Goal: Task Accomplishment & Management: Manage account settings

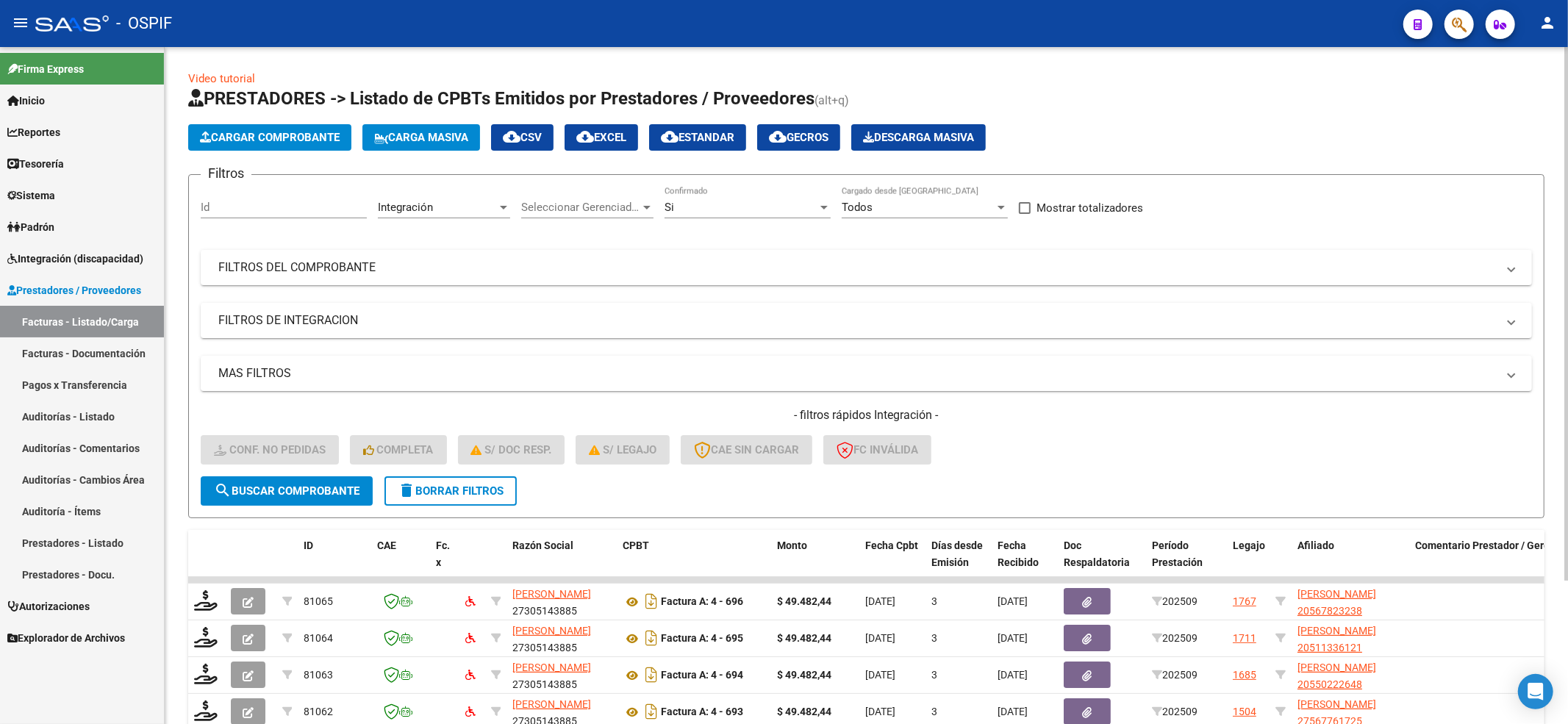
scroll to position [182, 0]
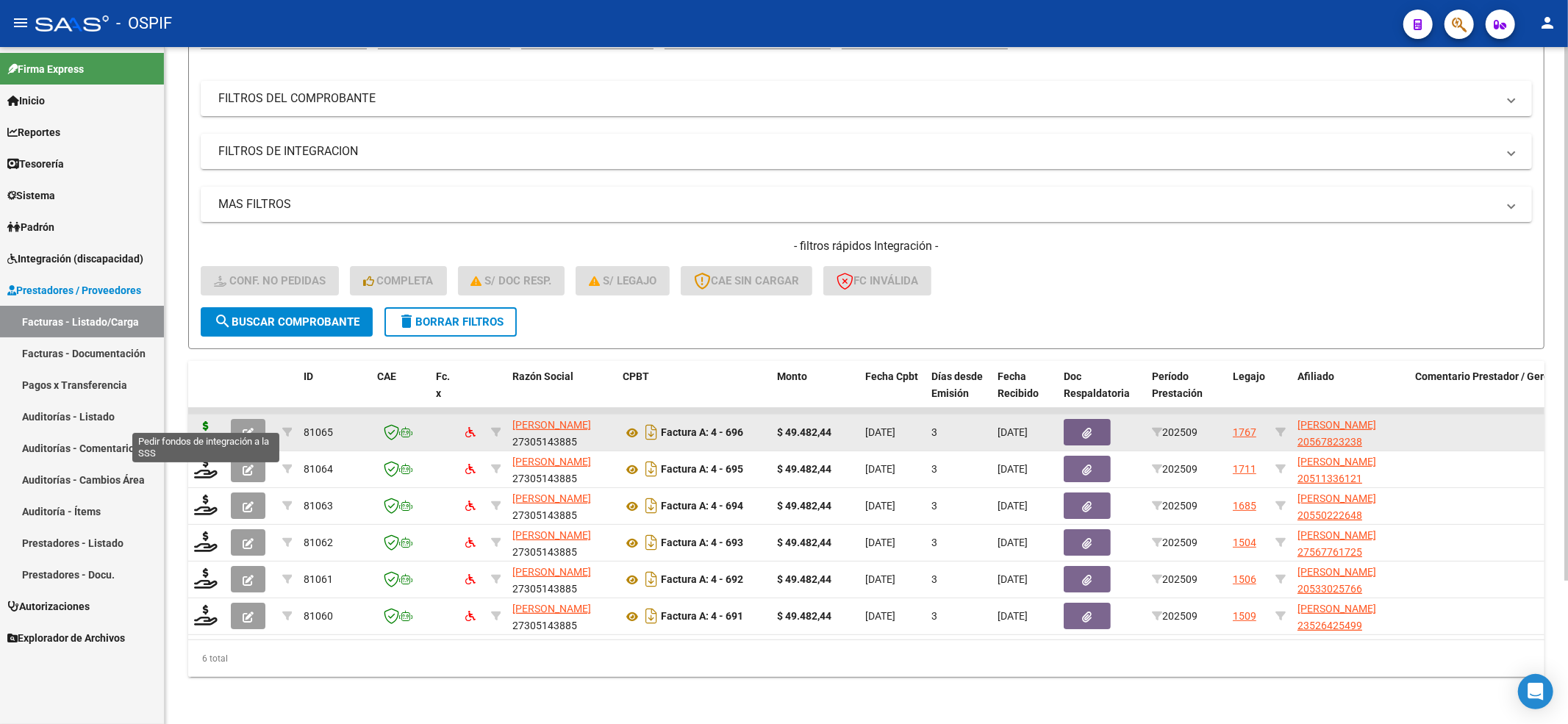
click at [200, 421] on icon at bounding box center [205, 432] width 23 height 21
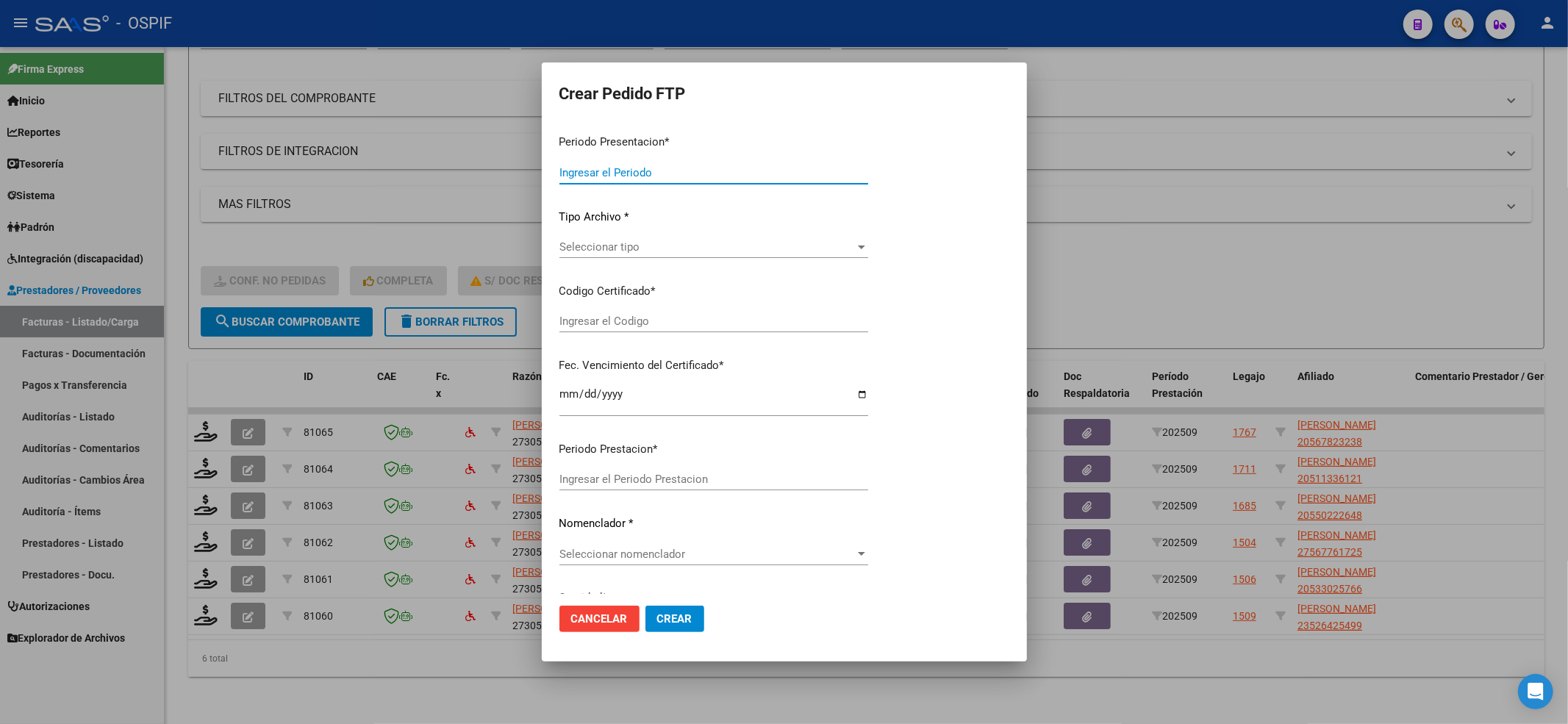
type input "202509"
type input "$ 49.482,44"
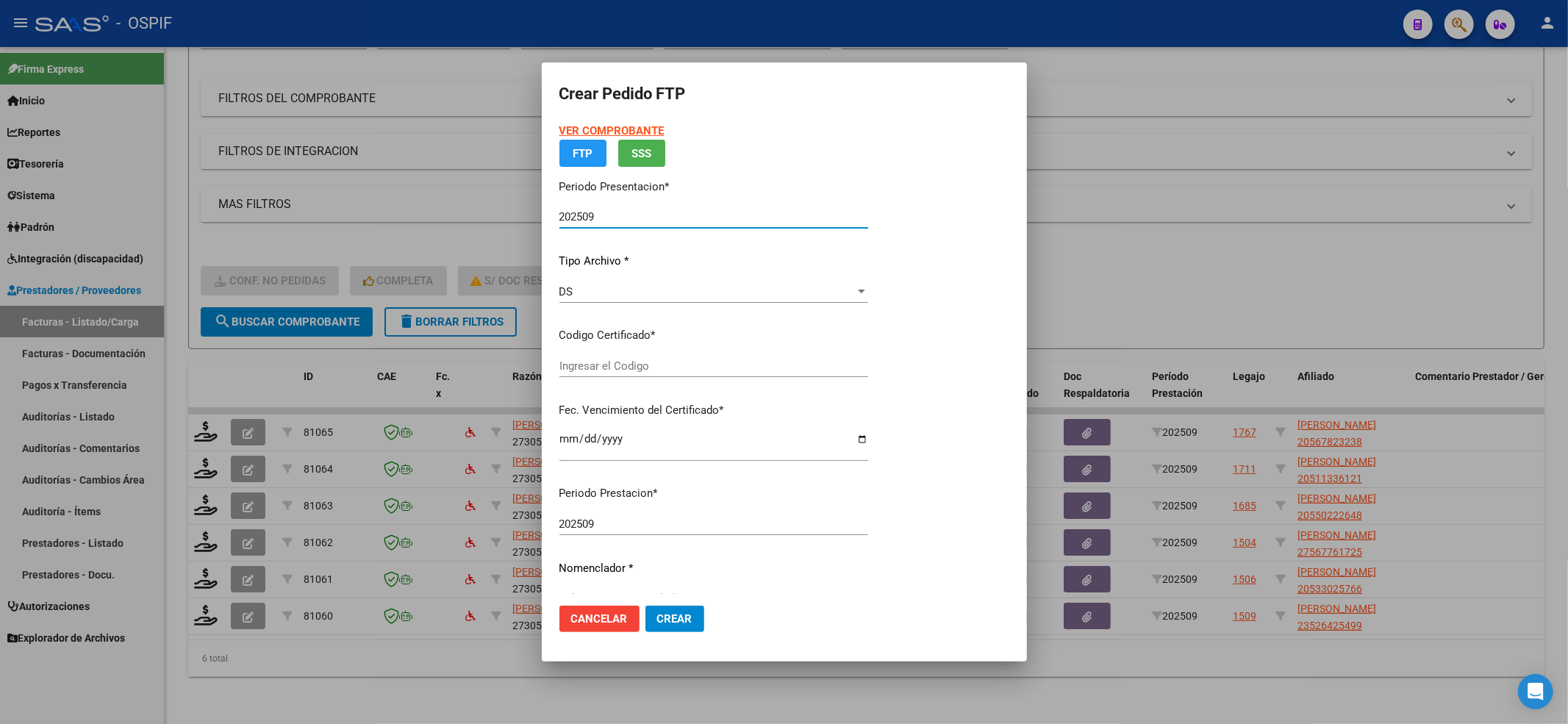
type input "0200056782323-20240919-20270919-BUE-427"
type input "[DATE]"
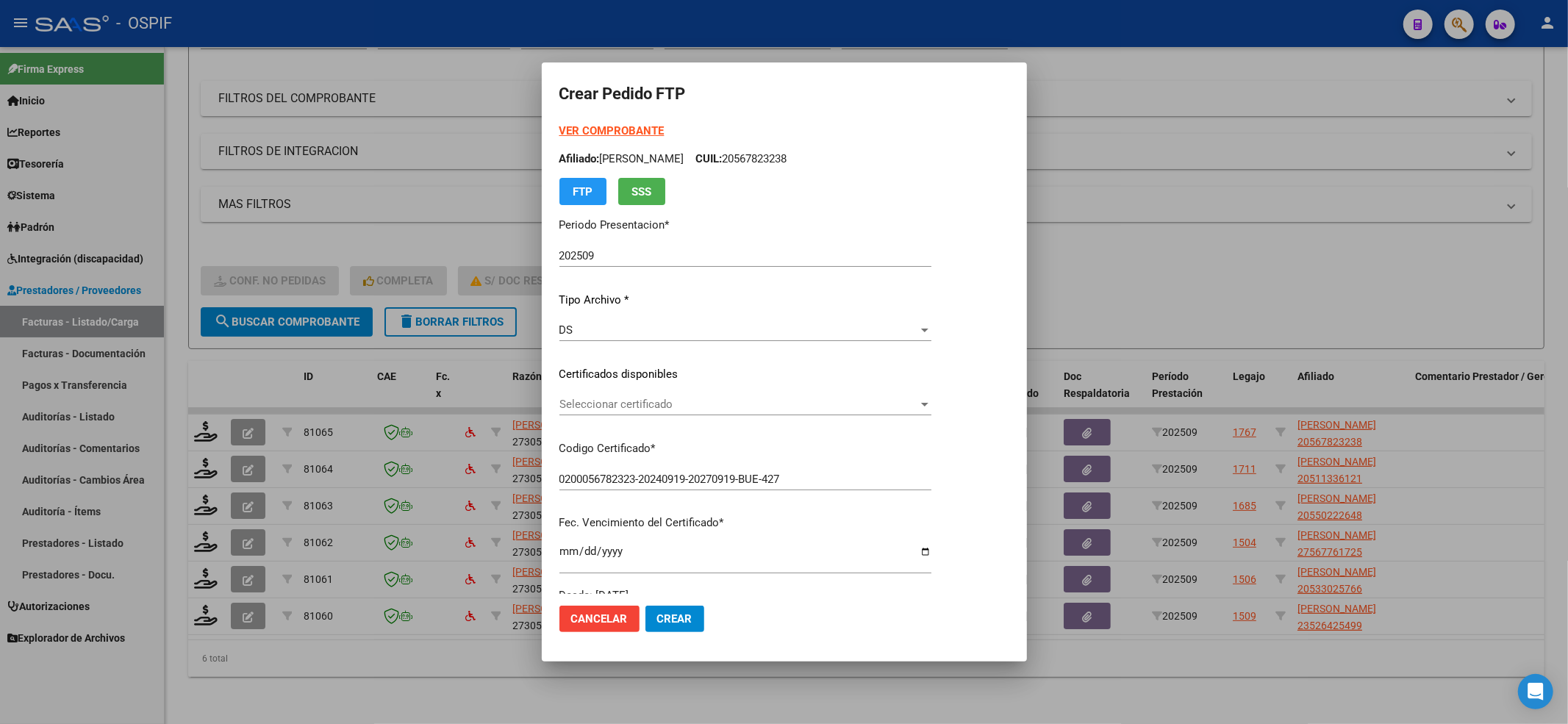
click at [647, 378] on p "Certificados disponibles" at bounding box center [745, 374] width 372 height 17
click at [627, 413] on div "Seleccionar certificado Seleccionar certificado" at bounding box center [745, 404] width 372 height 22
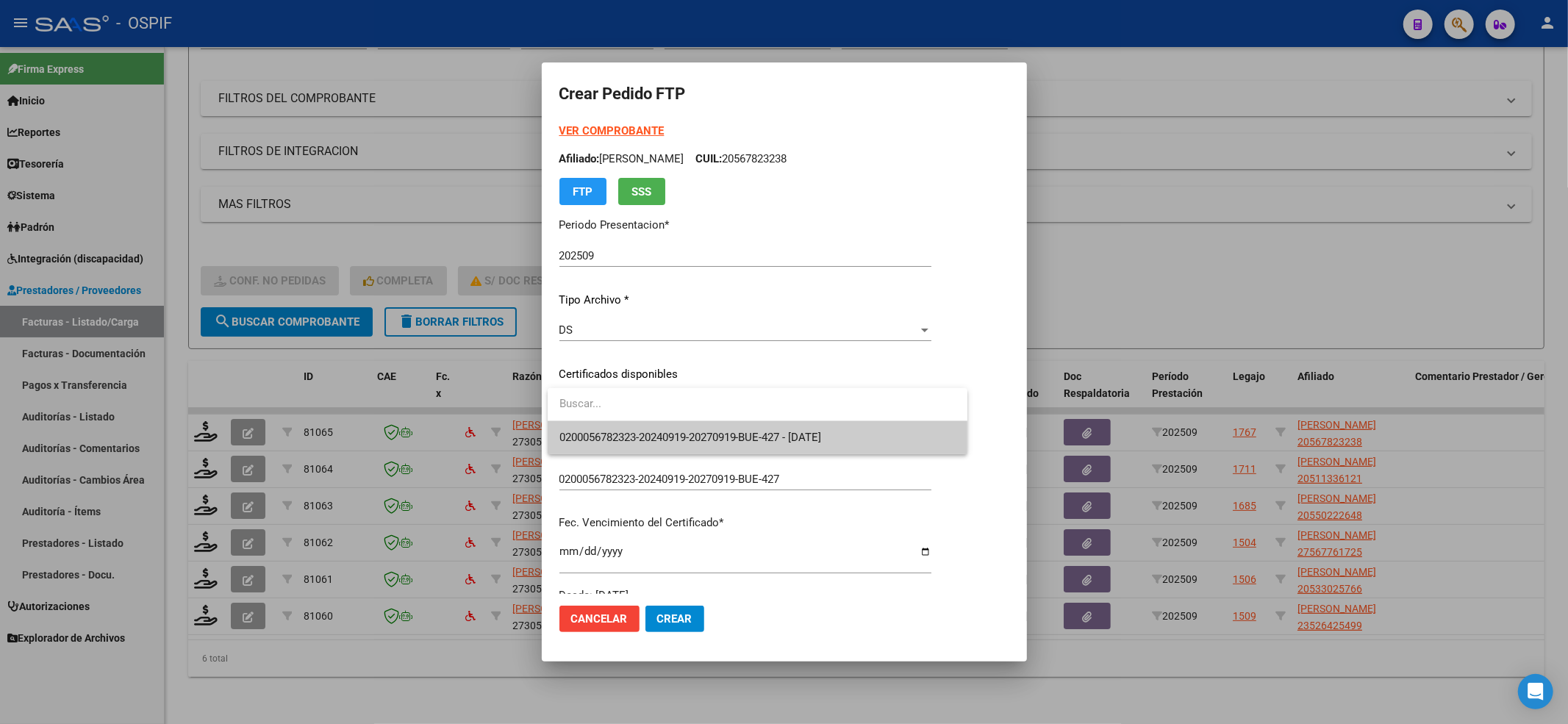
click at [627, 425] on span "0200056782323-20240919-20270919-BUE-427 - [DATE]" at bounding box center [758, 437] width 396 height 33
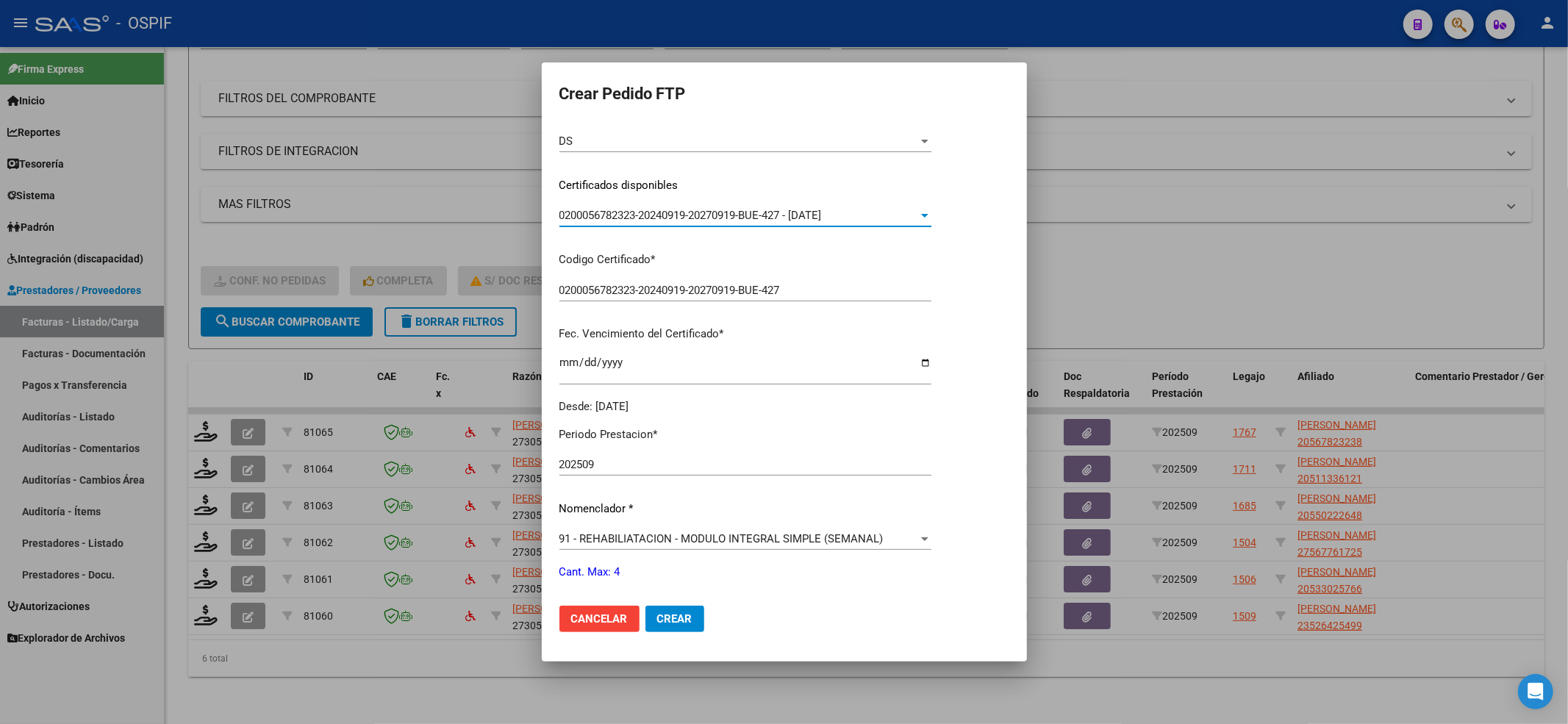
scroll to position [473, 0]
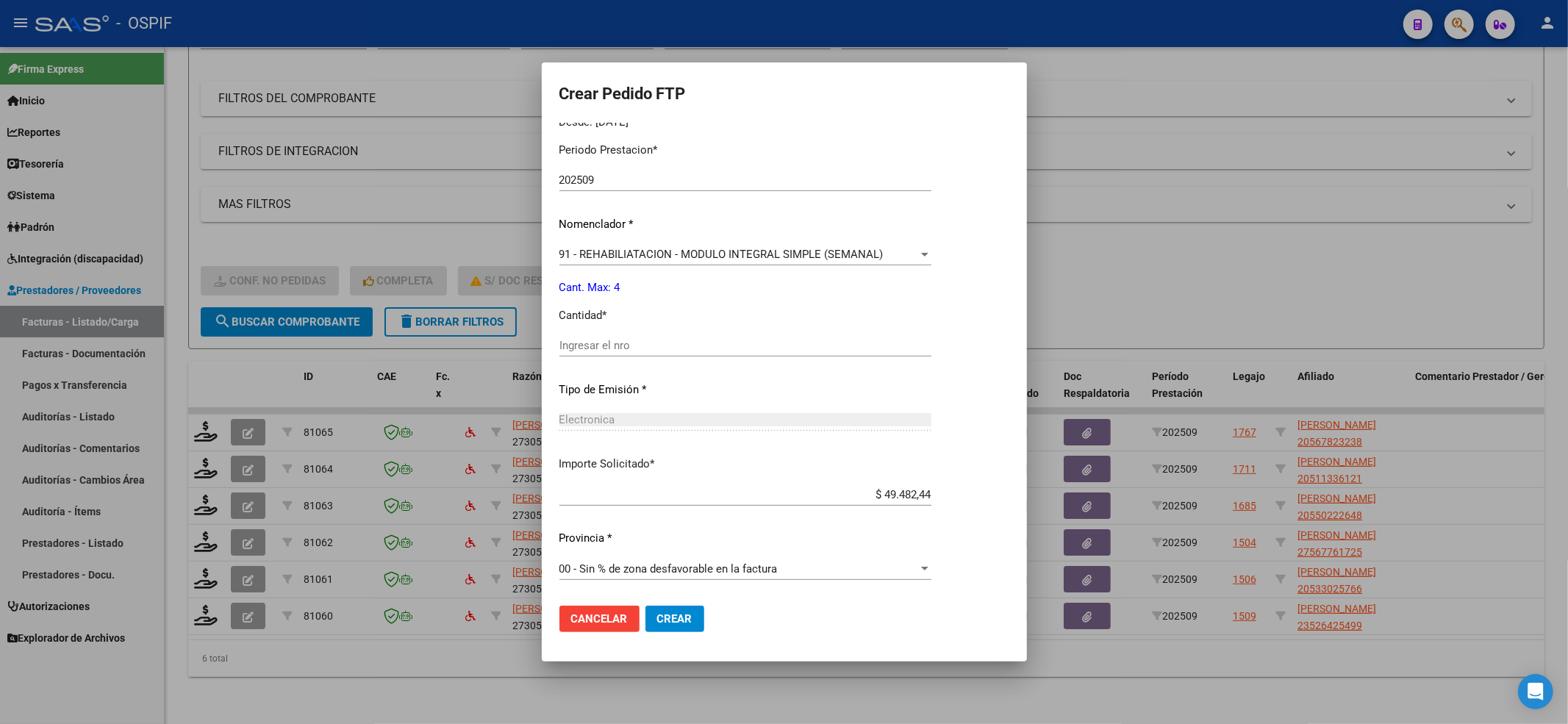
click at [615, 357] on div "Ingresar el nro" at bounding box center [745, 352] width 372 height 36
click at [607, 339] on input "Ingresar el nro" at bounding box center [745, 345] width 372 height 14
type input "4"
click at [666, 613] on span "Crear" at bounding box center [675, 619] width 35 height 14
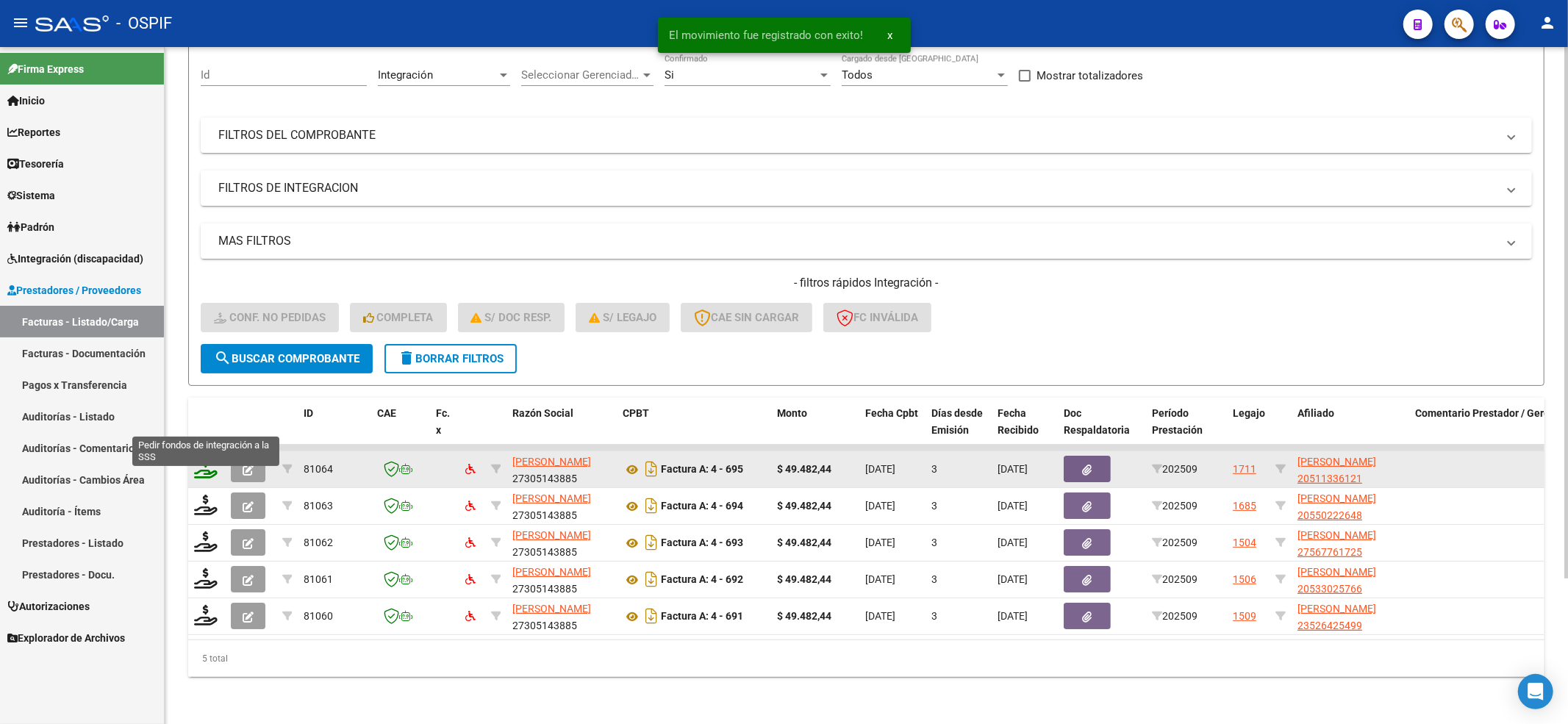
scroll to position [145, 0]
click at [197, 458] on icon at bounding box center [205, 468] width 23 height 21
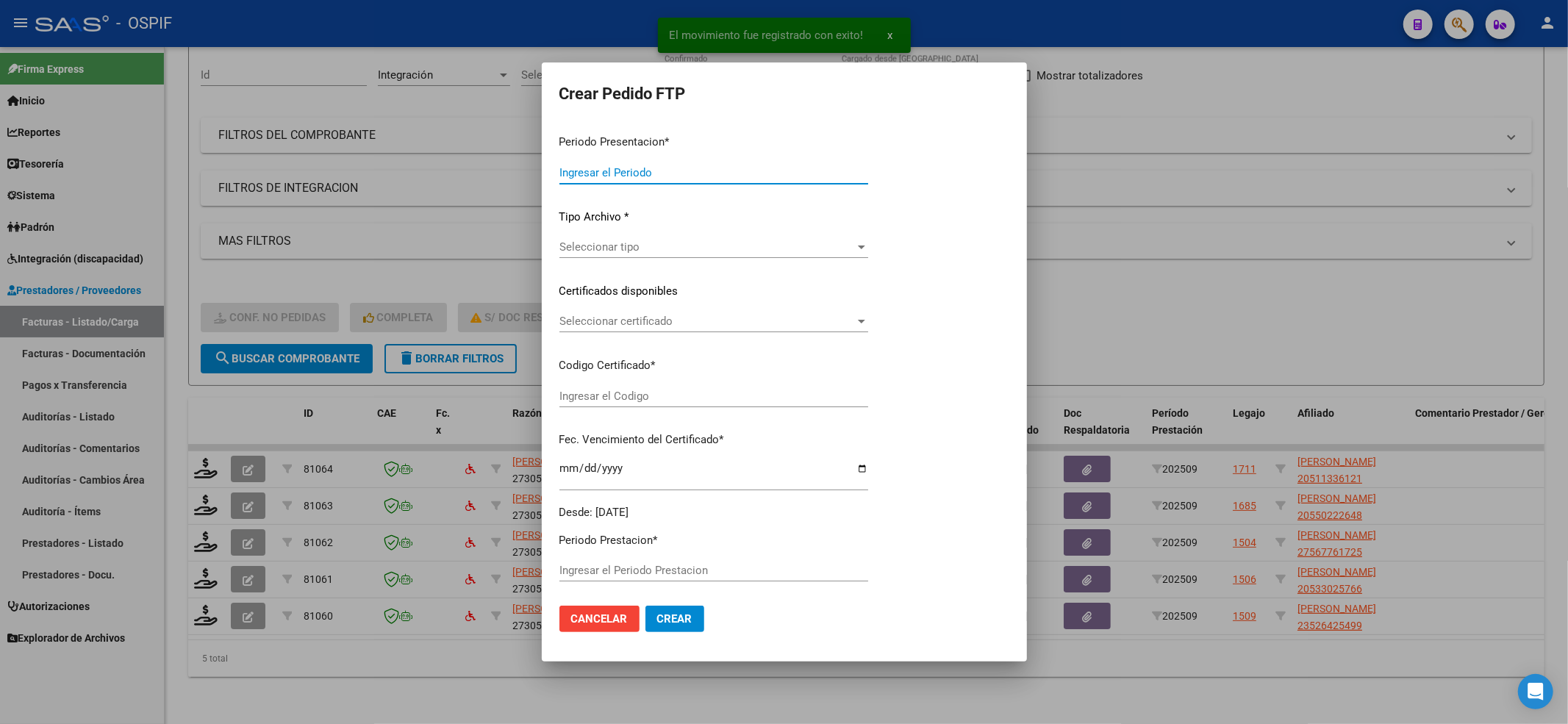
type input "202509"
type input "$ 49.482,44"
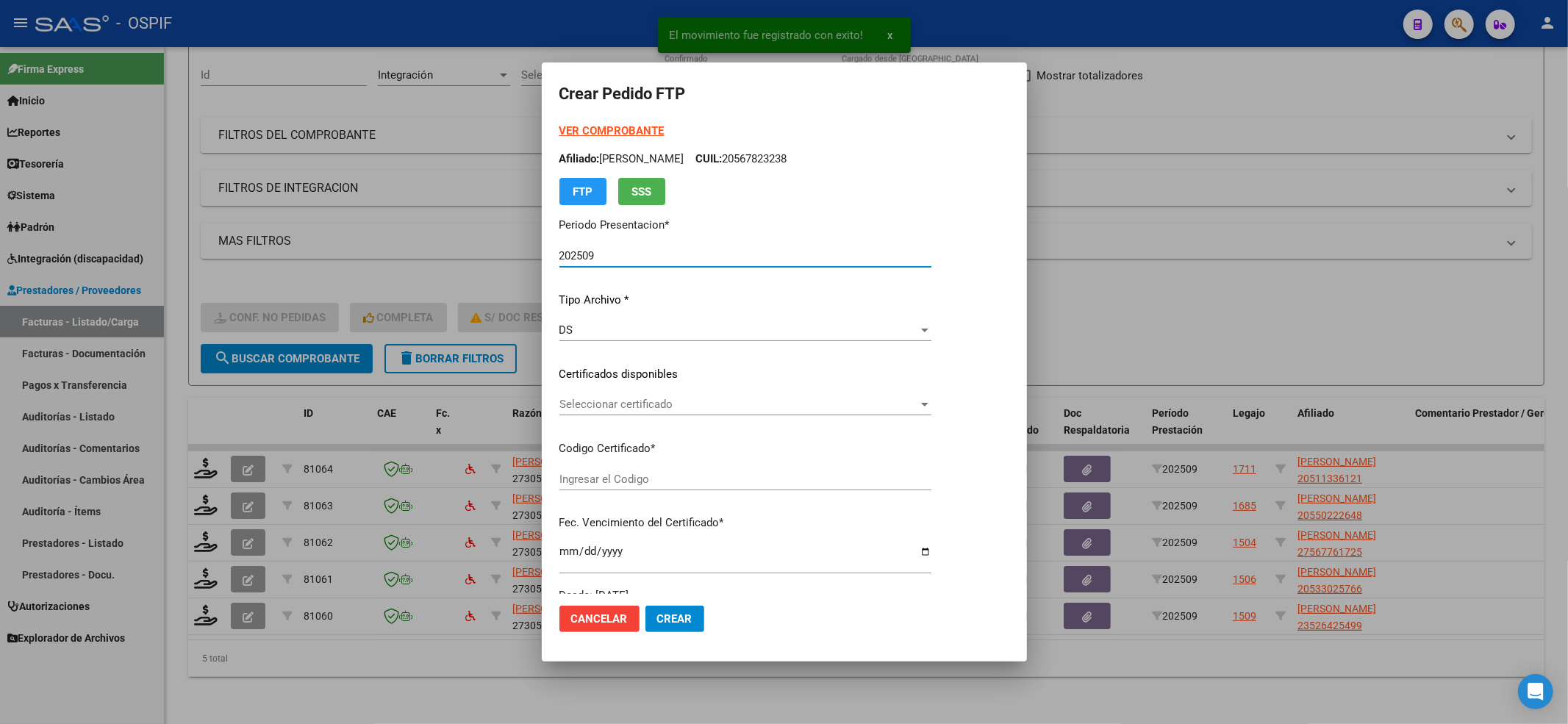
type input "0200051133612-20221110-20271110-BS-427"
type input "[DATE]"
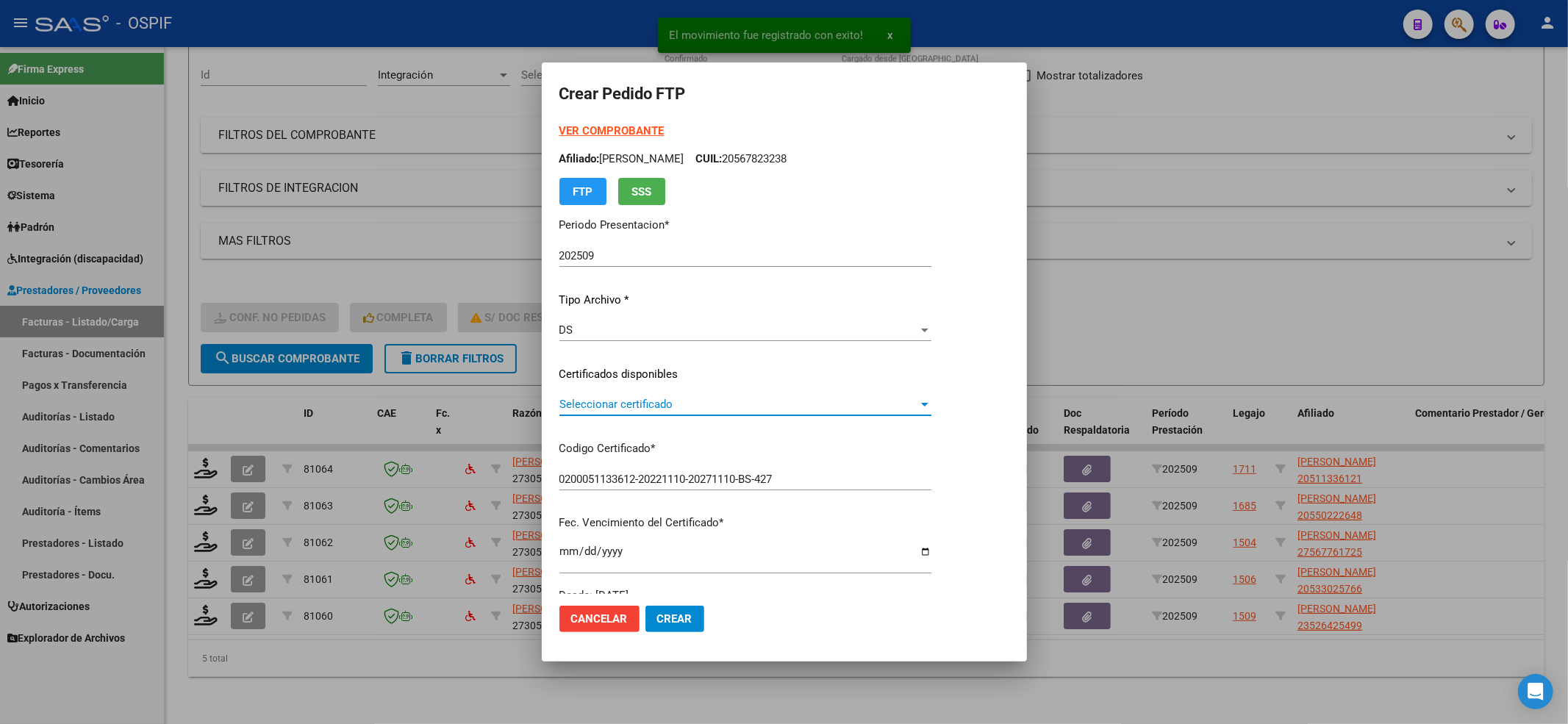
click at [648, 401] on span "Seleccionar certificado" at bounding box center [738, 404] width 359 height 14
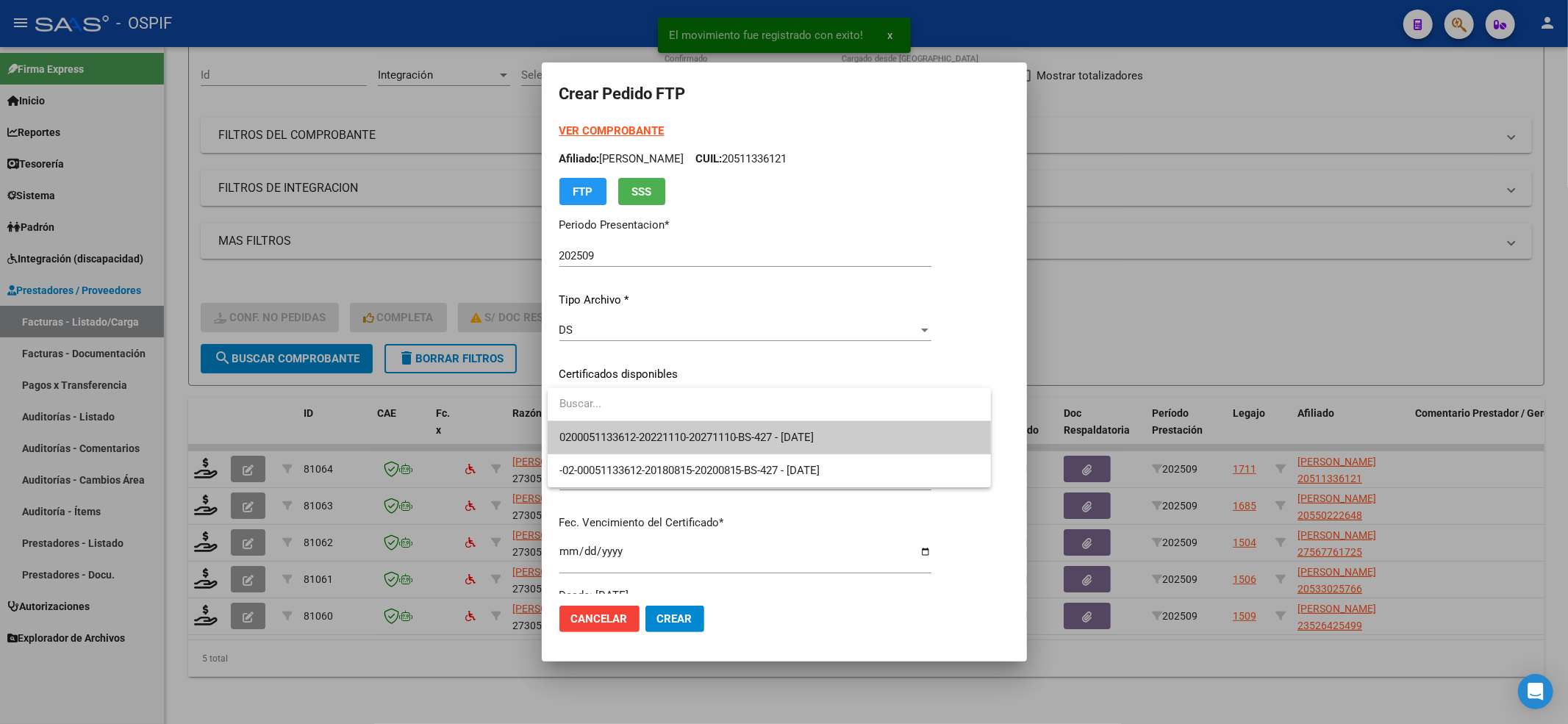
click at [641, 407] on input "dropdown search" at bounding box center [769, 404] width 444 height 33
click at [631, 431] on span "0200051133612-20221110-20271110-BS-427 - [DATE]" at bounding box center [686, 437] width 255 height 14
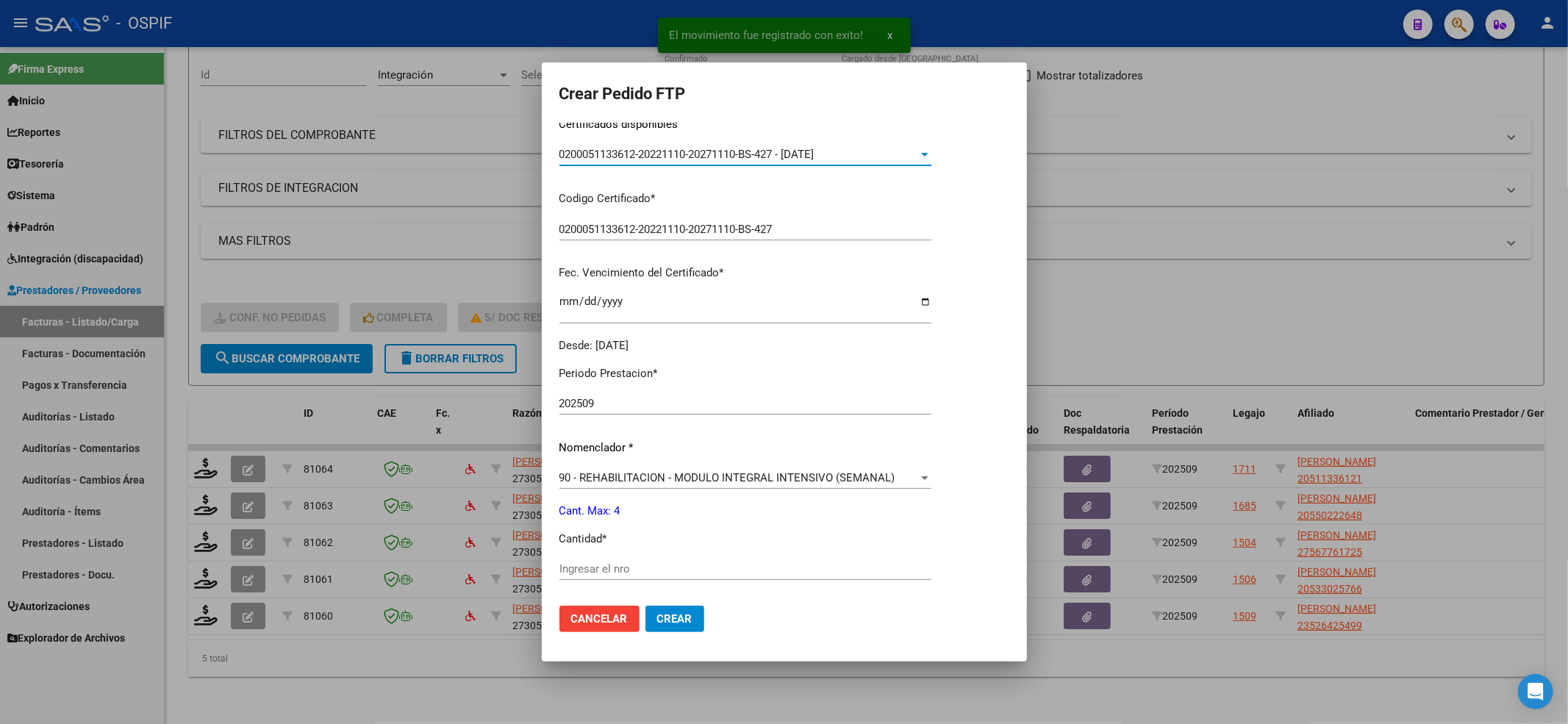
scroll to position [473, 0]
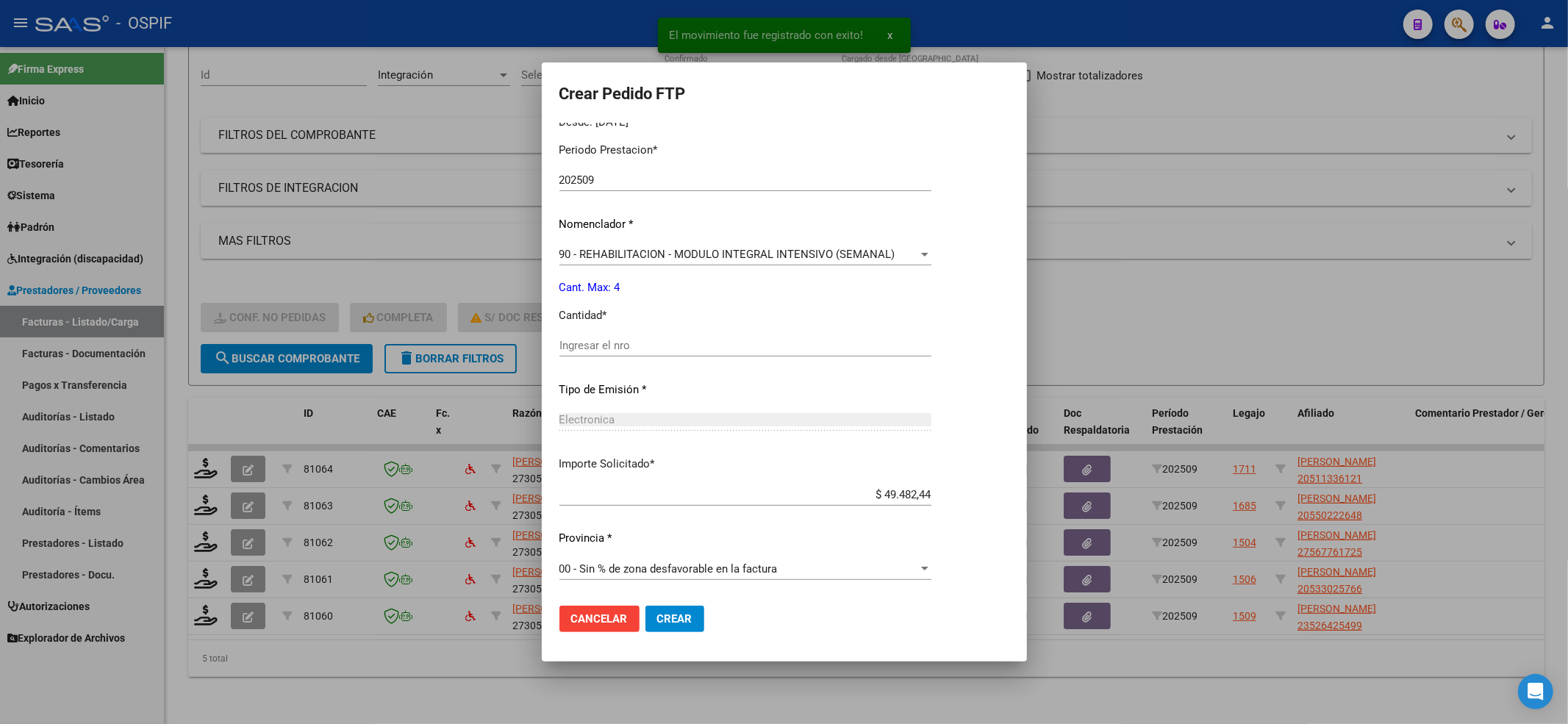
click at [625, 315] on p "Cantidad *" at bounding box center [745, 315] width 372 height 17
click at [623, 330] on div "Periodo Prestacion * 202509 Ingresar el Periodo Prestacion Nomenclador * 90 - R…" at bounding box center [745, 362] width 372 height 463
click at [629, 344] on input "Ingresar el nro" at bounding box center [745, 345] width 372 height 14
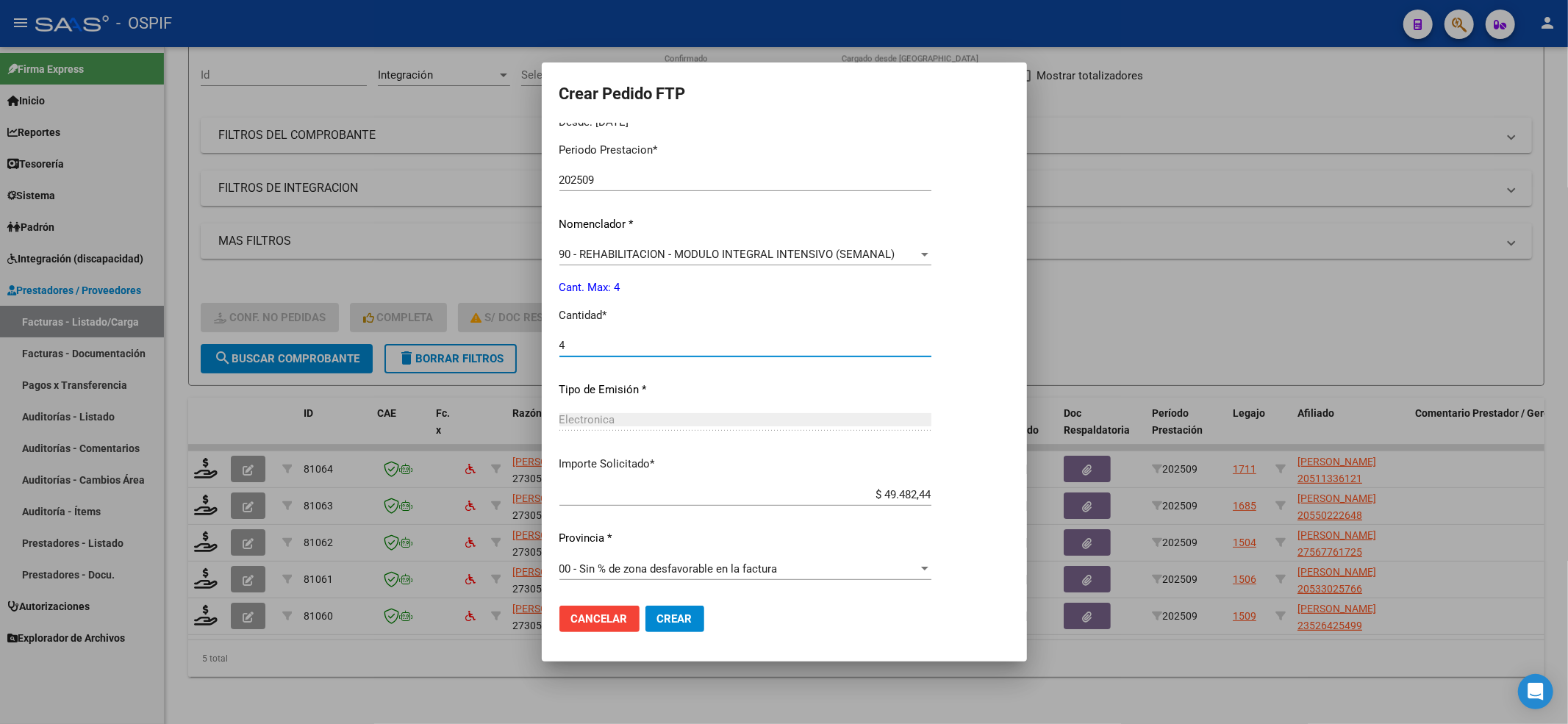
type input "4"
drag, startPoint x: 694, startPoint y: 646, endPoint x: 694, endPoint y: 633, distance: 13.0
click at [694, 642] on mat-dialog-container "Crear Pedido FTP VER COMPROBANTE ARCA Padrón Afiliado: [PERSON_NAME]: 205113361…" at bounding box center [784, 361] width 485 height 599
click at [694, 632] on mat-dialog-actions "Cancelar Crear" at bounding box center [784, 619] width 450 height 50
click at [686, 625] on button "Crear" at bounding box center [675, 619] width 59 height 26
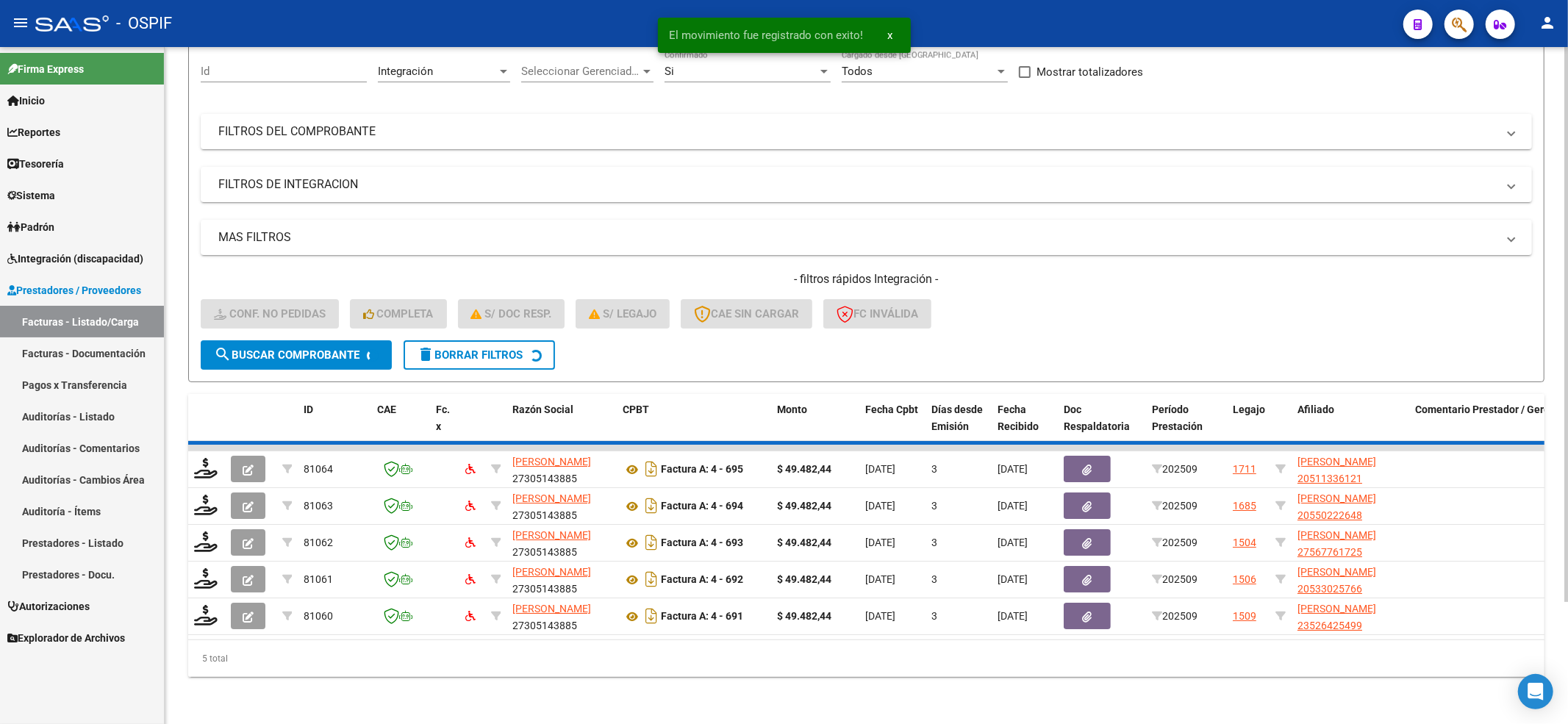
scroll to position [109, 0]
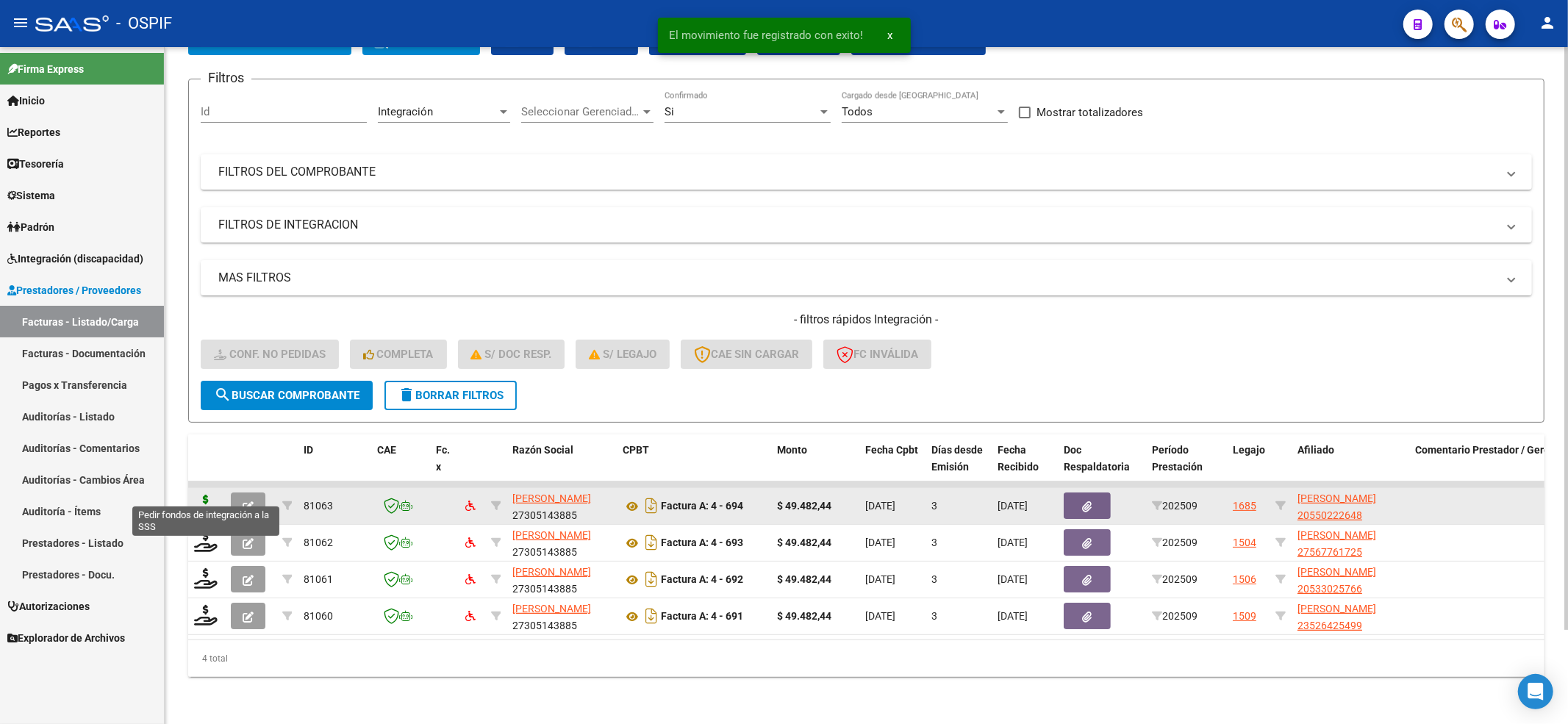
click at [206, 495] on icon at bounding box center [205, 505] width 23 height 21
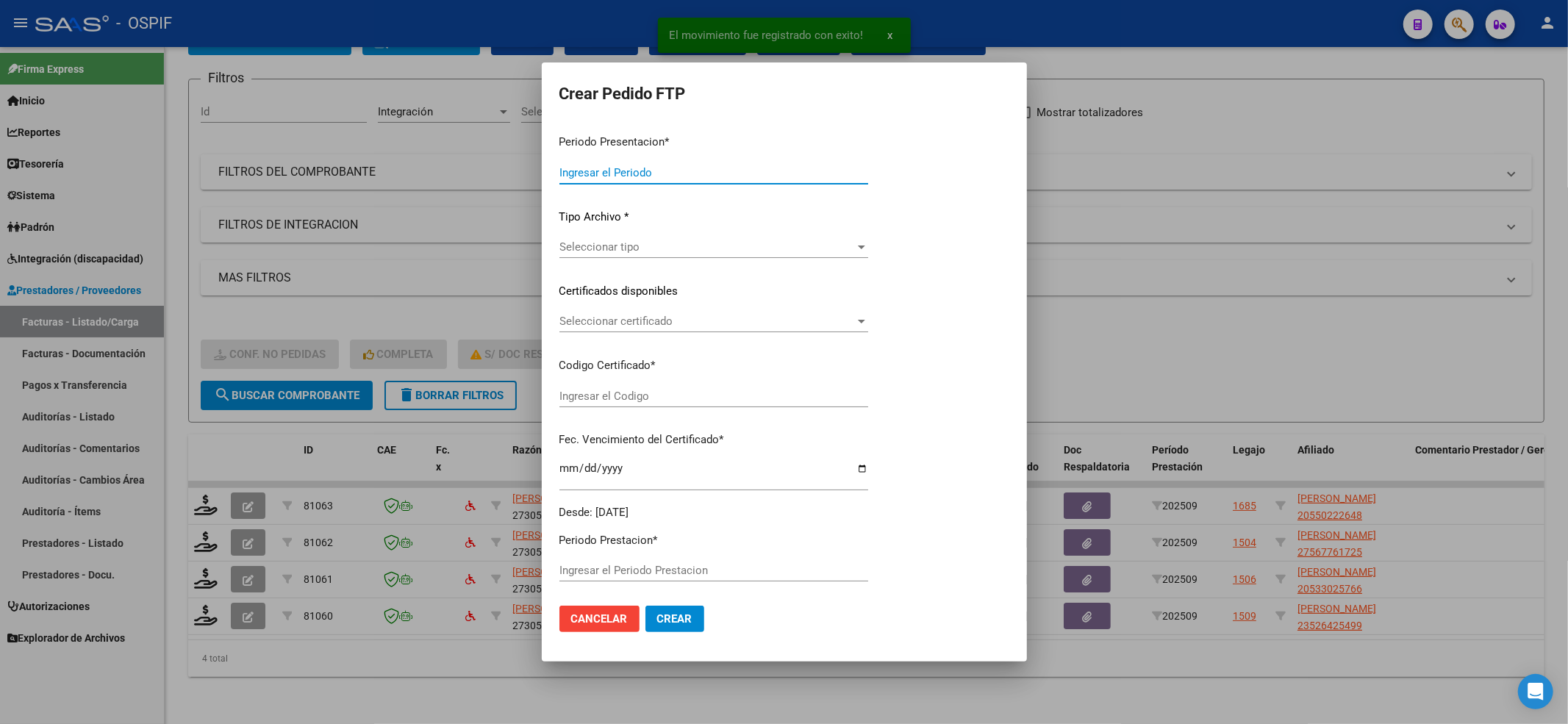
type input "202509"
type input "$ 49.482,44"
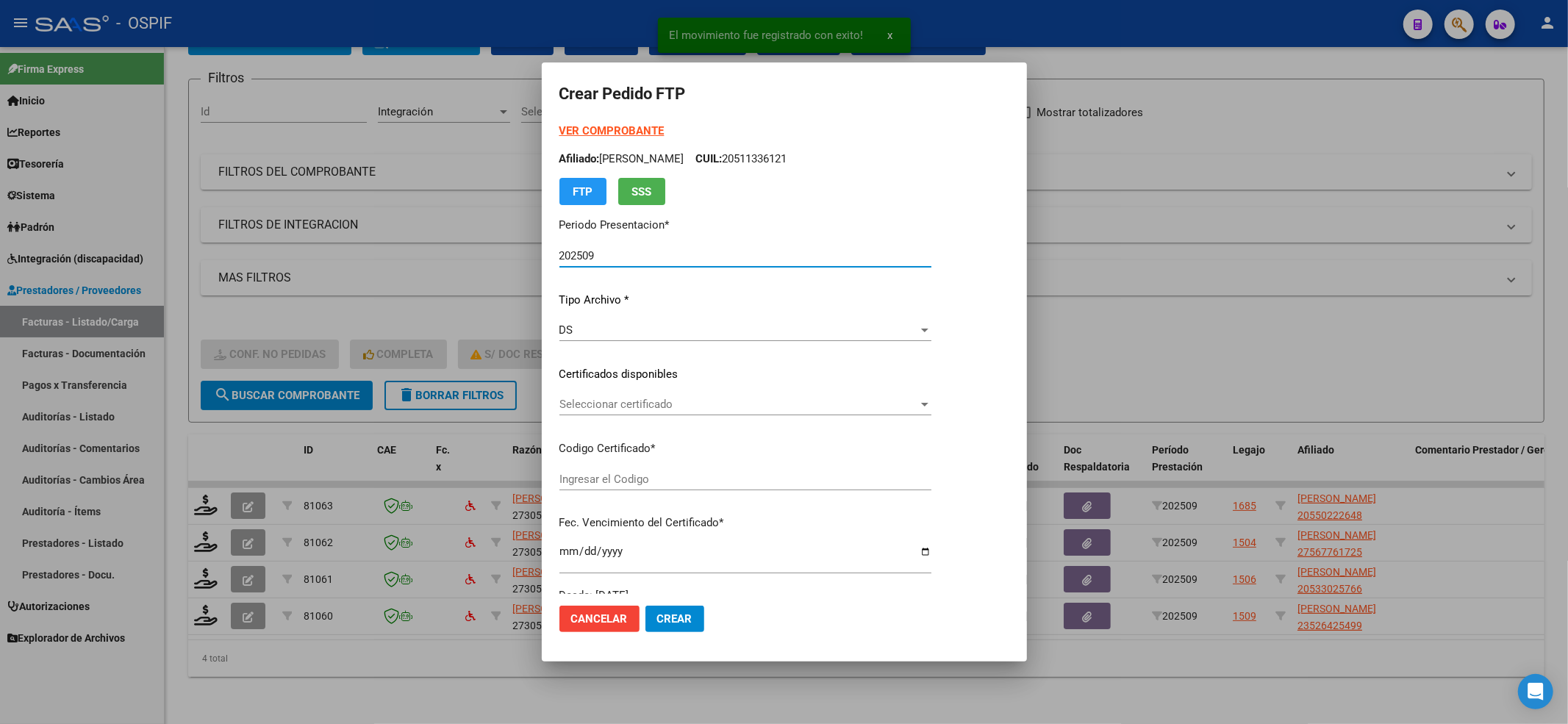
type input "02-00055022264-20220719-20250719-BS-427"
type input "[DATE]"
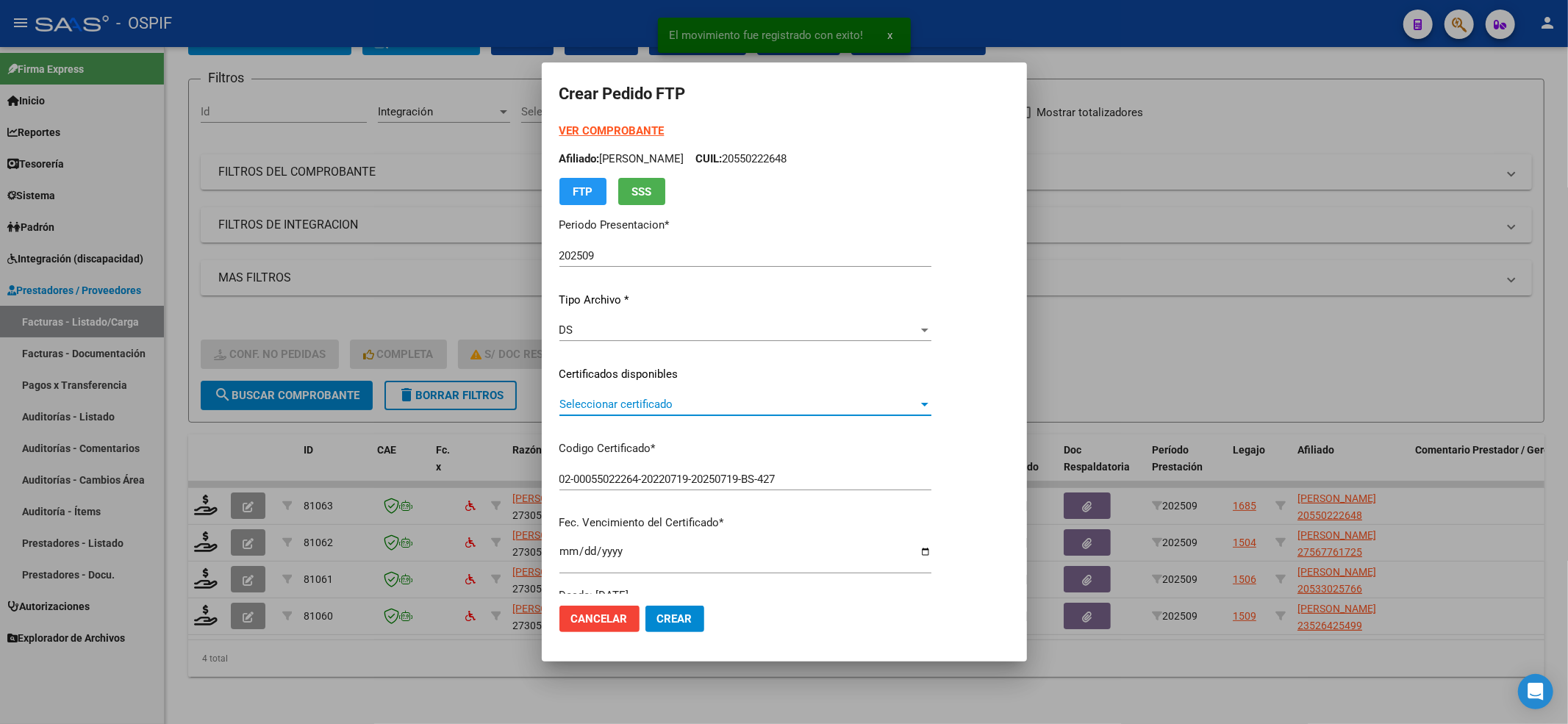
click at [683, 407] on span "Seleccionar certificado" at bounding box center [738, 404] width 359 height 14
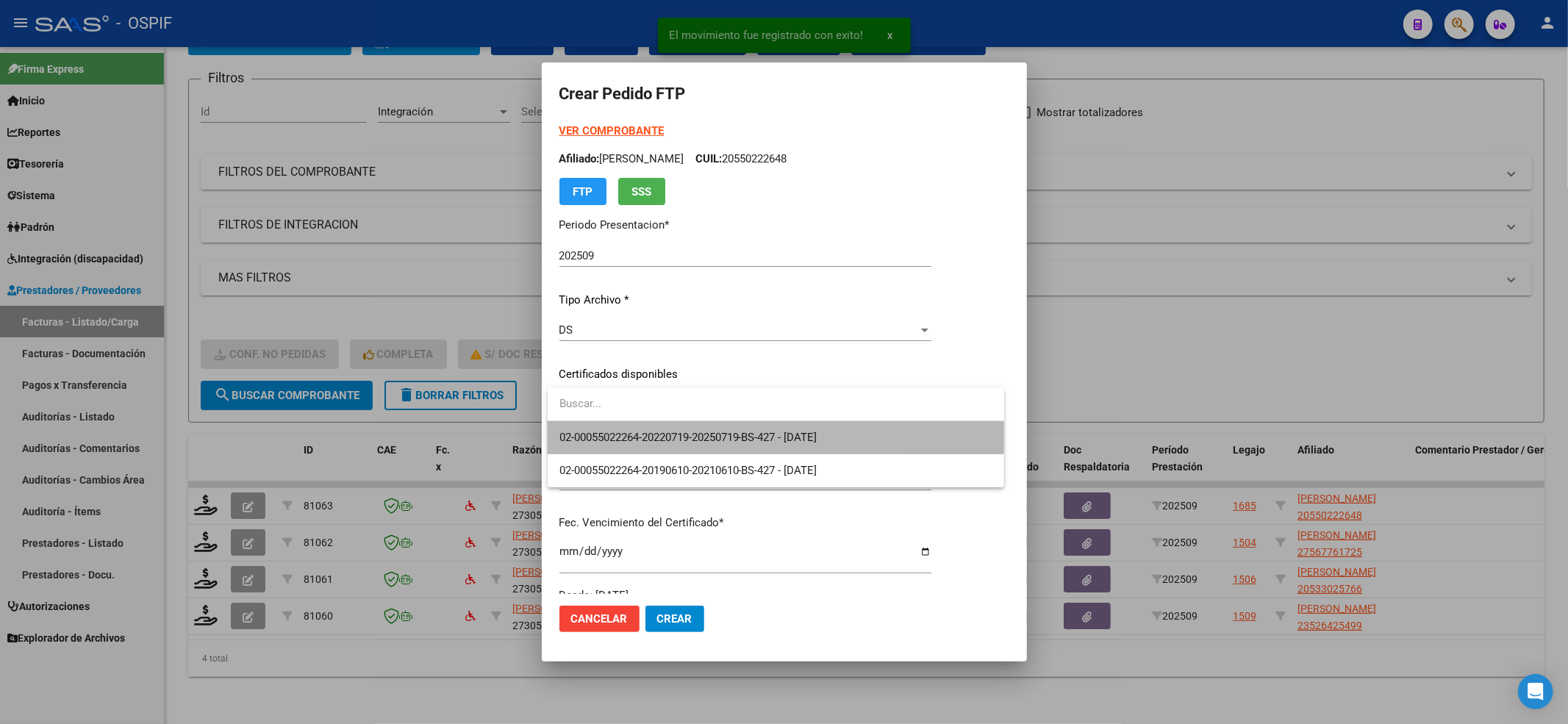
click at [674, 424] on span "02-00055022264-20220719-20250719-BS-427 - [DATE]" at bounding box center [776, 437] width 433 height 33
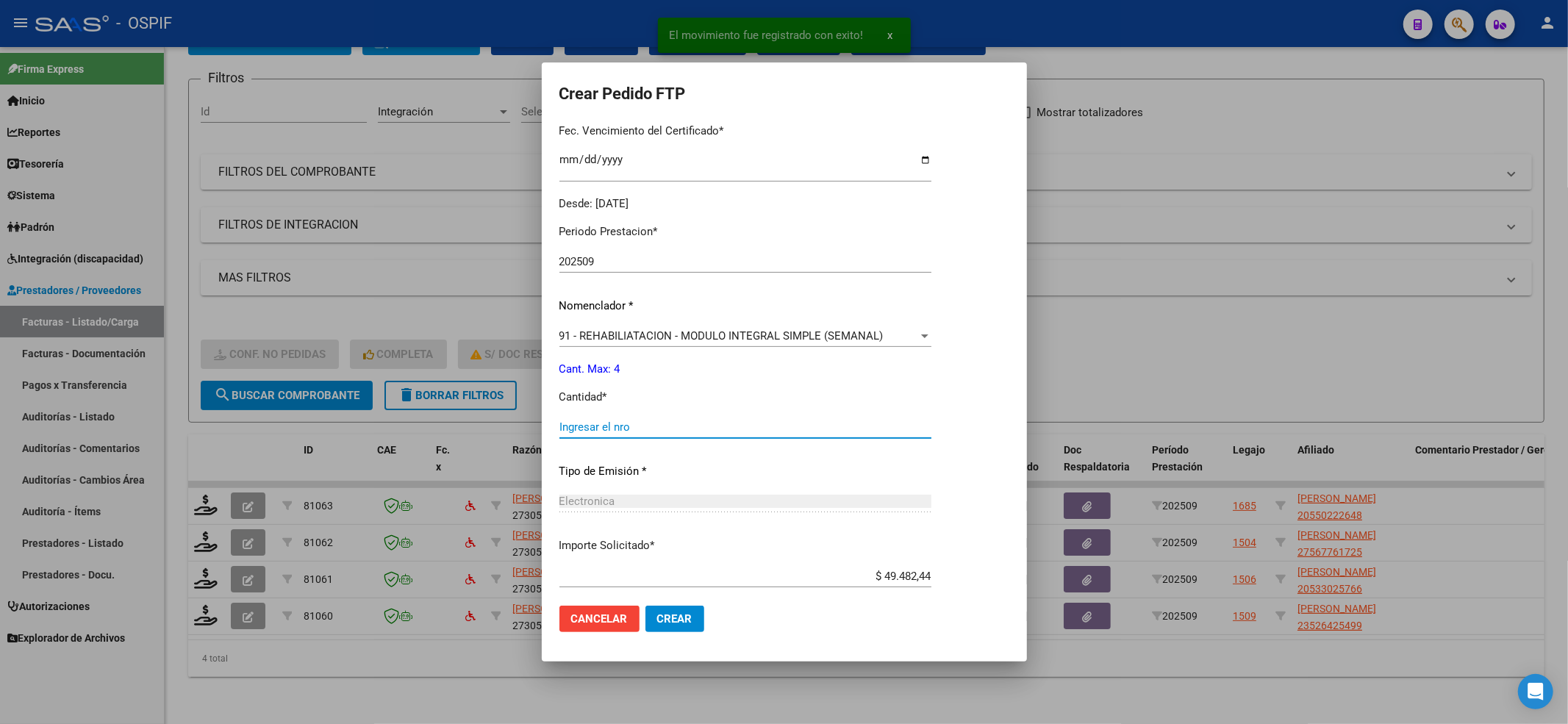
click at [671, 427] on input "Ingresar el nro" at bounding box center [745, 427] width 372 height 14
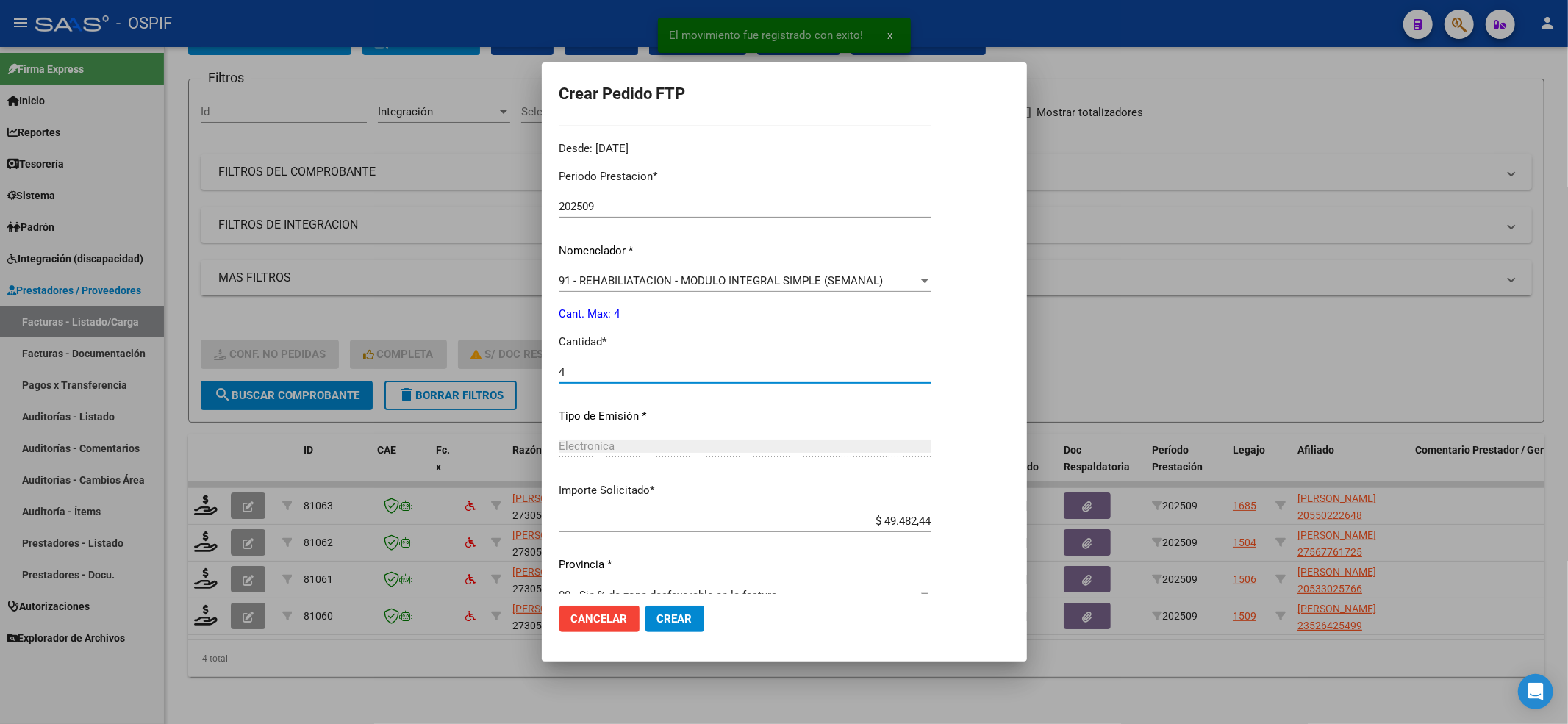
scroll to position [473, 0]
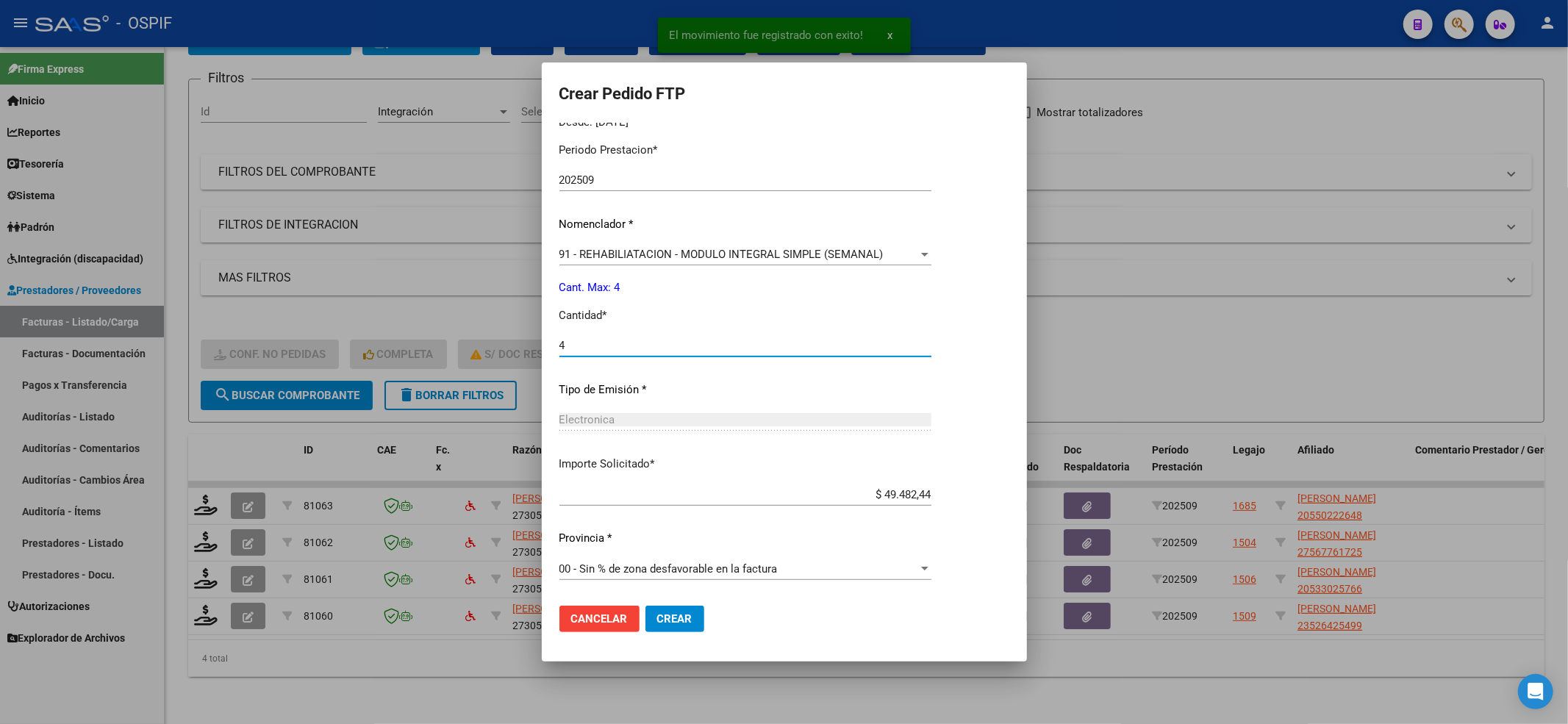
type input "4"
click at [668, 607] on mat-dialog-actions "Cancelar Crear" at bounding box center [784, 619] width 450 height 50
click at [669, 607] on button "Crear" at bounding box center [675, 619] width 59 height 26
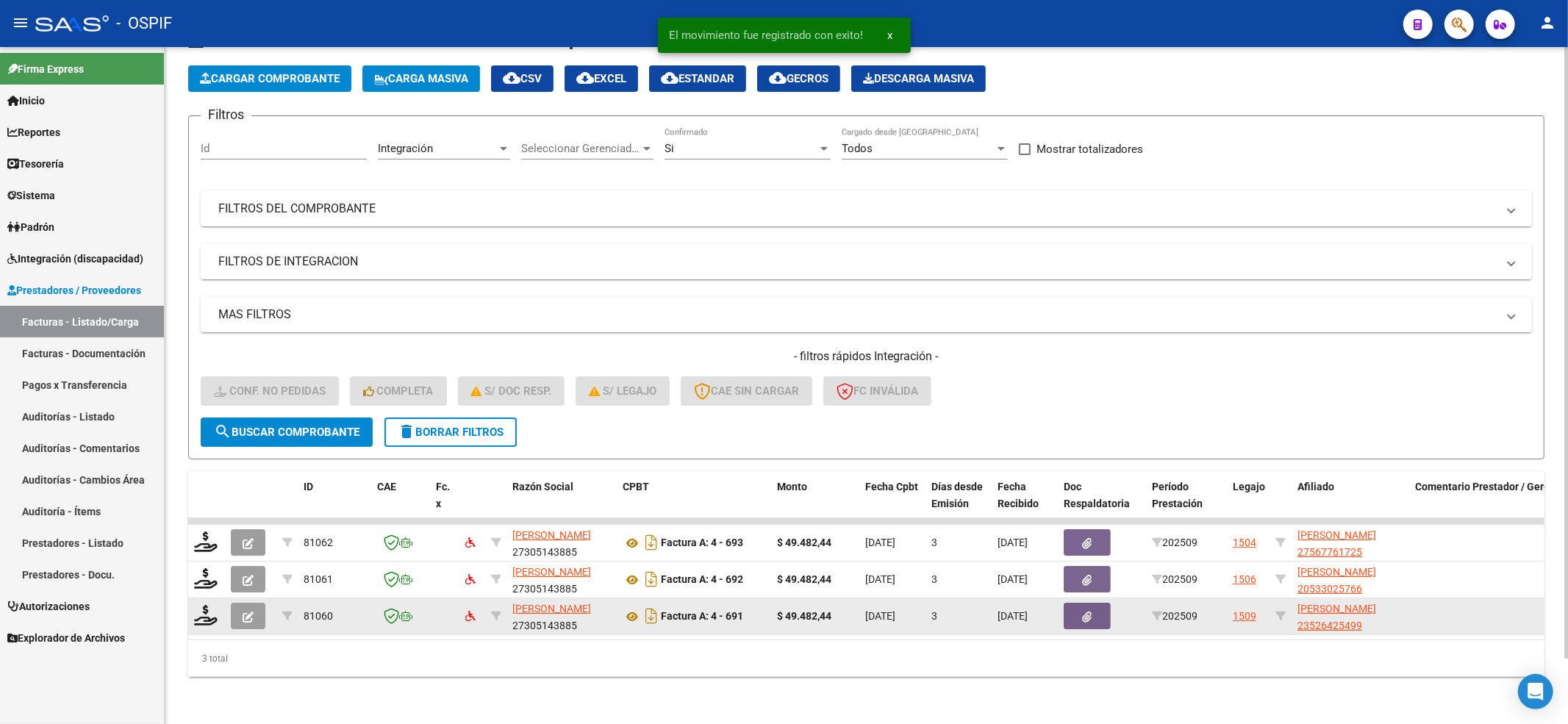
scroll to position [72, 0]
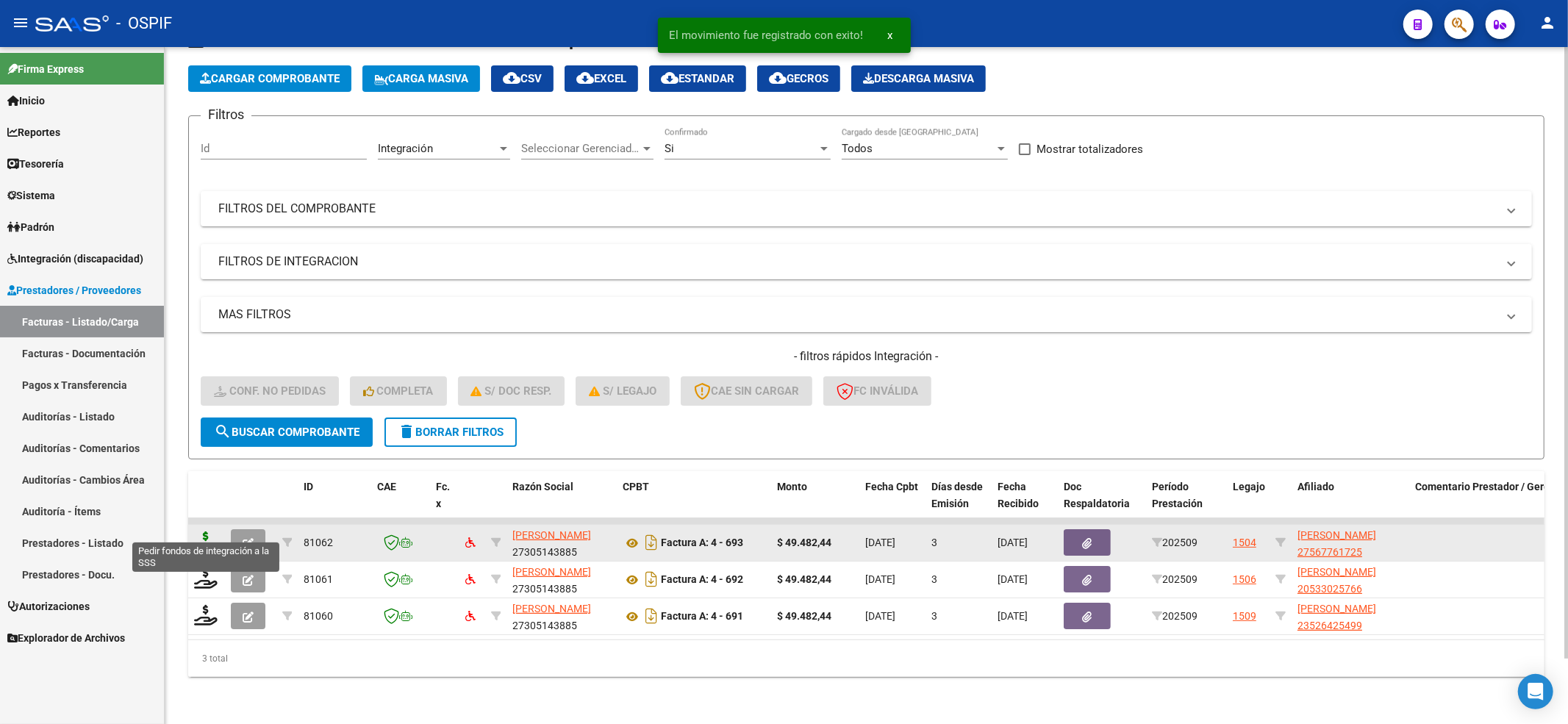
click at [195, 531] on icon at bounding box center [205, 542] width 23 height 21
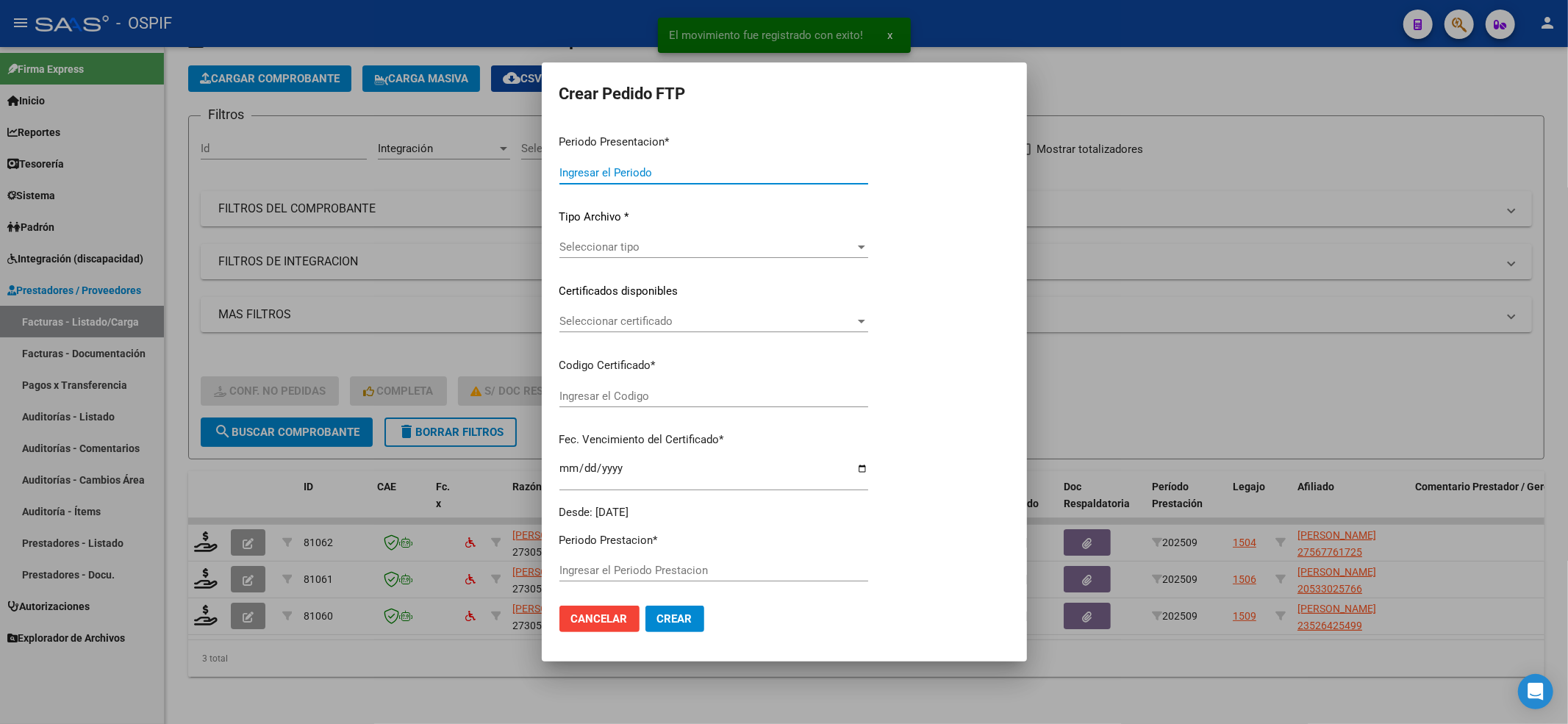
type input "202509"
type input "$ 49.482,44"
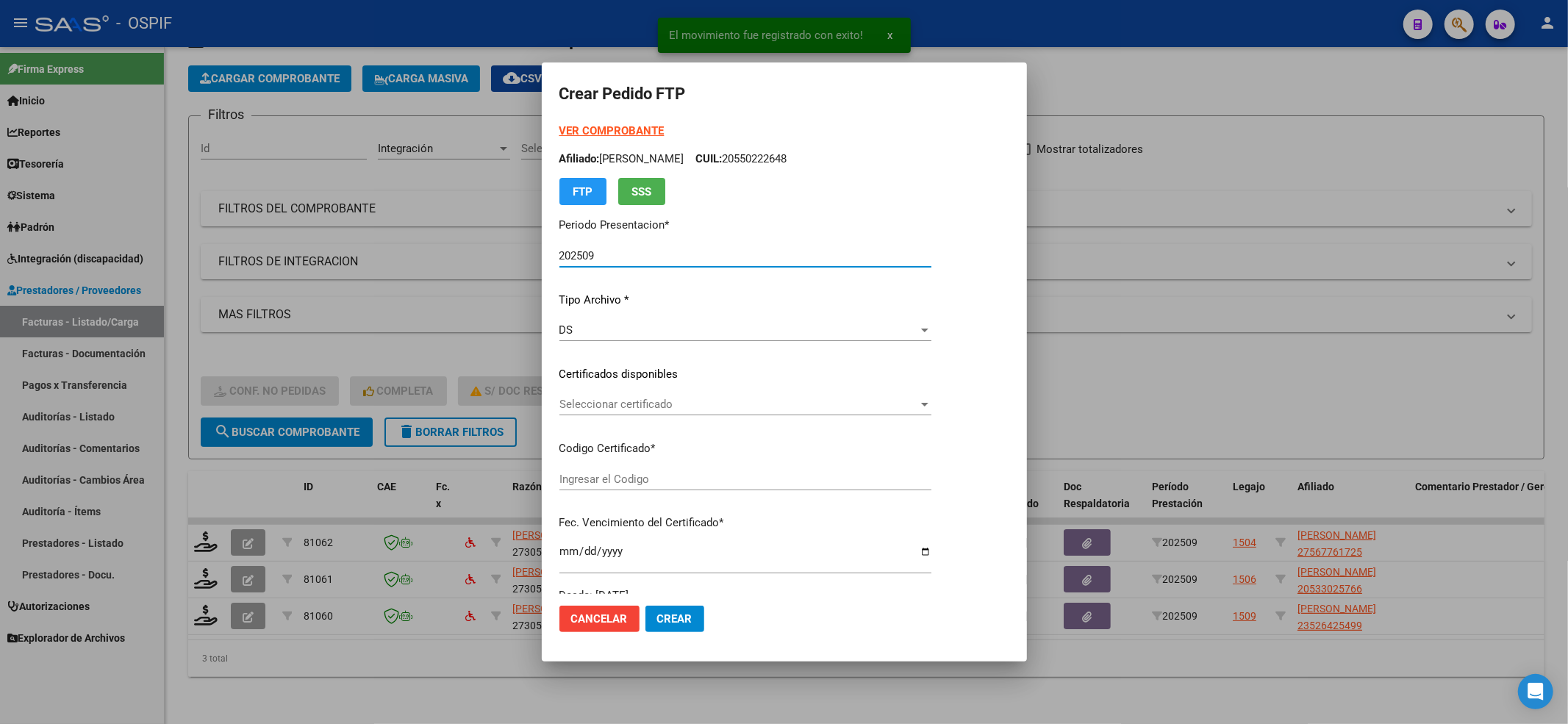
type input "010005677617220220826-20250826-BS-427"
type input "[DATE]"
click at [747, 400] on span "Seleccionar certificado" at bounding box center [738, 404] width 359 height 14
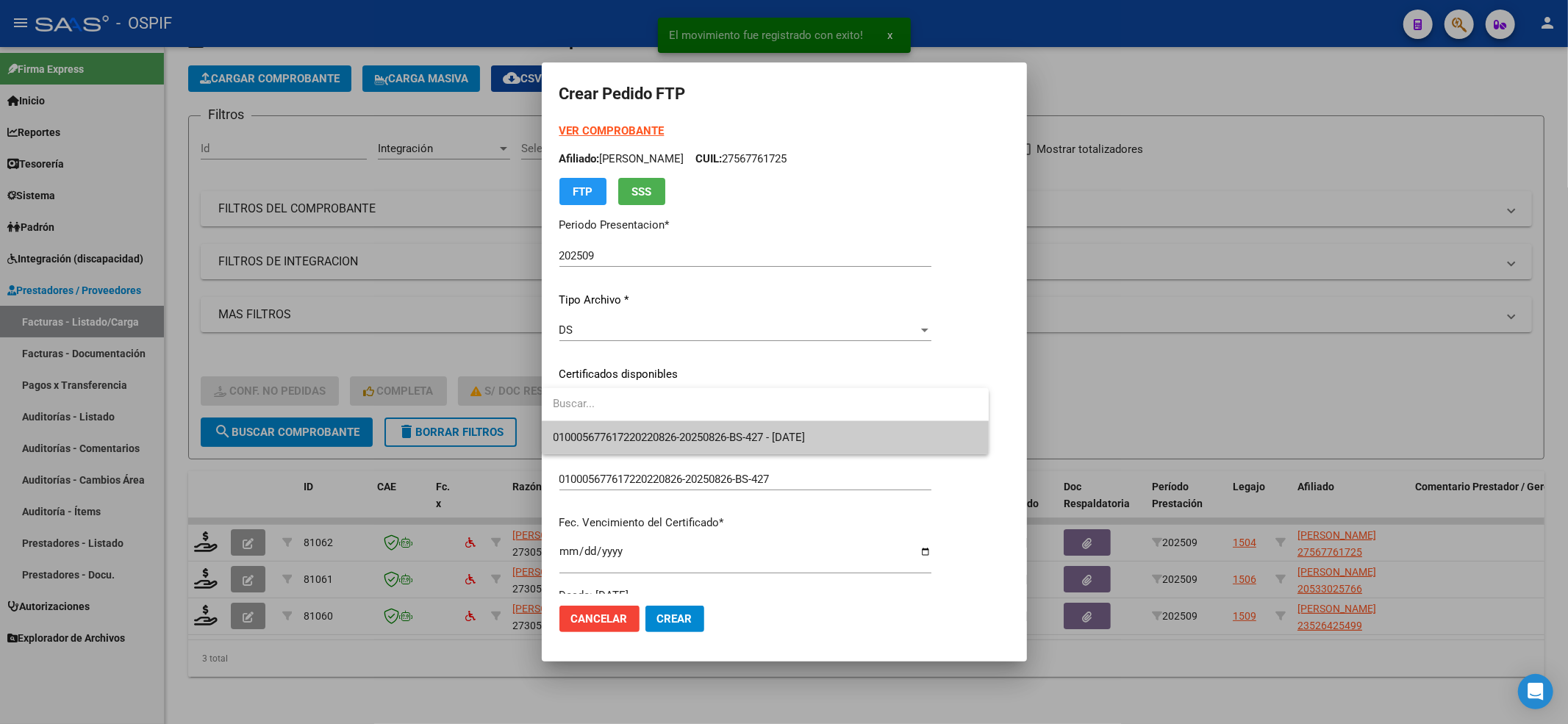
click at [730, 433] on span "010005677617220220826-20250826-BS-427 - [DATE]" at bounding box center [679, 437] width 252 height 14
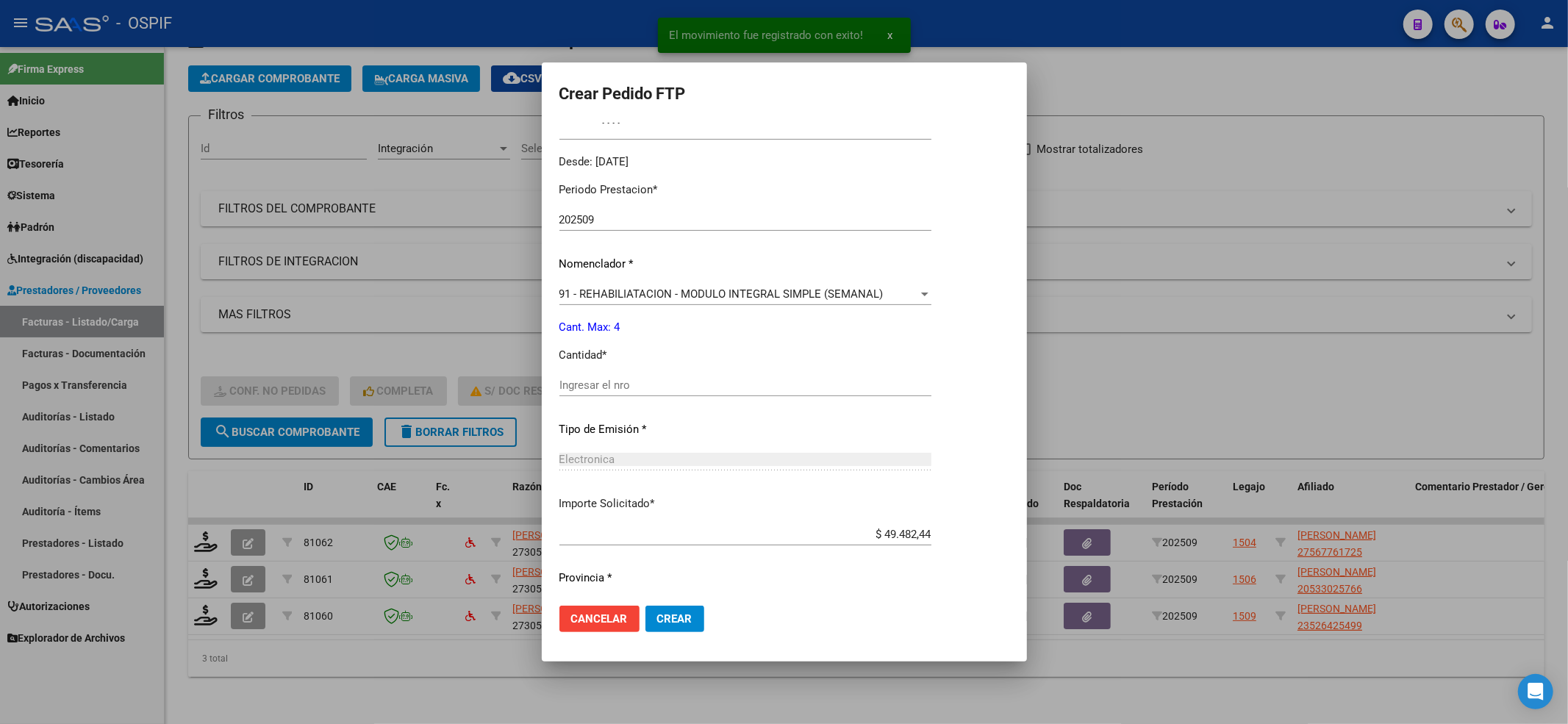
scroll to position [473, 0]
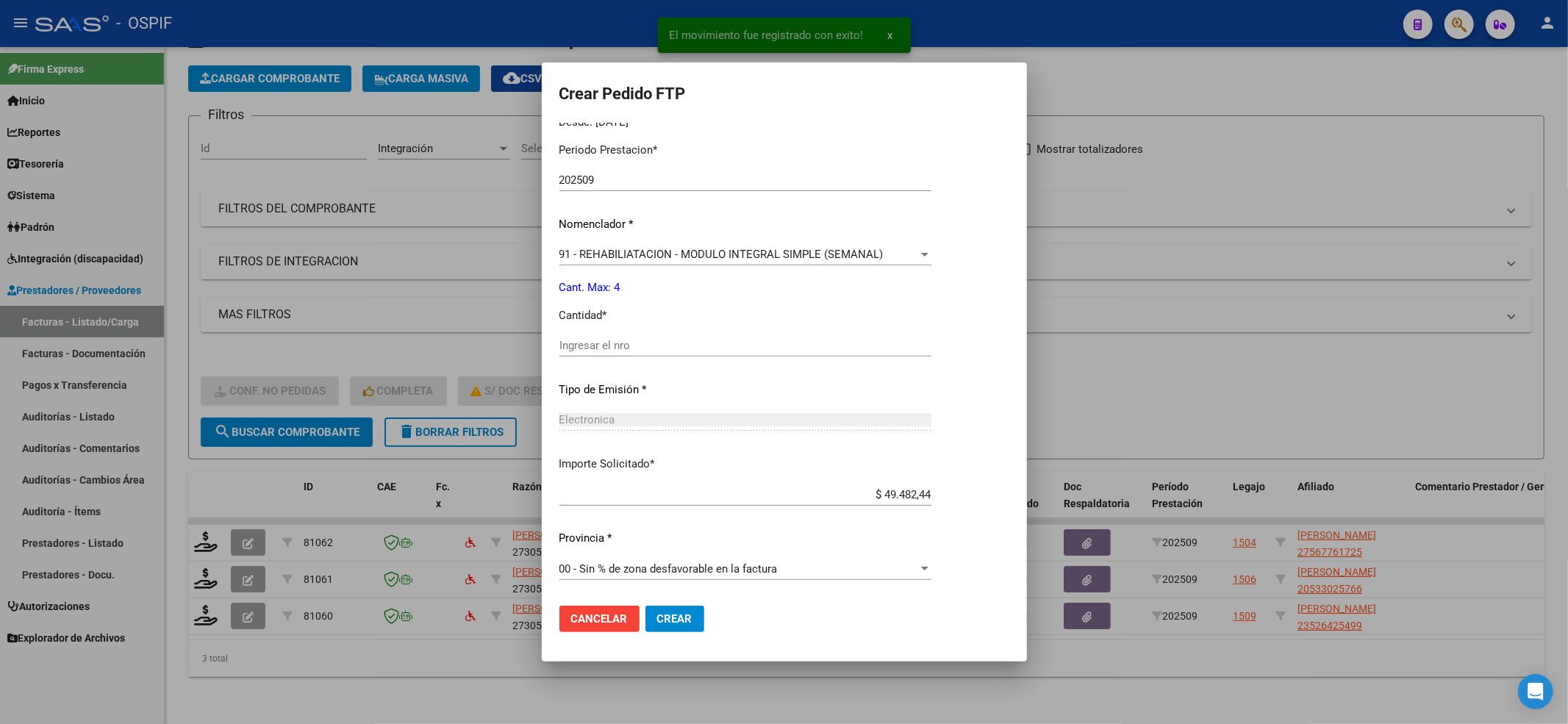
click at [663, 329] on div "Periodo Prestacion * 202509 Ingresar el Periodo Prestacion Nomenclador * 91 - R…" at bounding box center [745, 362] width 372 height 463
click at [659, 336] on div "Ingresar el nro" at bounding box center [745, 346] width 372 height 22
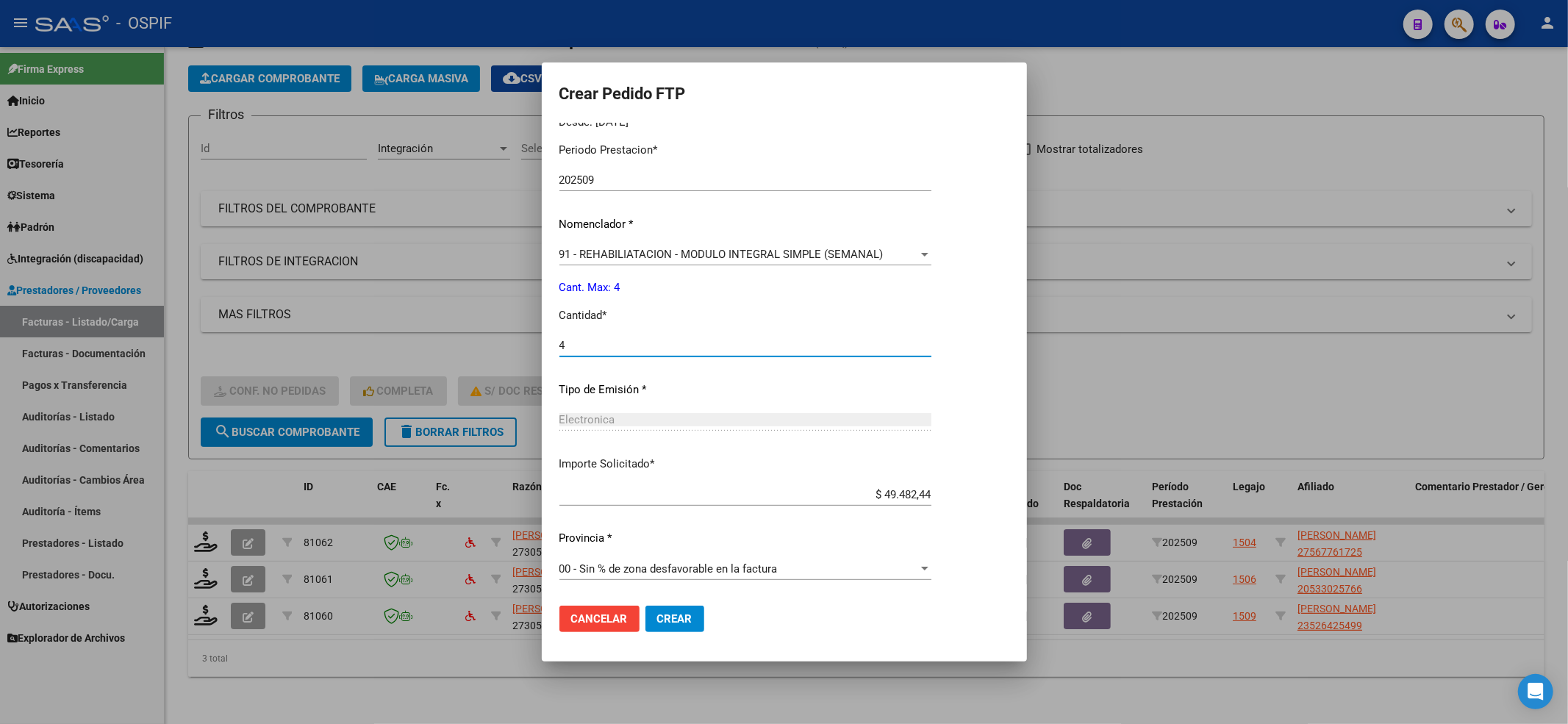
type input "4"
click at [683, 636] on mat-dialog-actions "Cancelar Crear" at bounding box center [784, 619] width 450 height 50
click at [681, 632] on mat-dialog-actions "Cancelar Crear" at bounding box center [784, 619] width 450 height 50
click at [681, 627] on button "Crear" at bounding box center [675, 619] width 59 height 26
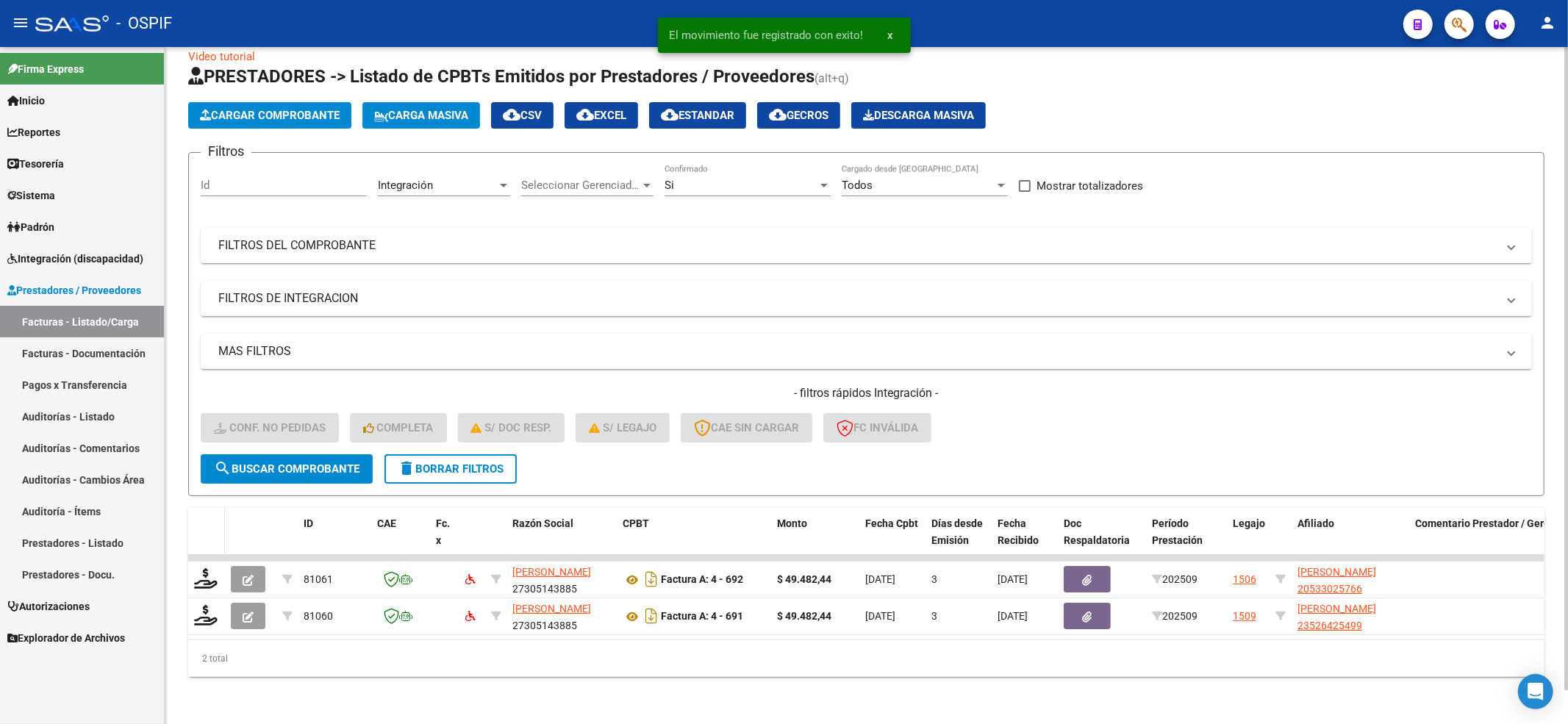
scroll to position [35, 0]
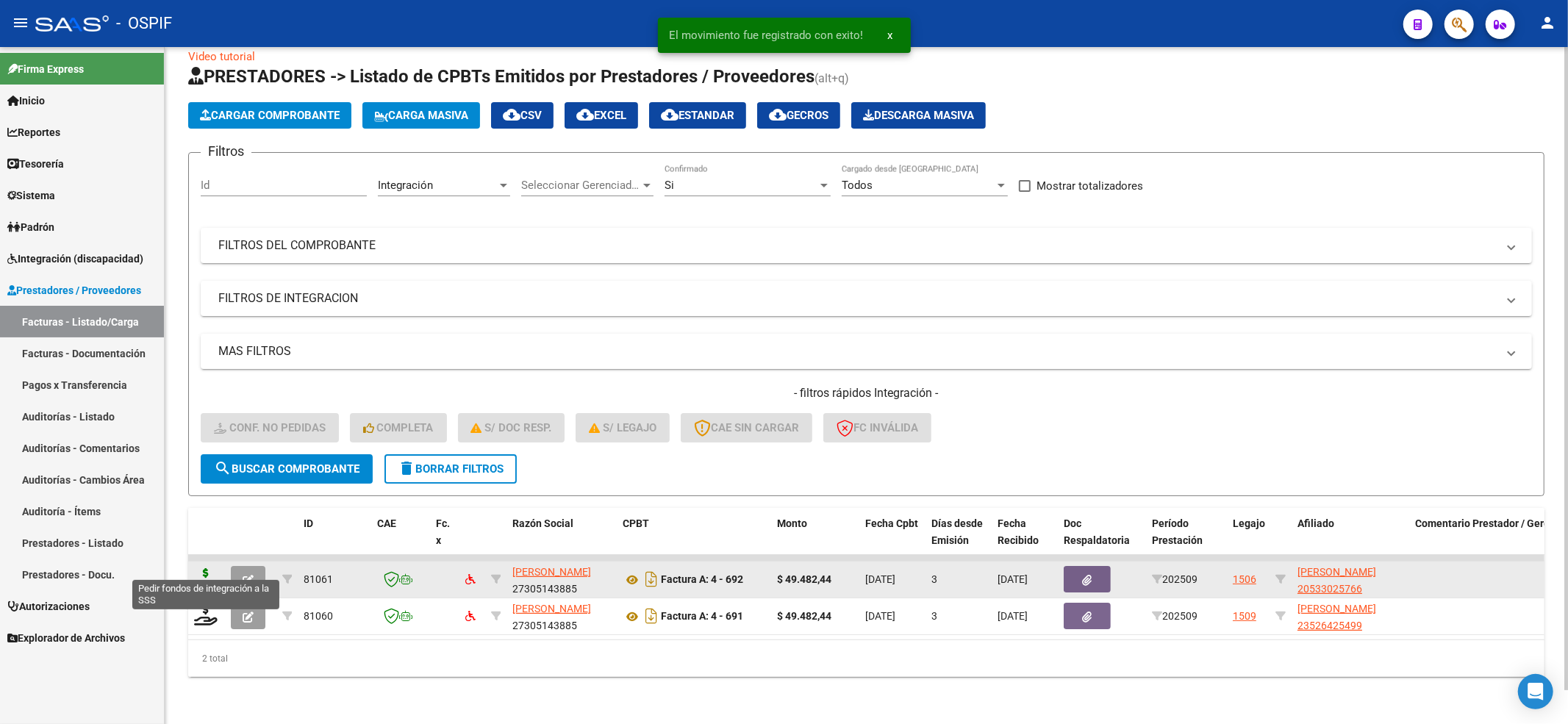
click at [201, 568] on icon at bounding box center [205, 579] width 23 height 21
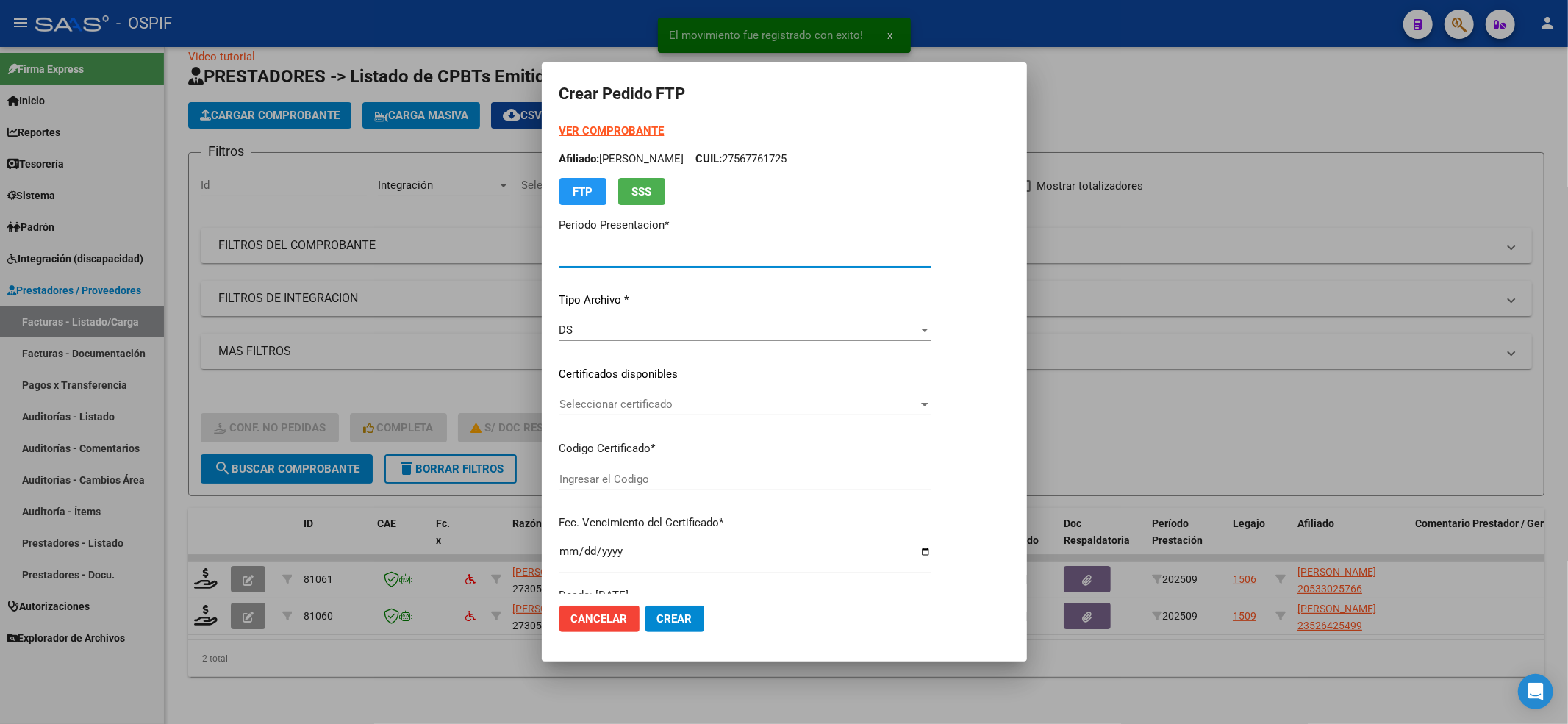
type input "202509"
type input "$ 49.482,44"
type input "0200053302576-20220826-20320826-BS-427"
type input "[DATE]"
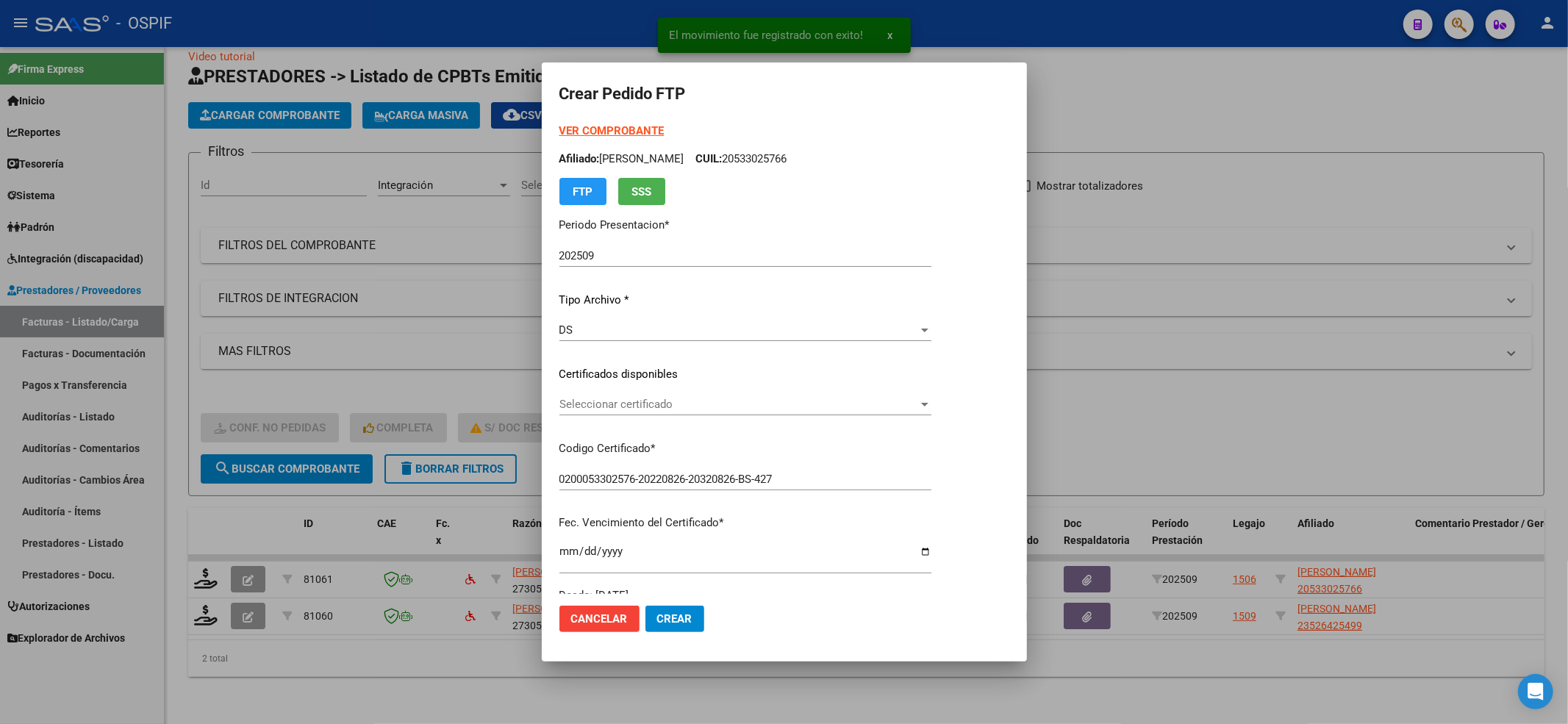
drag, startPoint x: 634, startPoint y: 418, endPoint x: 627, endPoint y: 407, distance: 13.0
click at [633, 417] on div "Seleccionar certificado Seleccionar certificado" at bounding box center [745, 411] width 372 height 36
click at [627, 407] on span "Seleccionar certificado" at bounding box center [738, 404] width 359 height 14
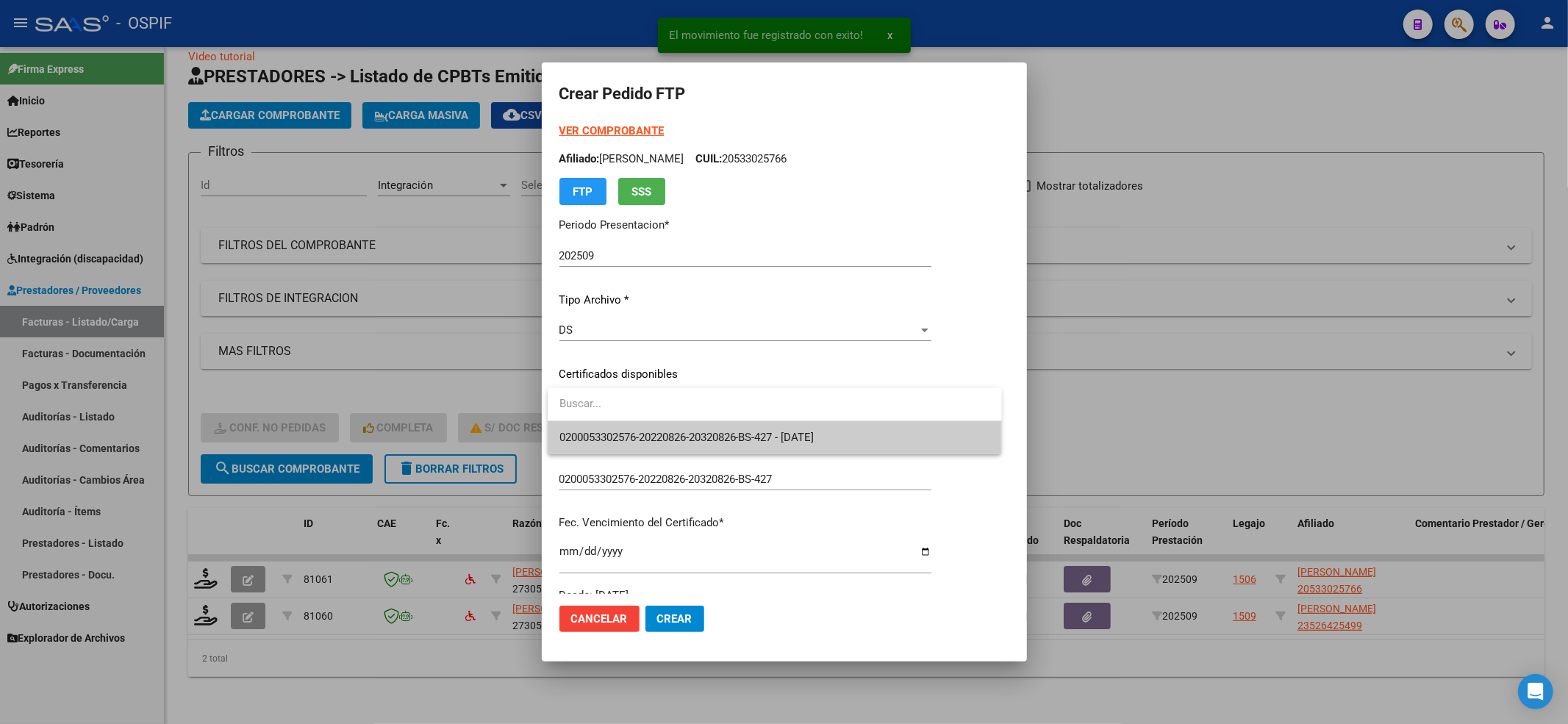
click at [619, 424] on span "0200053302576-20220826-20320826-BS-427 - [DATE]" at bounding box center [774, 437] width 431 height 33
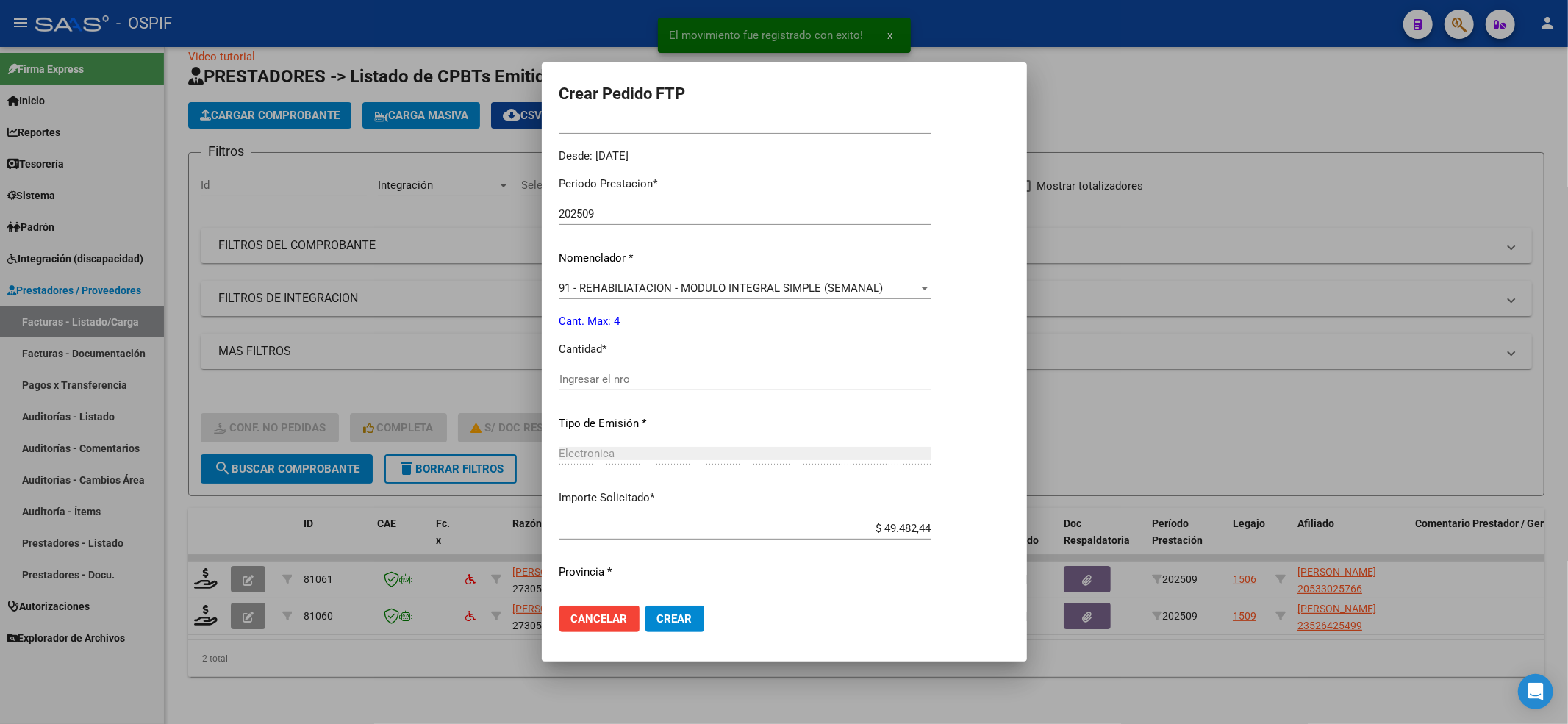
scroll to position [473, 0]
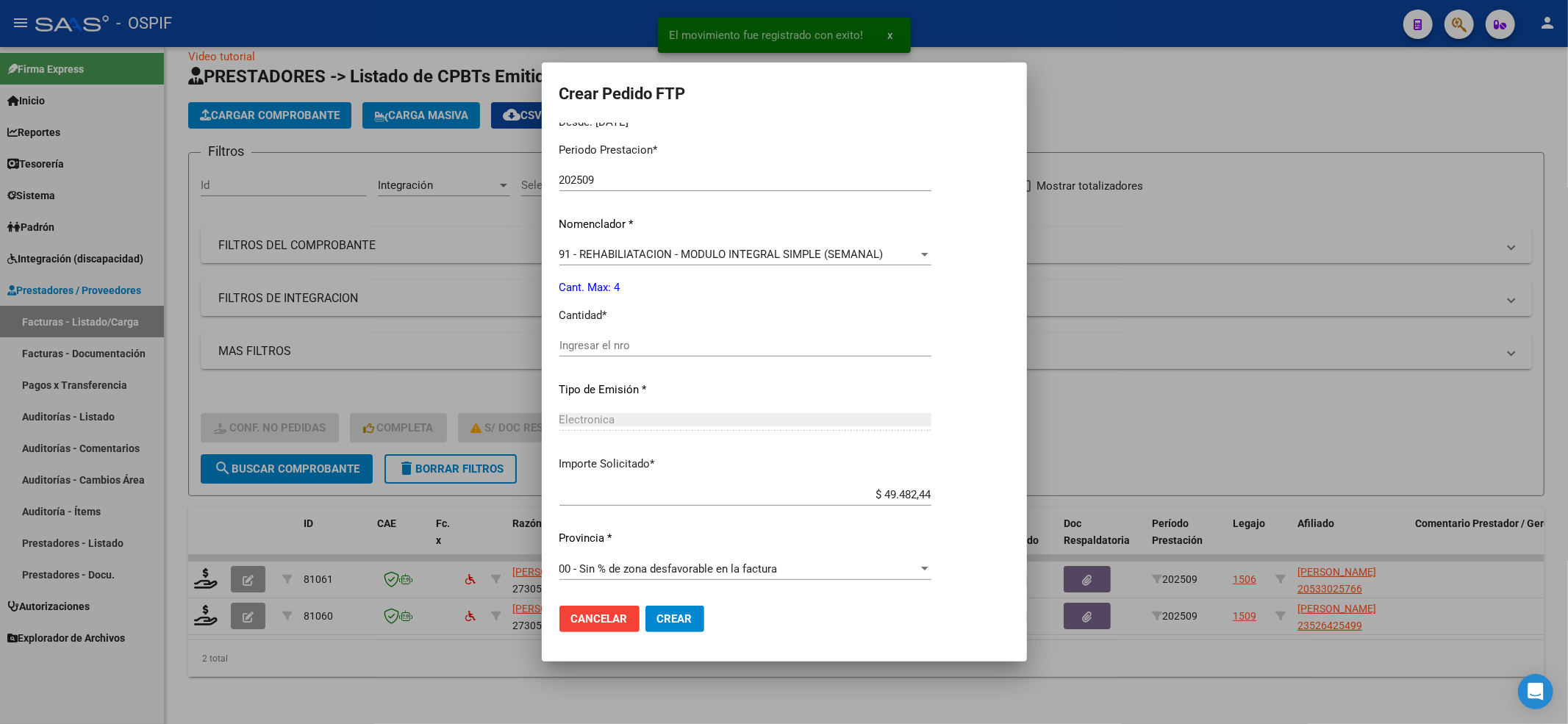
click at [606, 345] on input "Ingresar el nro" at bounding box center [745, 345] width 372 height 14
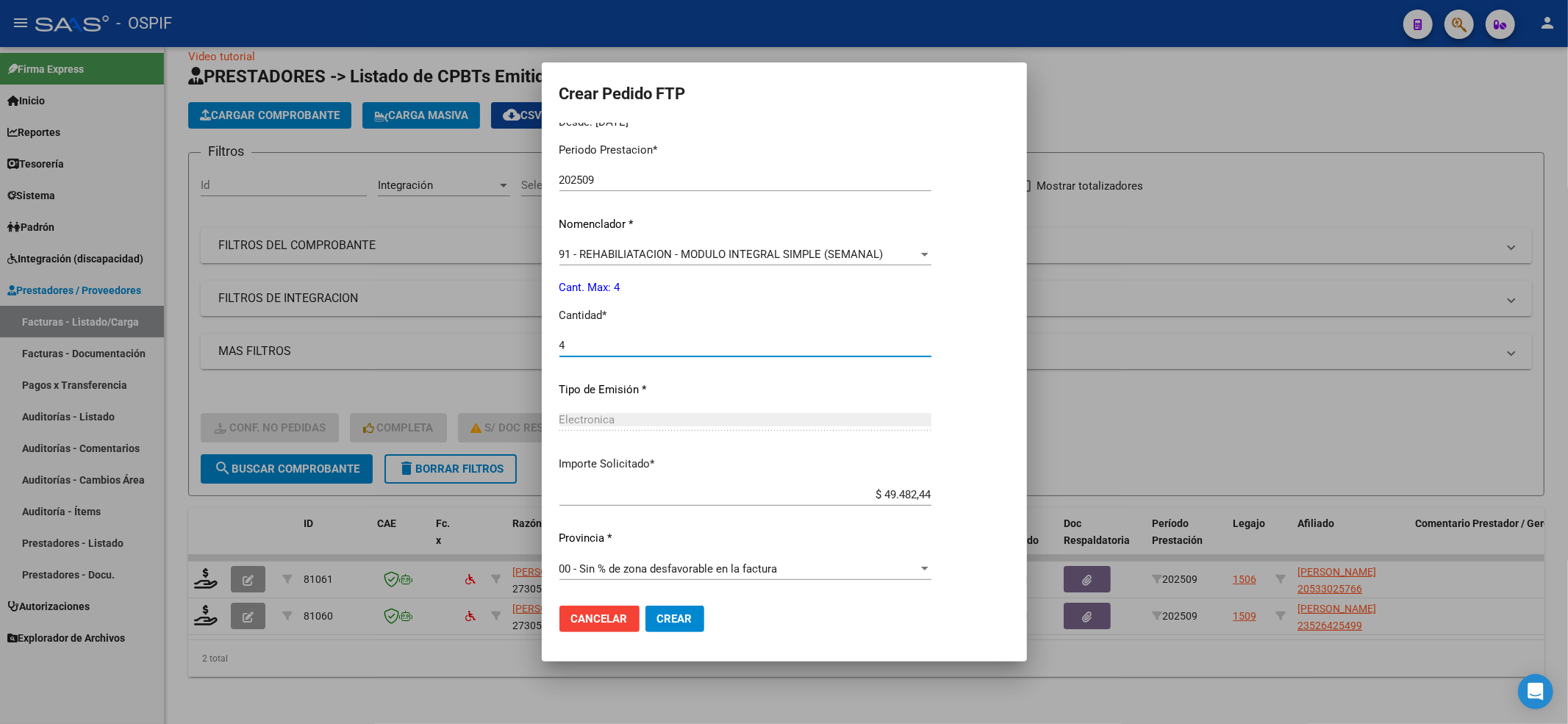
type input "4"
click at [680, 618] on span "Crear" at bounding box center [675, 619] width 35 height 14
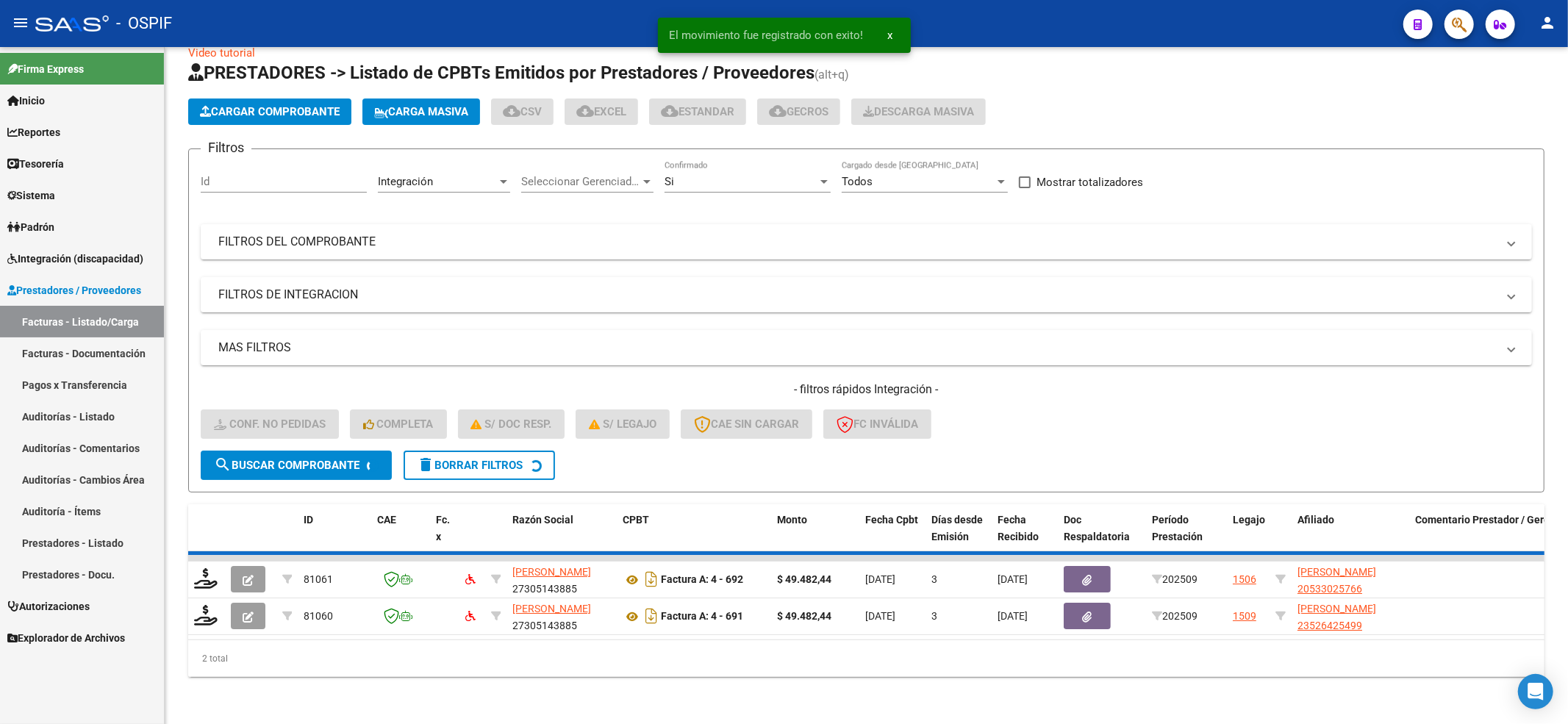
scroll to position [0, 0]
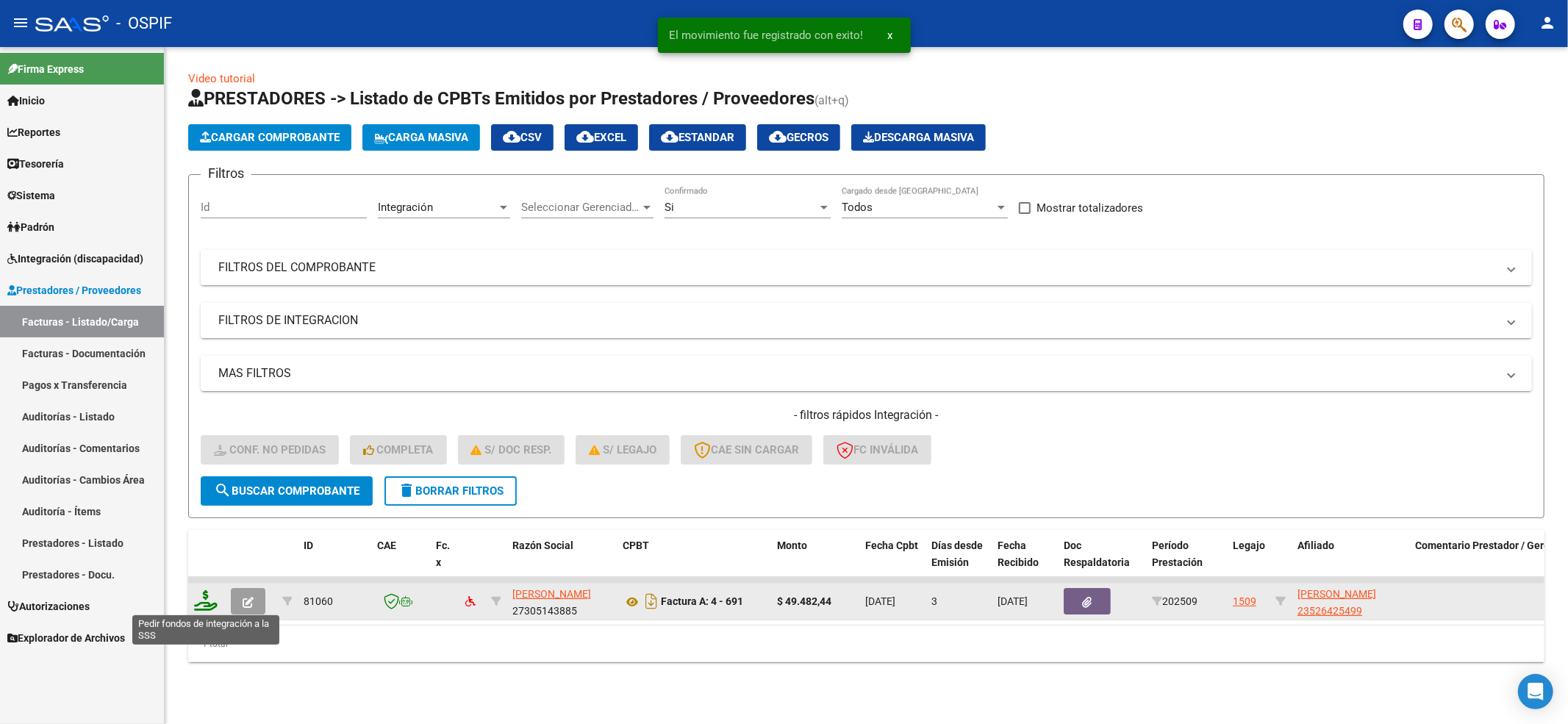
click at [207, 599] on icon at bounding box center [205, 601] width 23 height 21
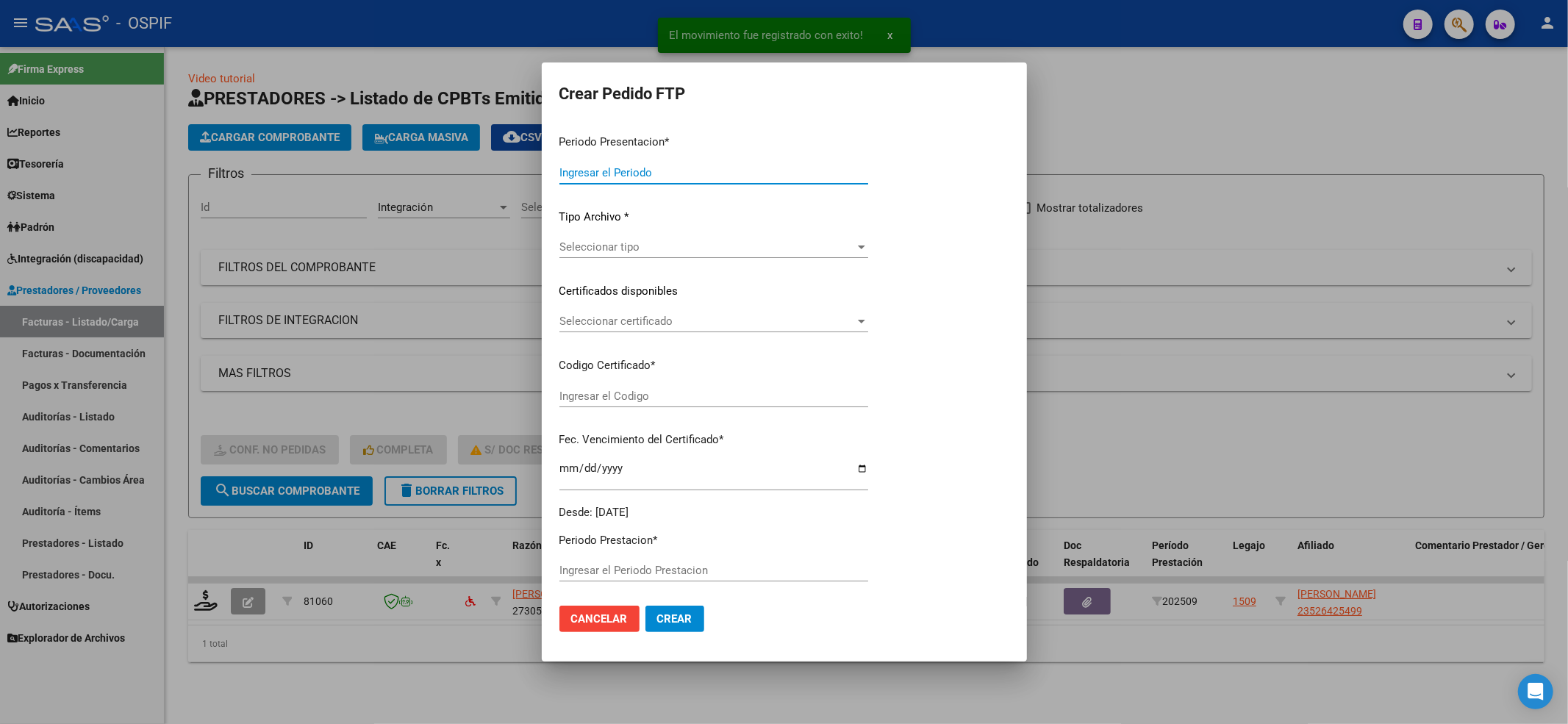
type input "202509"
type input "$ 49.482,44"
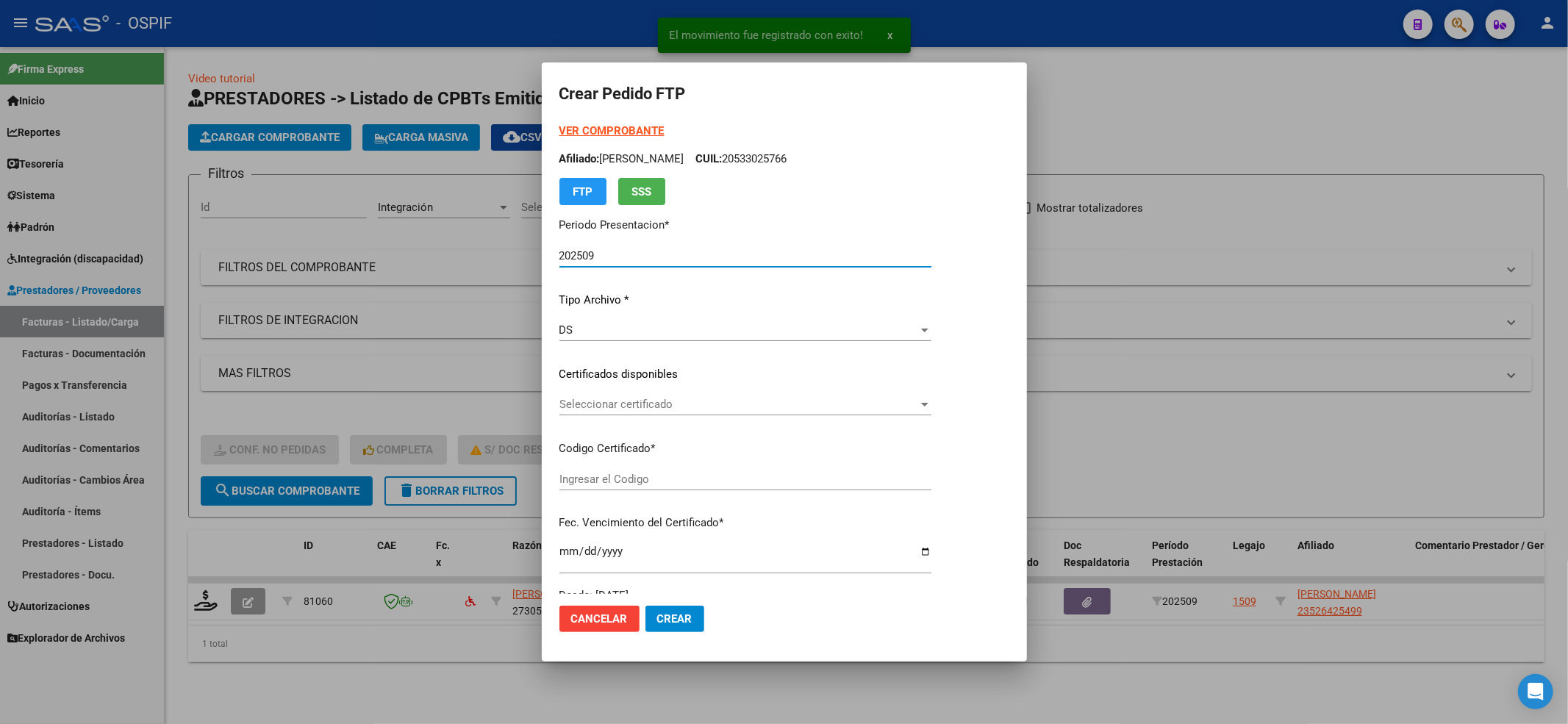
type input "0200052642549-20220906-20250906-BS-427"
type input "[DATE]"
click at [665, 408] on span "Seleccionar certificado" at bounding box center [738, 404] width 359 height 14
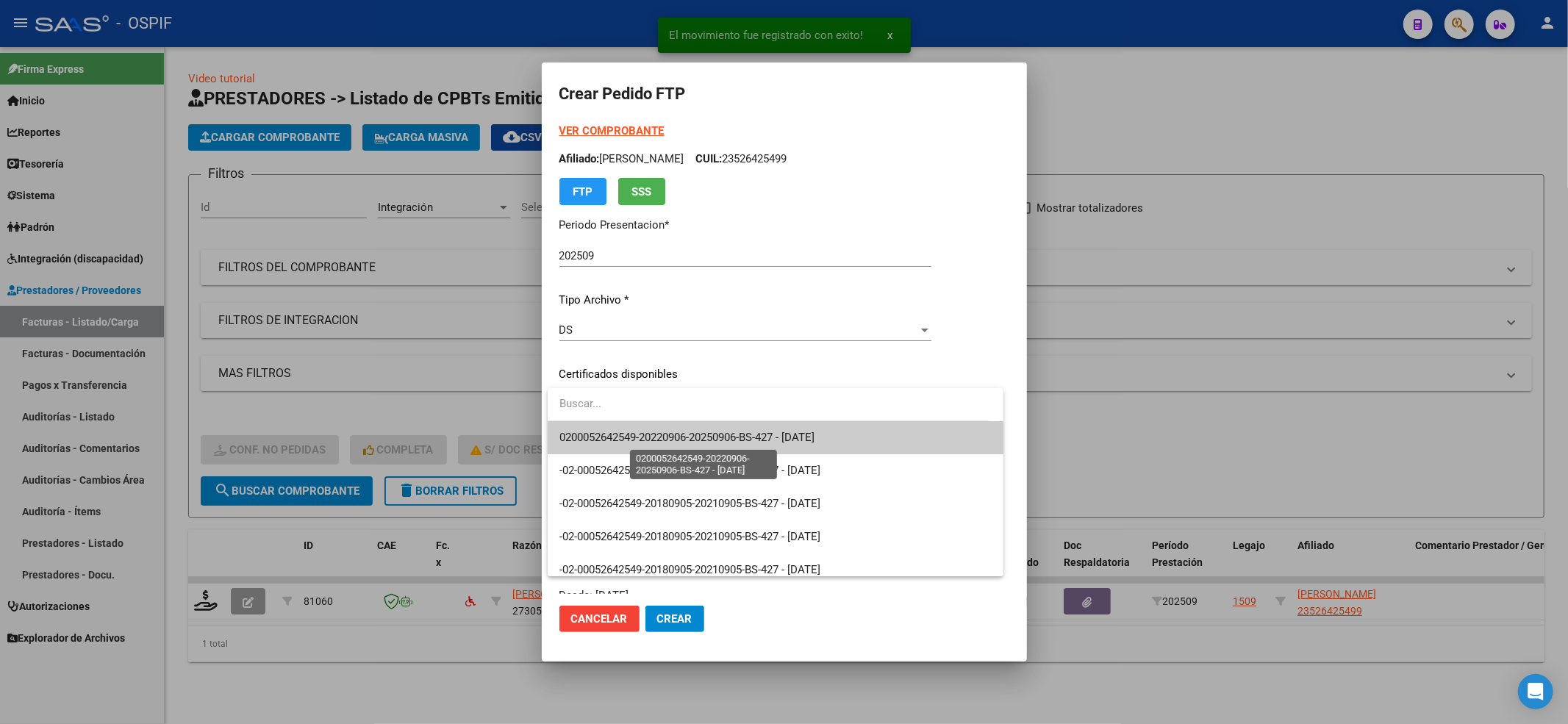
click at [632, 440] on span "0200052642549-20220906-20250906-BS-427 - [DATE]" at bounding box center [686, 437] width 255 height 14
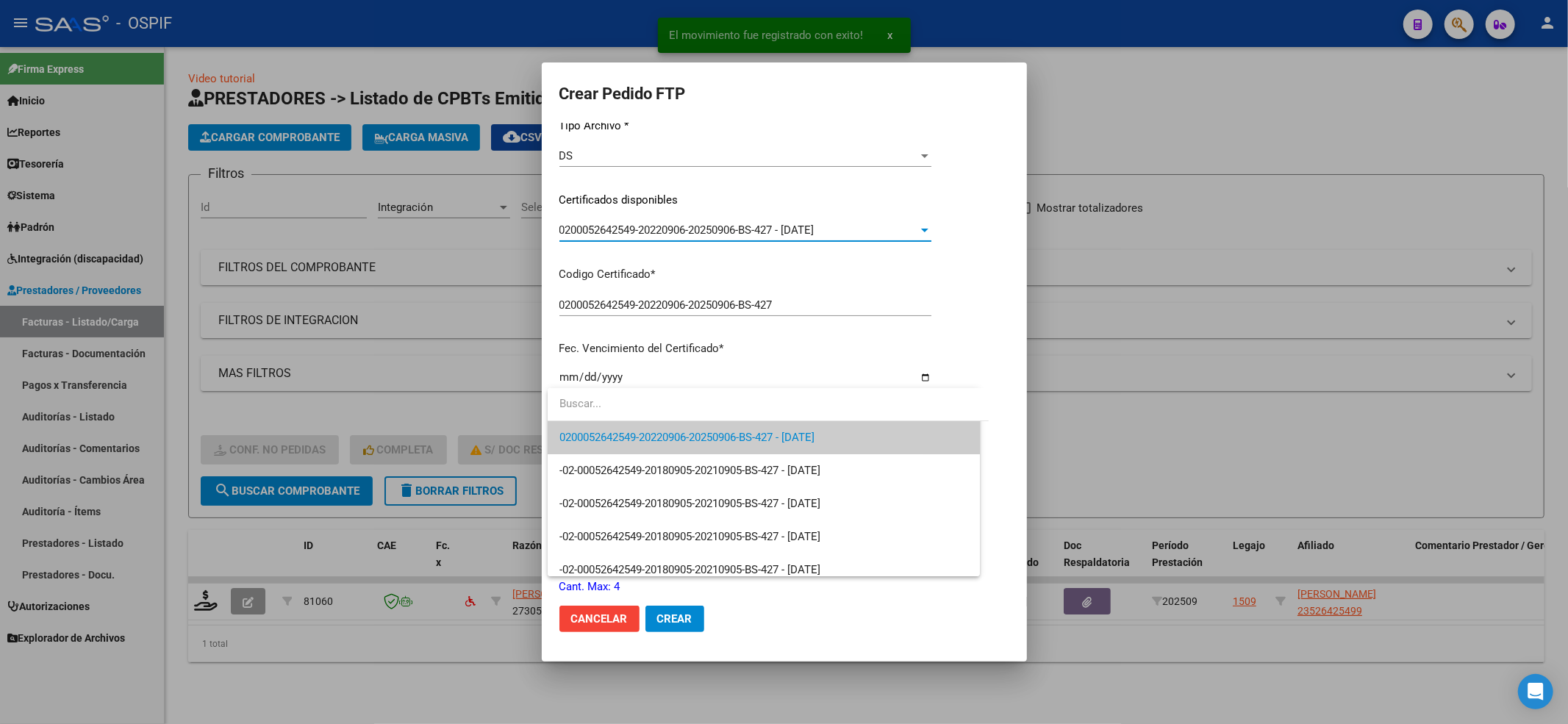
scroll to position [392, 0]
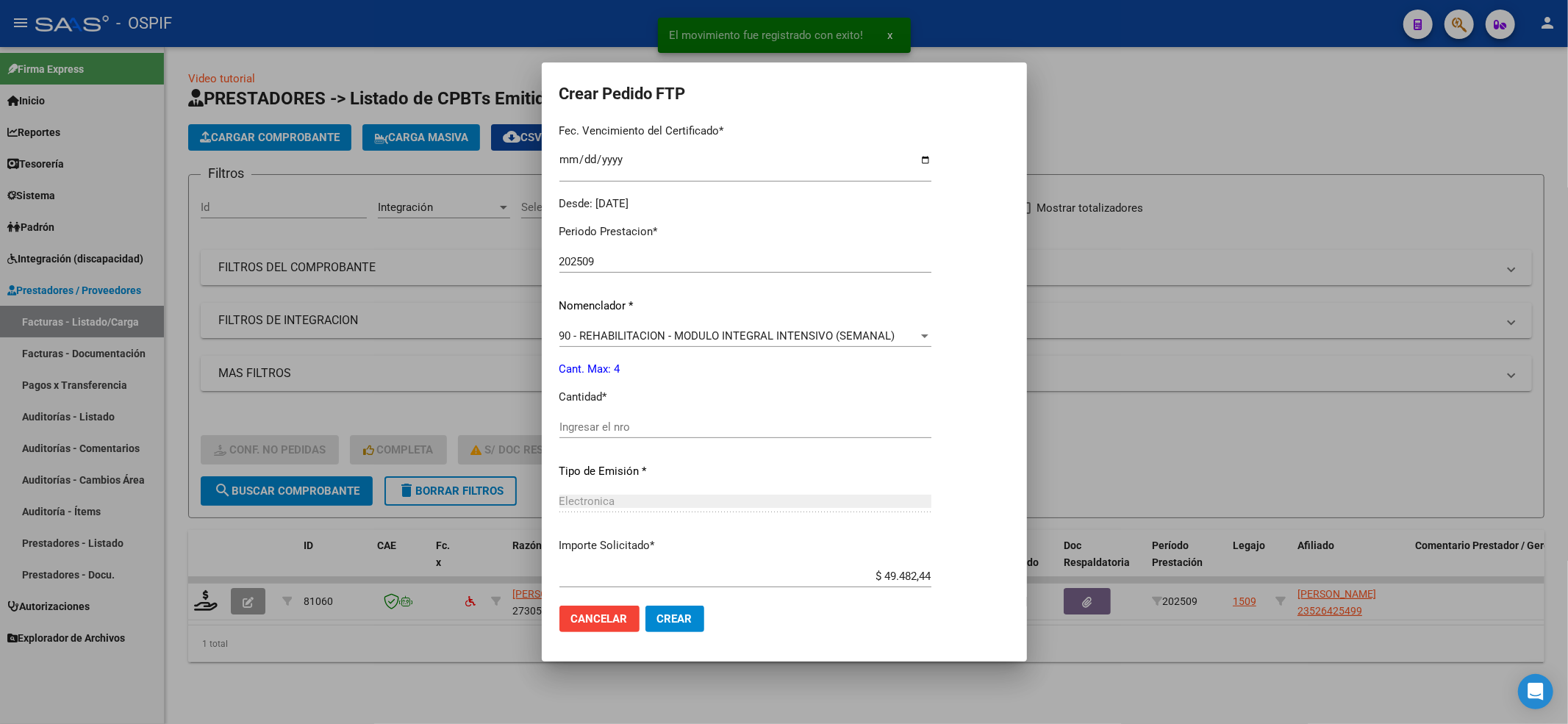
click at [607, 424] on input "Ingresar el nro" at bounding box center [745, 427] width 372 height 14
type input "4"
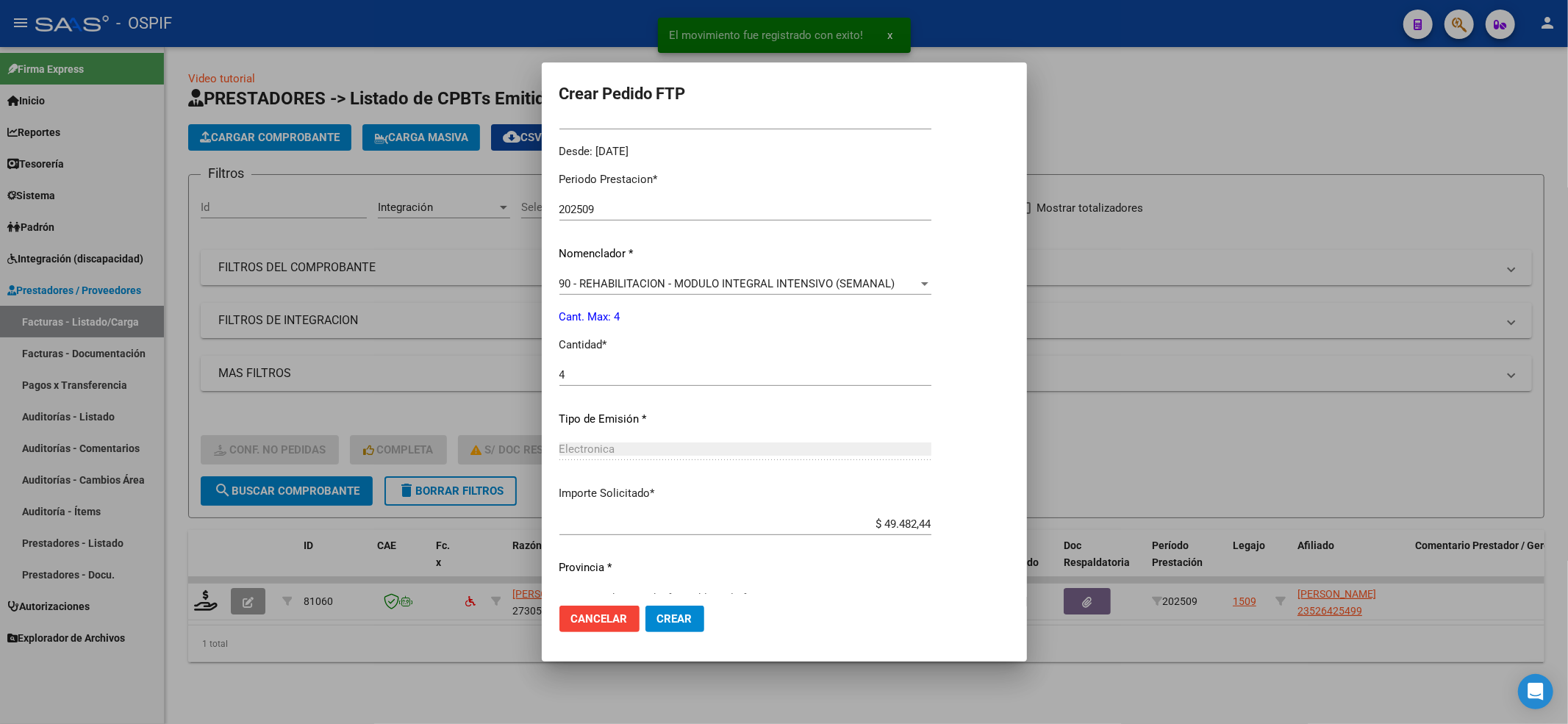
scroll to position [473, 0]
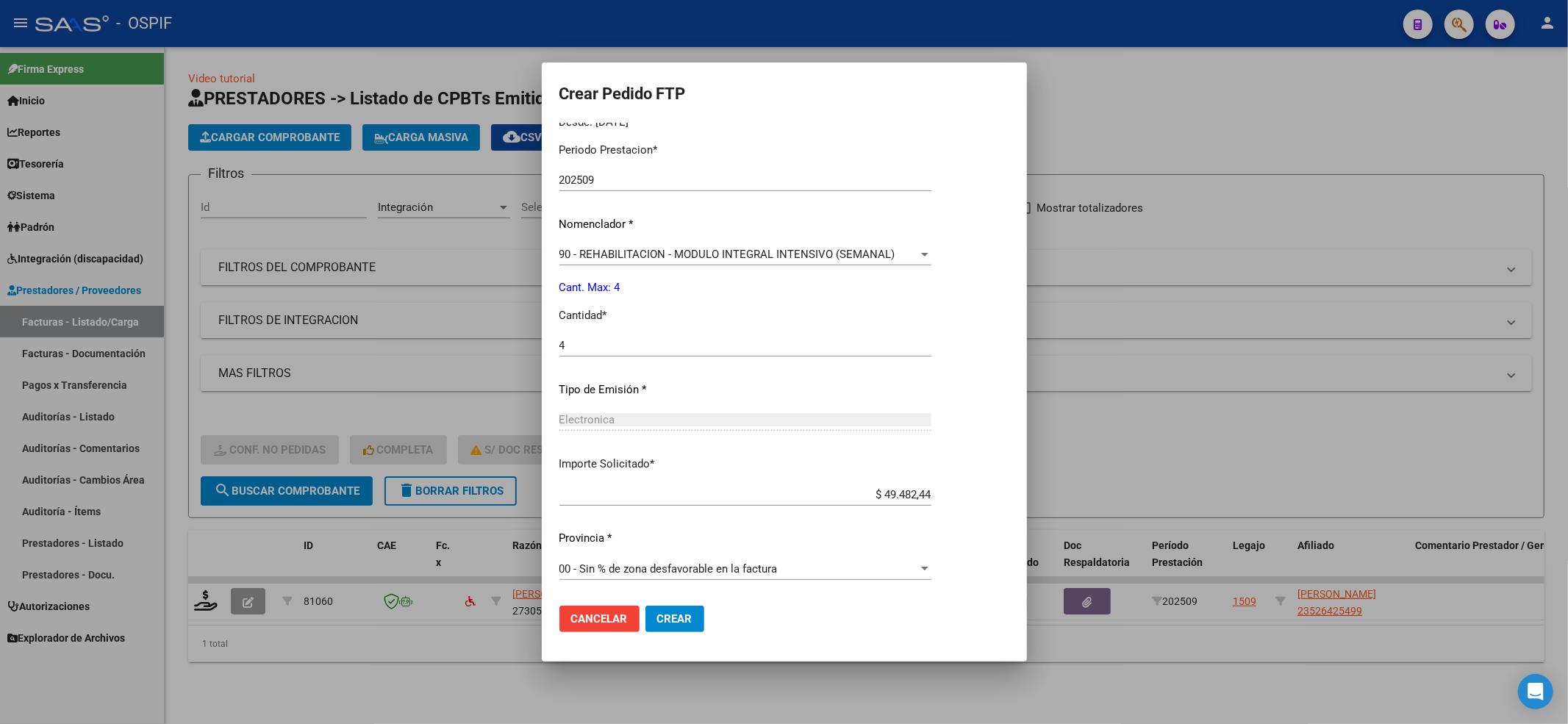
click at [679, 600] on mat-dialog-actions "Cancelar Crear" at bounding box center [784, 619] width 450 height 50
click at [681, 603] on mat-dialog-actions "Cancelar Crear" at bounding box center [784, 619] width 450 height 50
click at [683, 620] on span "Crear" at bounding box center [675, 619] width 35 height 14
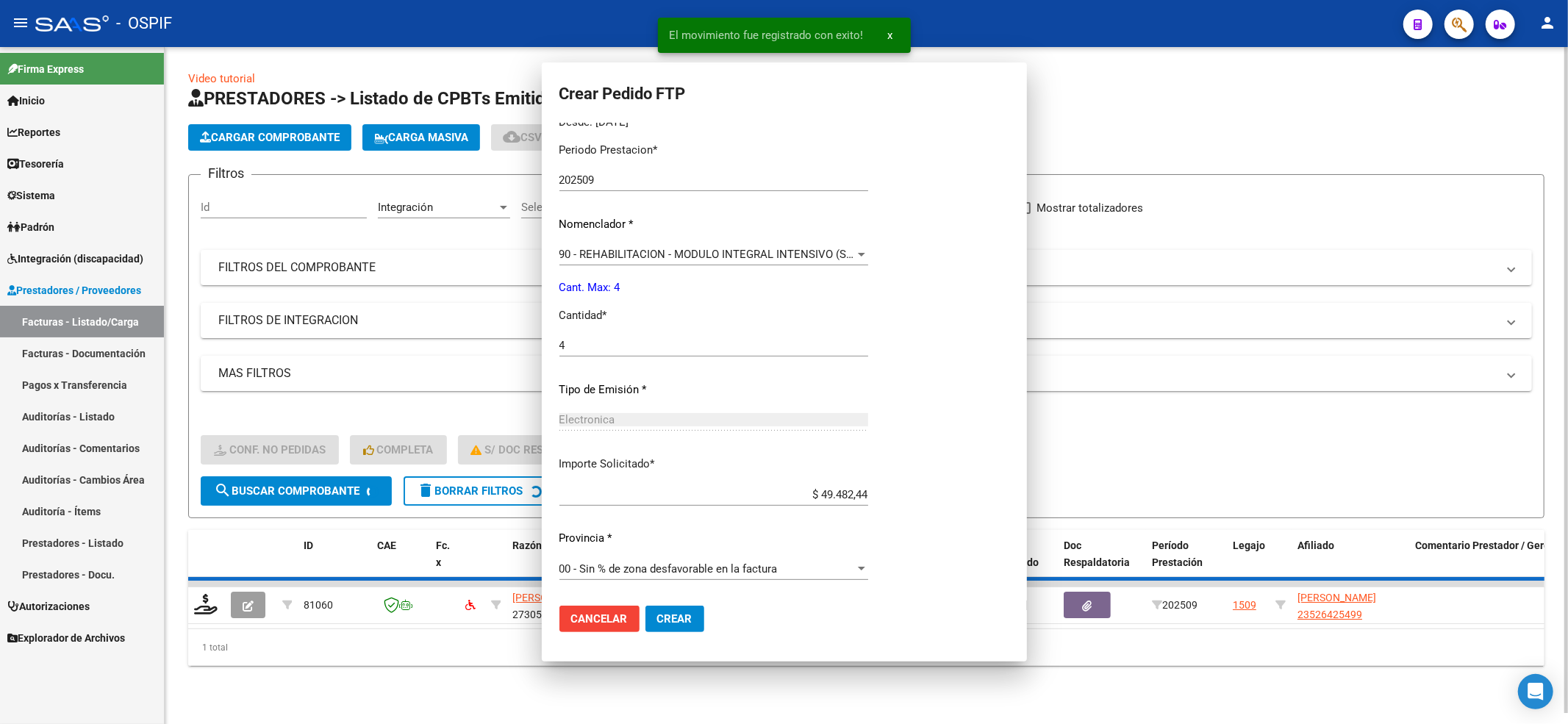
scroll to position [0, 0]
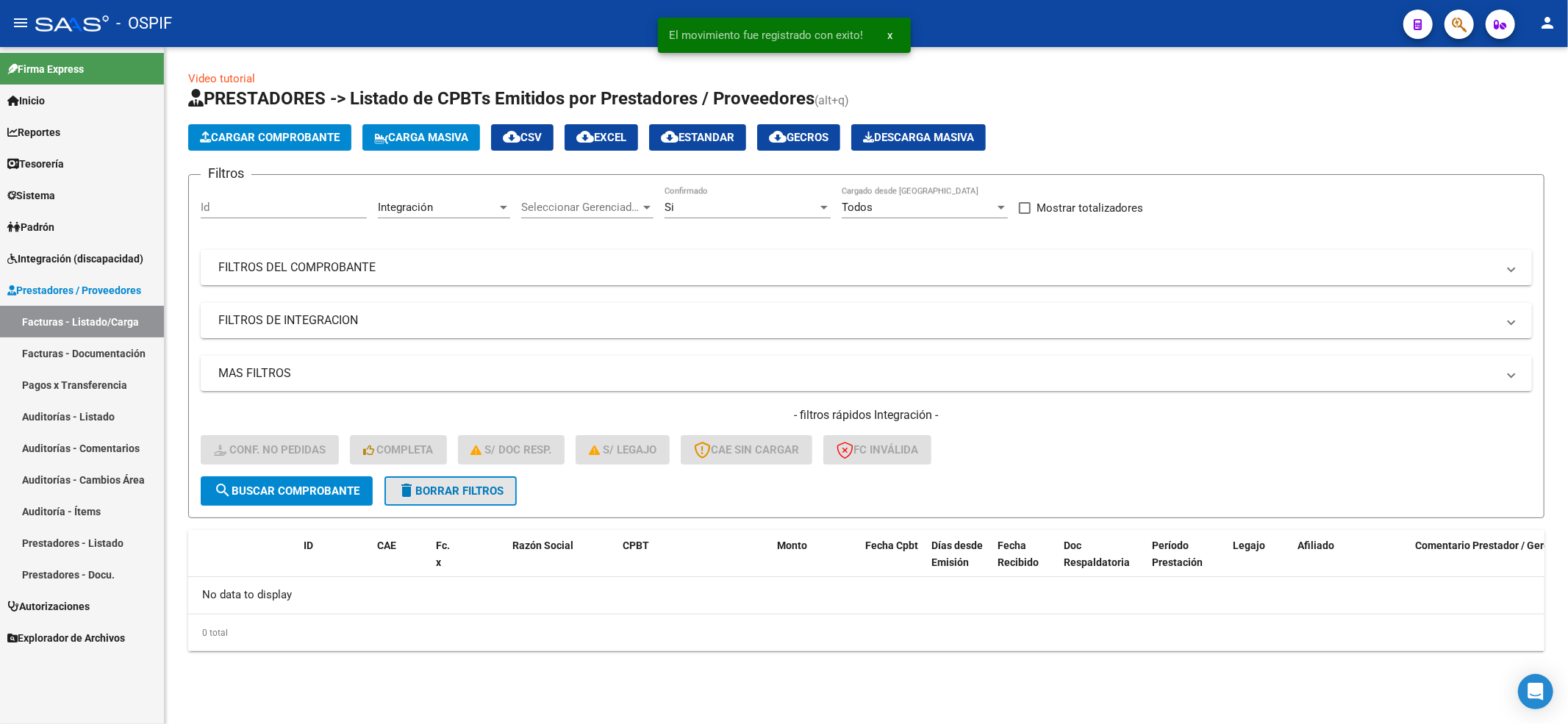
click at [454, 503] on button "delete Borrar Filtros" at bounding box center [451, 491] width 133 height 30
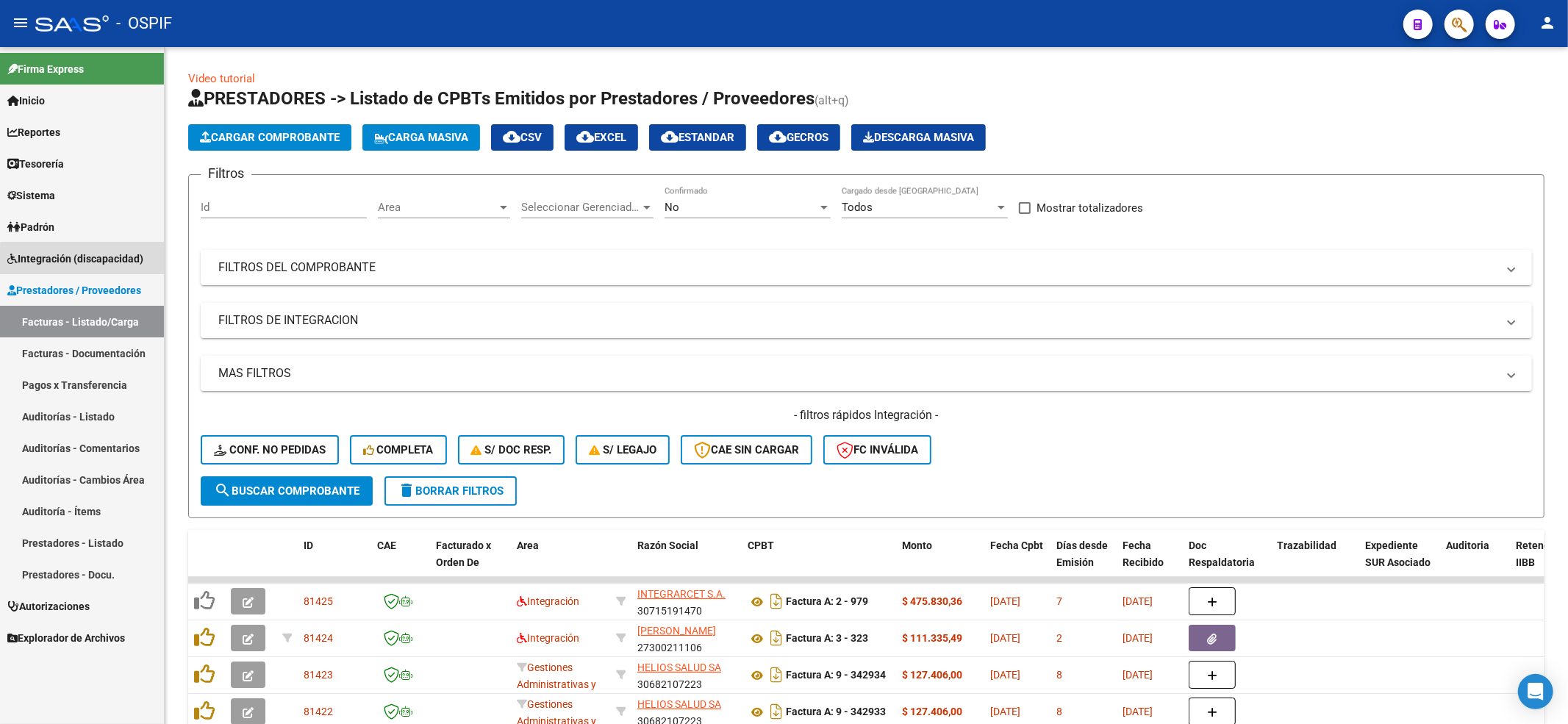
click at [117, 266] on link "Integración (discapacidad)" at bounding box center [82, 259] width 164 height 32
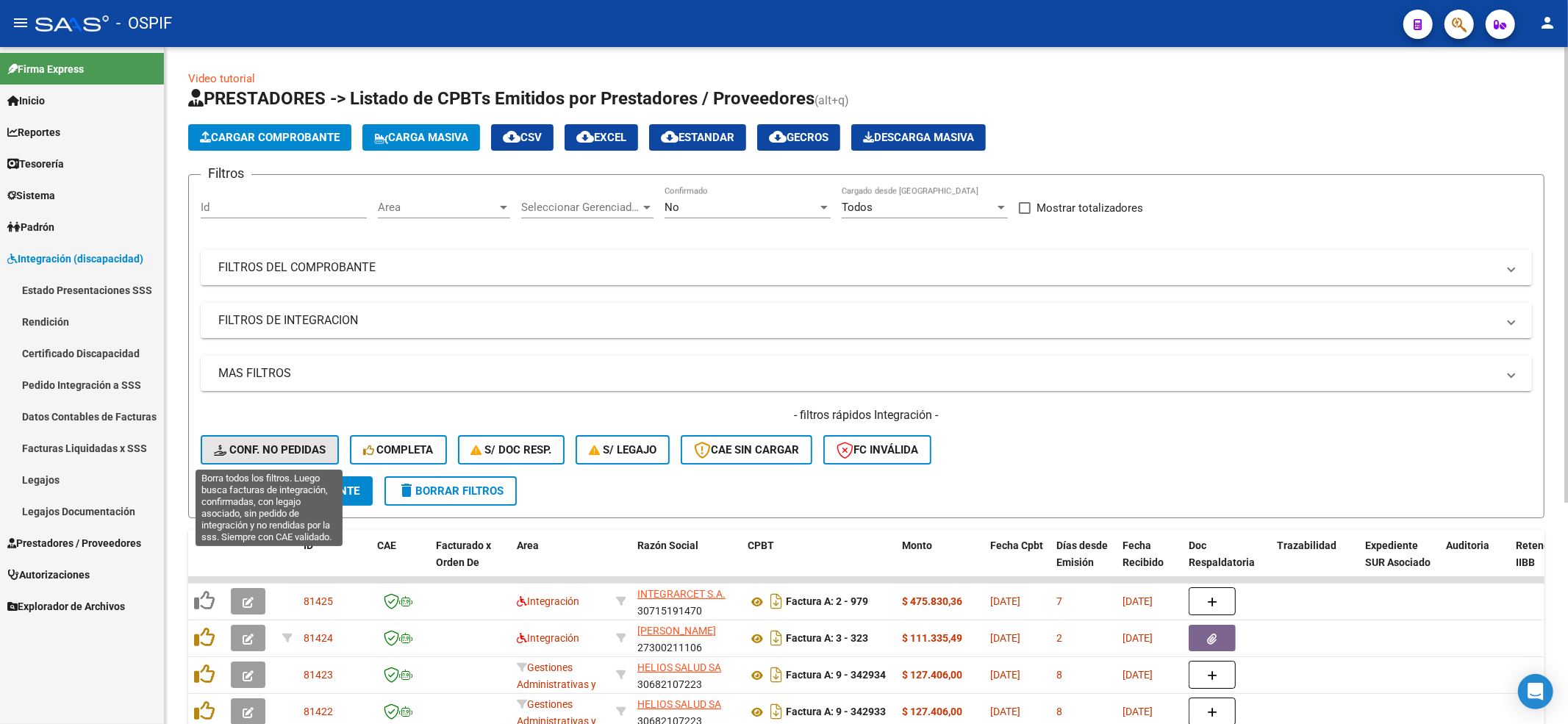
click at [242, 444] on span "Conf. no pedidas" at bounding box center [270, 450] width 112 height 14
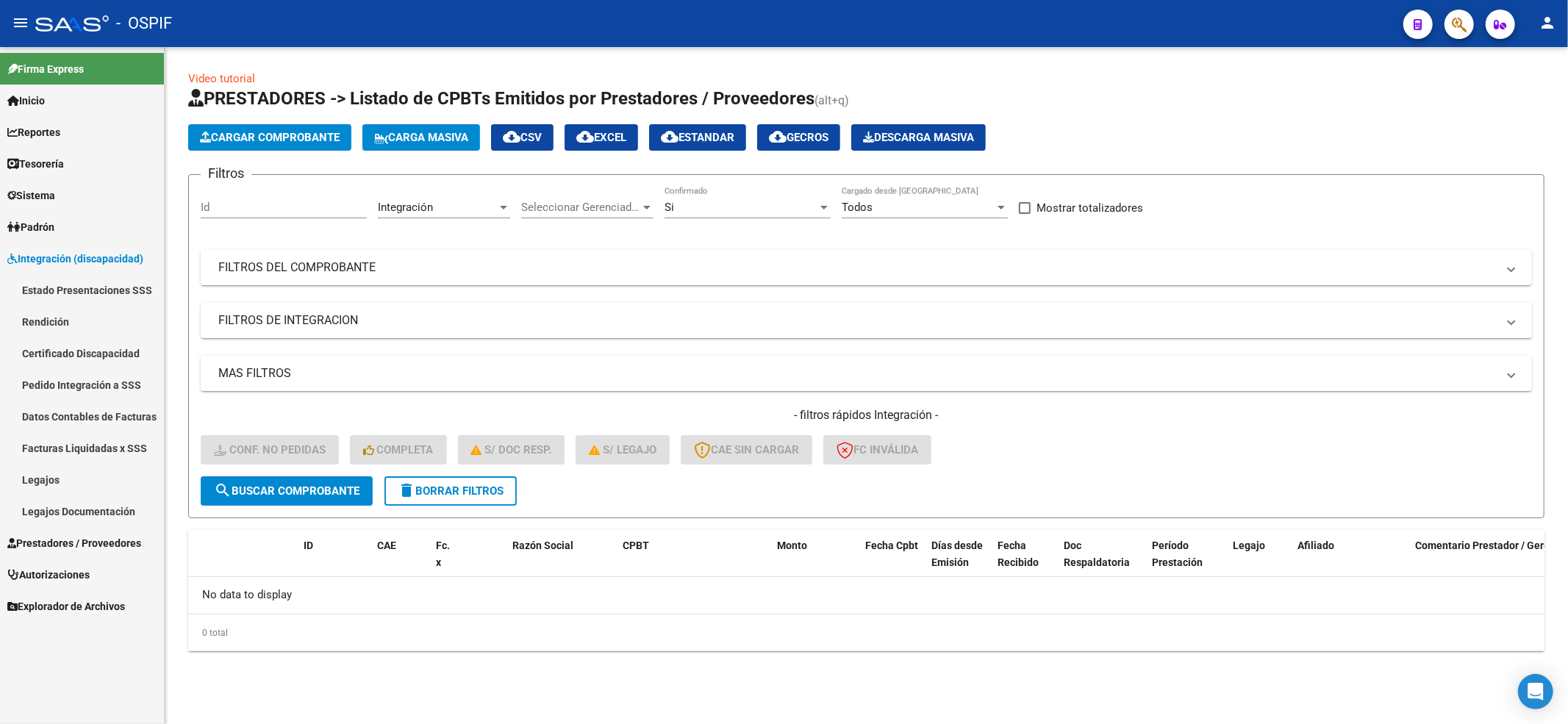
click at [424, 484] on span "delete Borrar Filtros" at bounding box center [451, 491] width 105 height 14
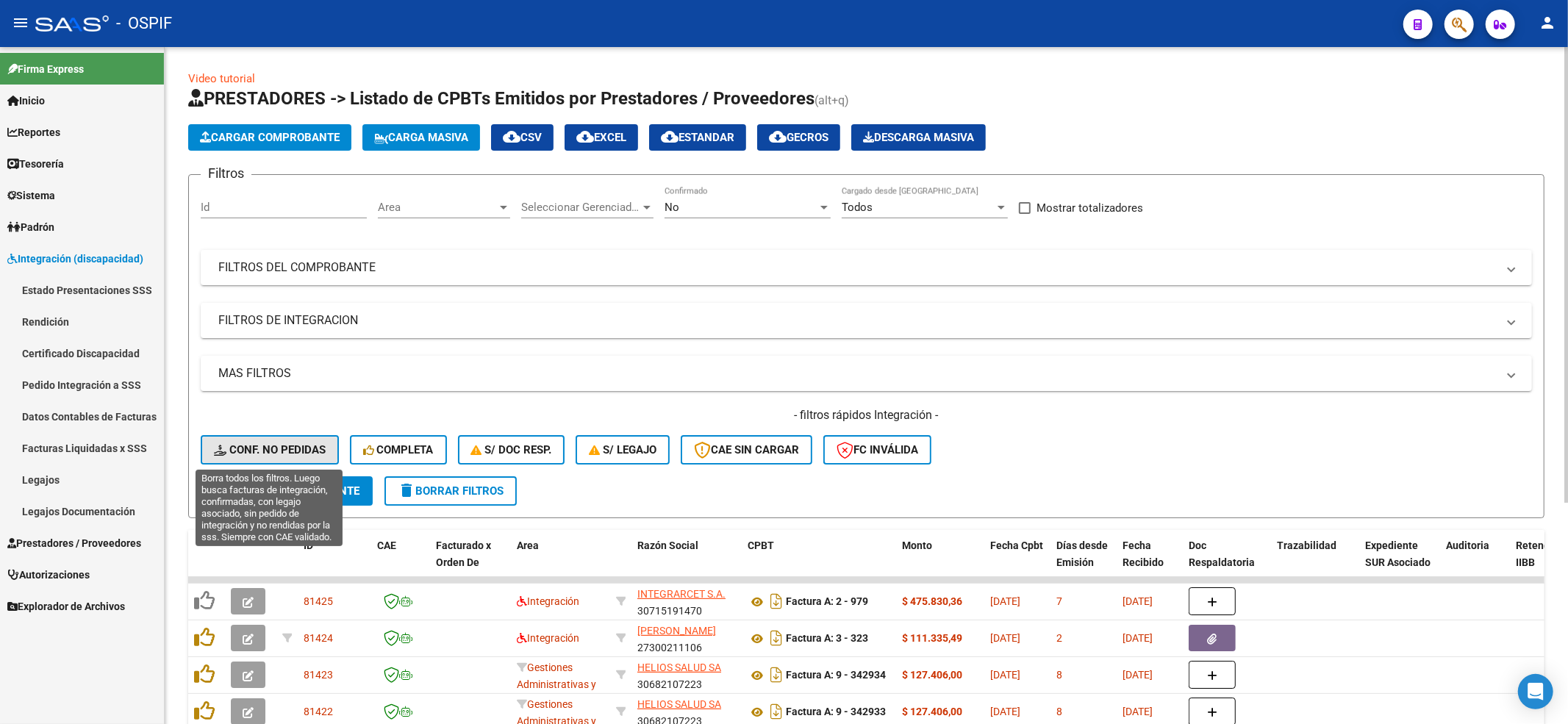
click at [233, 444] on span "Conf. no pedidas" at bounding box center [270, 450] width 112 height 14
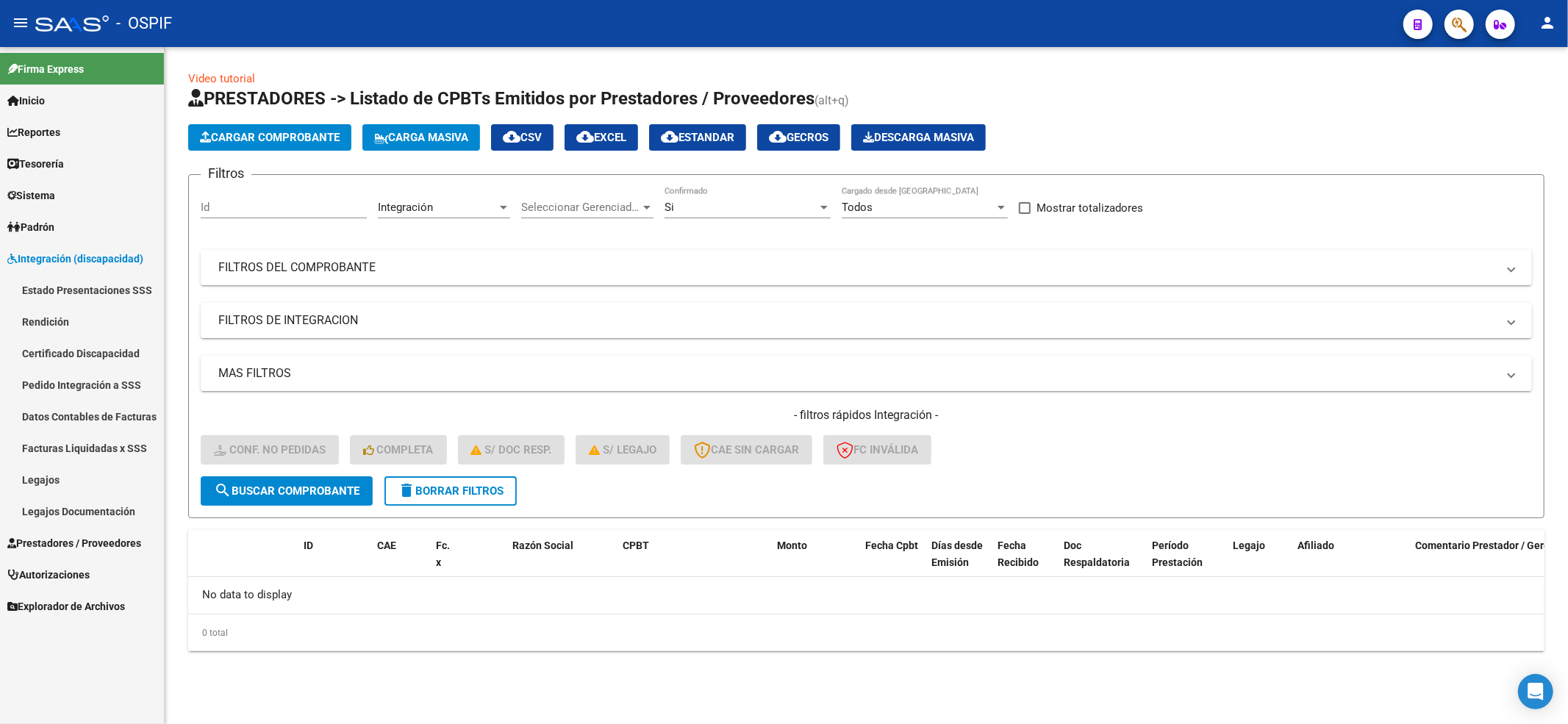
click at [448, 498] on button "delete Borrar Filtros" at bounding box center [451, 491] width 133 height 30
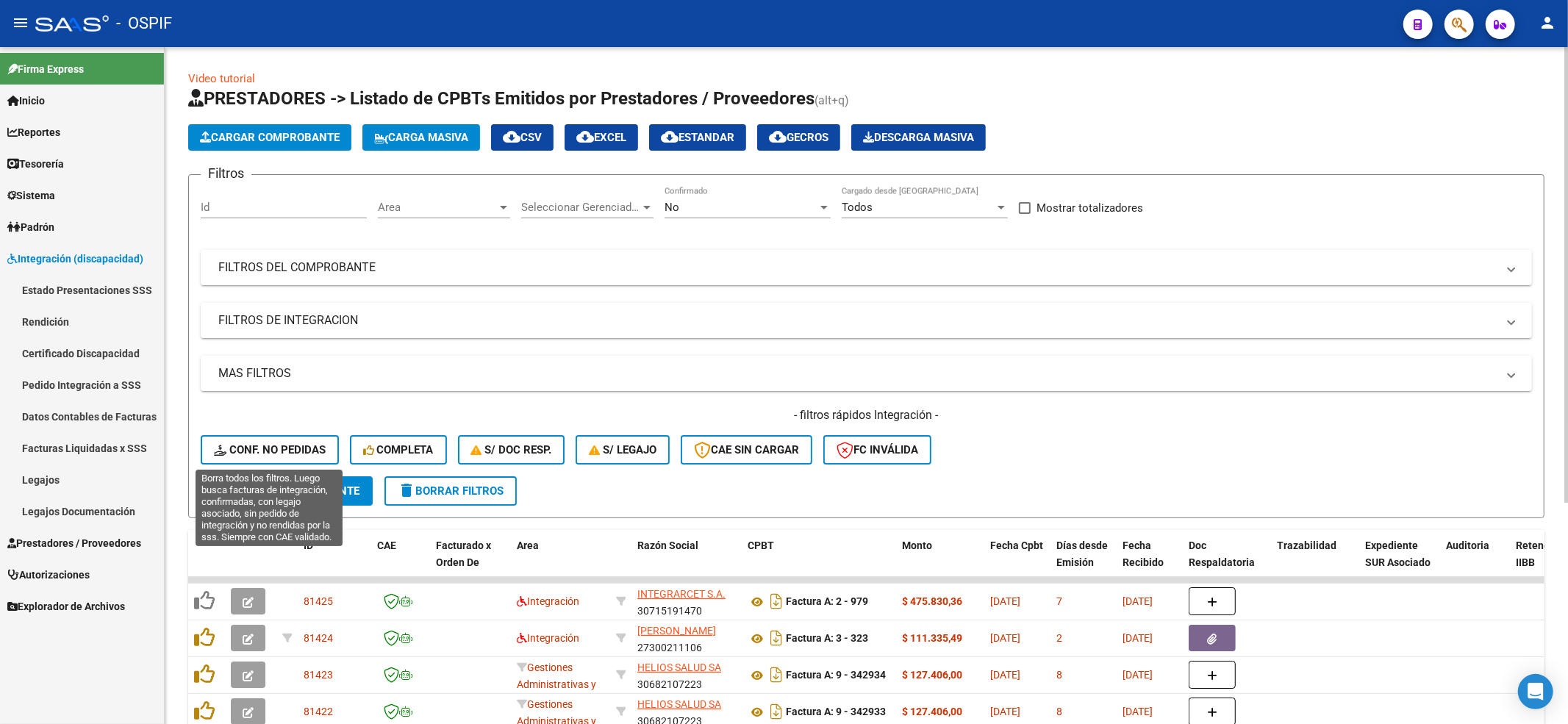
click at [298, 444] on span "Conf. no pedidas" at bounding box center [270, 450] width 112 height 14
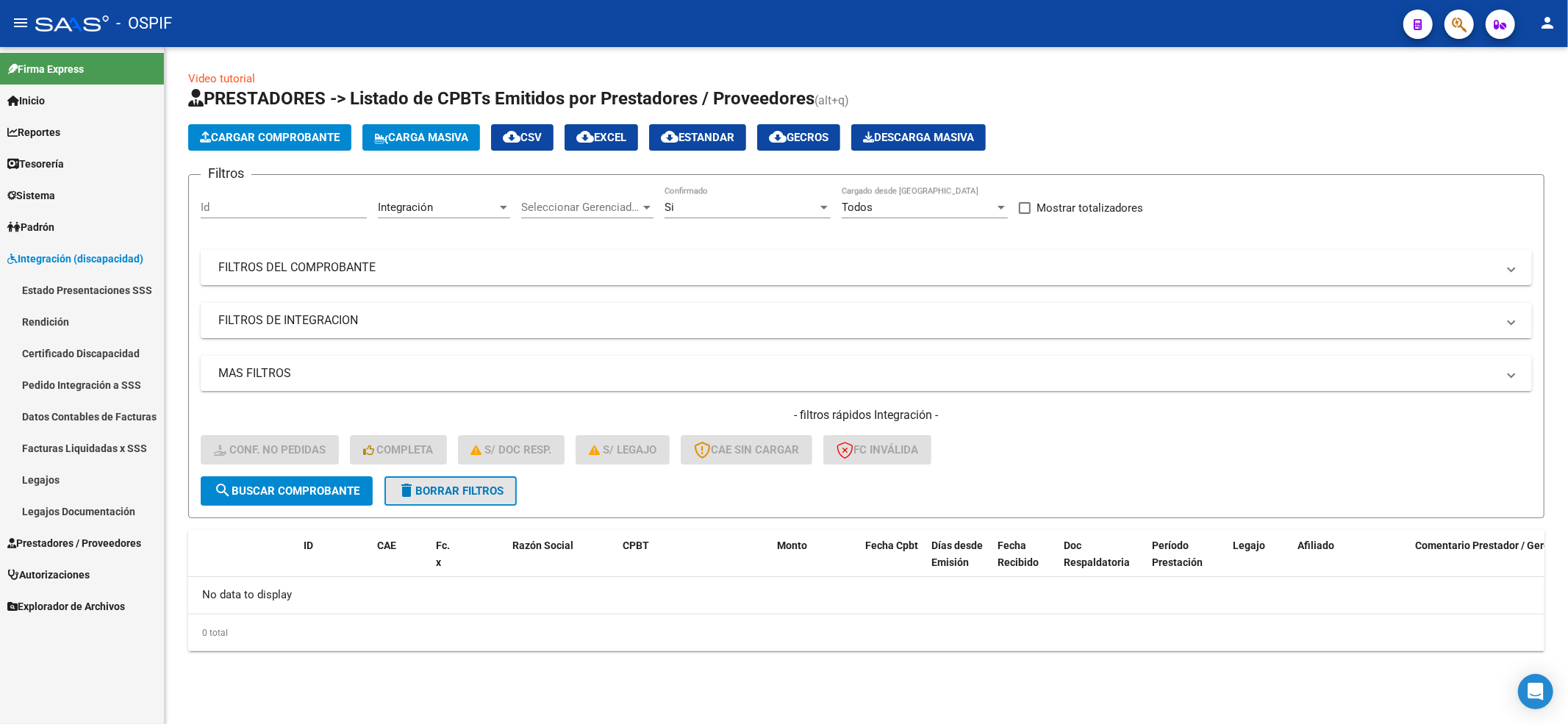
click at [436, 478] on button "delete Borrar Filtros" at bounding box center [451, 491] width 133 height 30
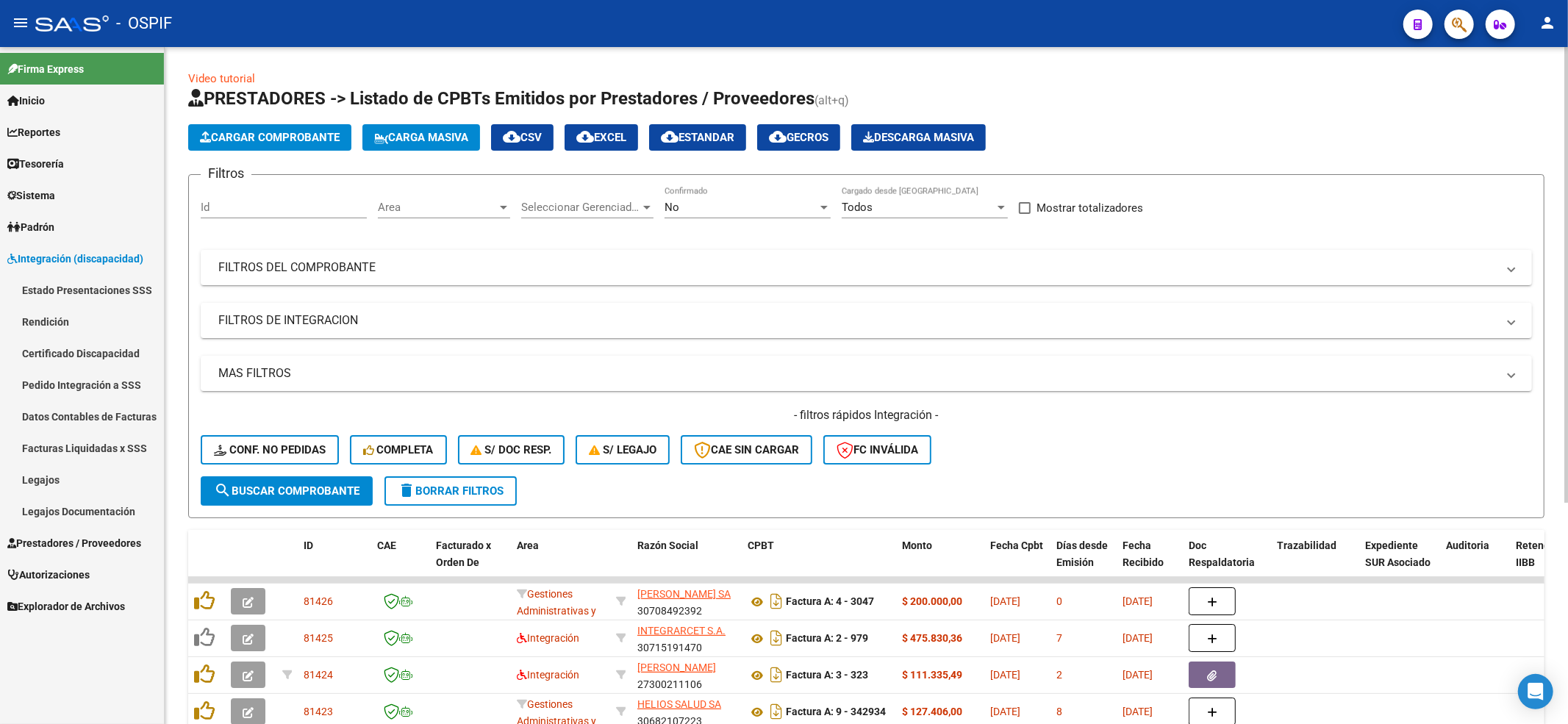
click at [224, 466] on div "- filtros rápidos Integración - Conf. no pedidas Completa S/ Doc Resp. S/ legaj…" at bounding box center [866, 442] width 1331 height 69
click at [227, 452] on icon at bounding box center [221, 450] width 15 height 11
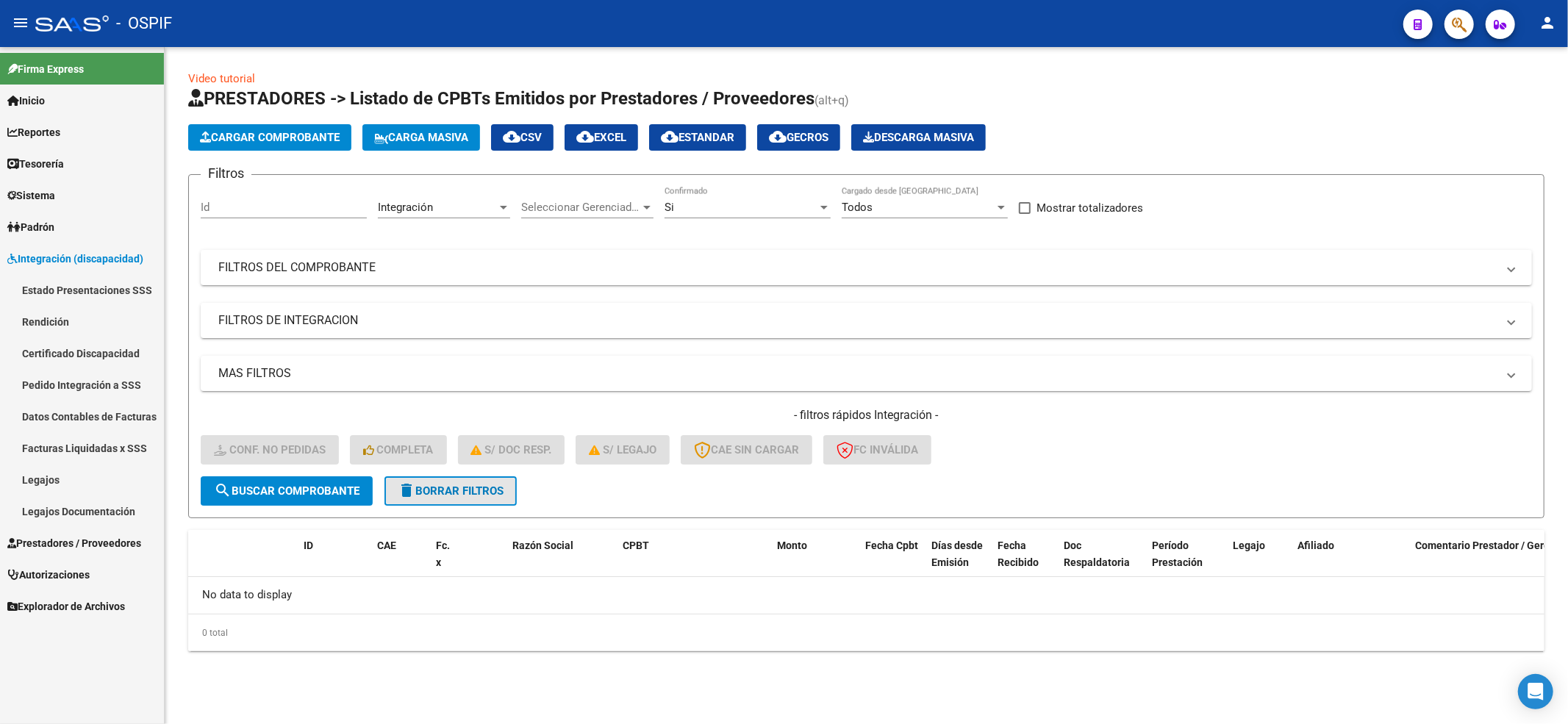
click at [515, 500] on button "delete Borrar Filtros" at bounding box center [451, 491] width 133 height 30
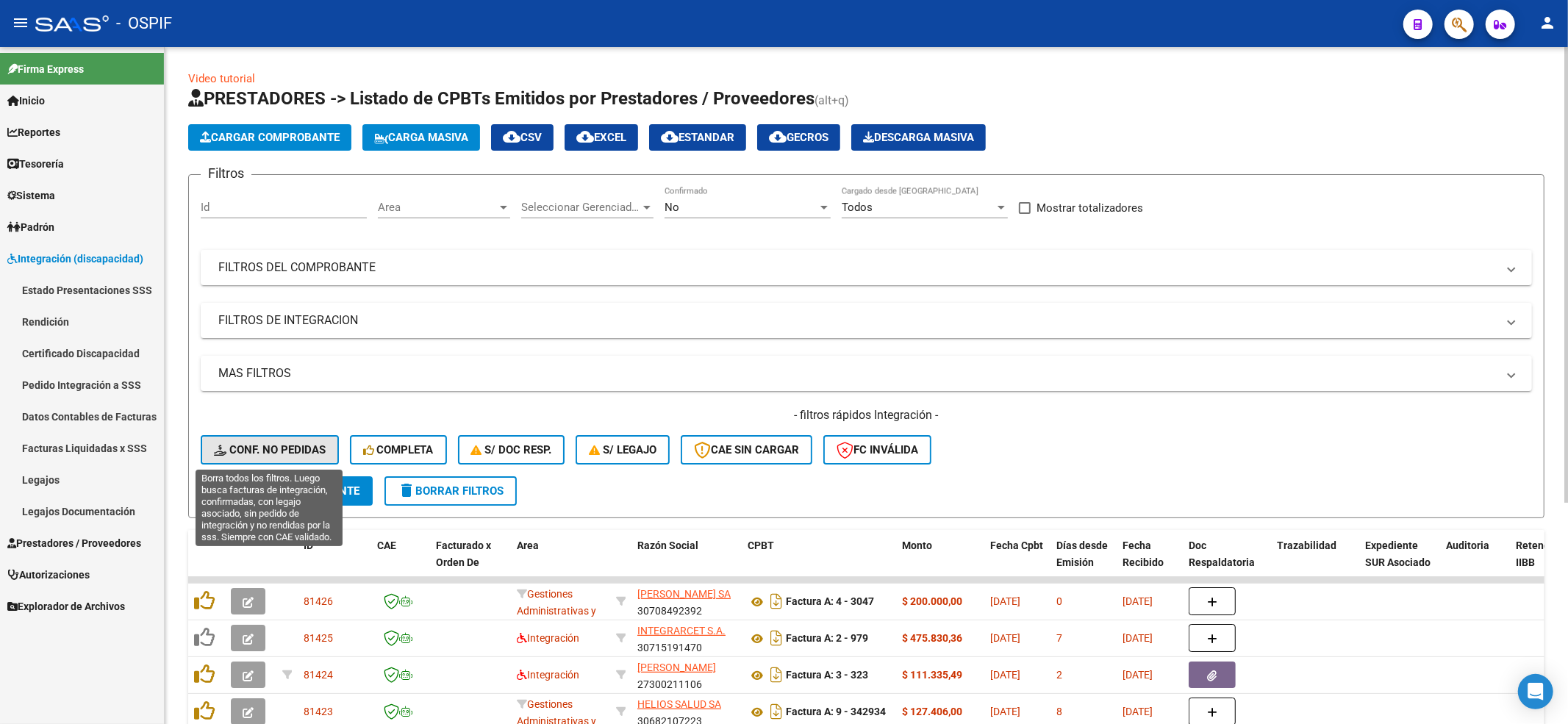
click at [291, 450] on span "Conf. no pedidas" at bounding box center [270, 450] width 112 height 14
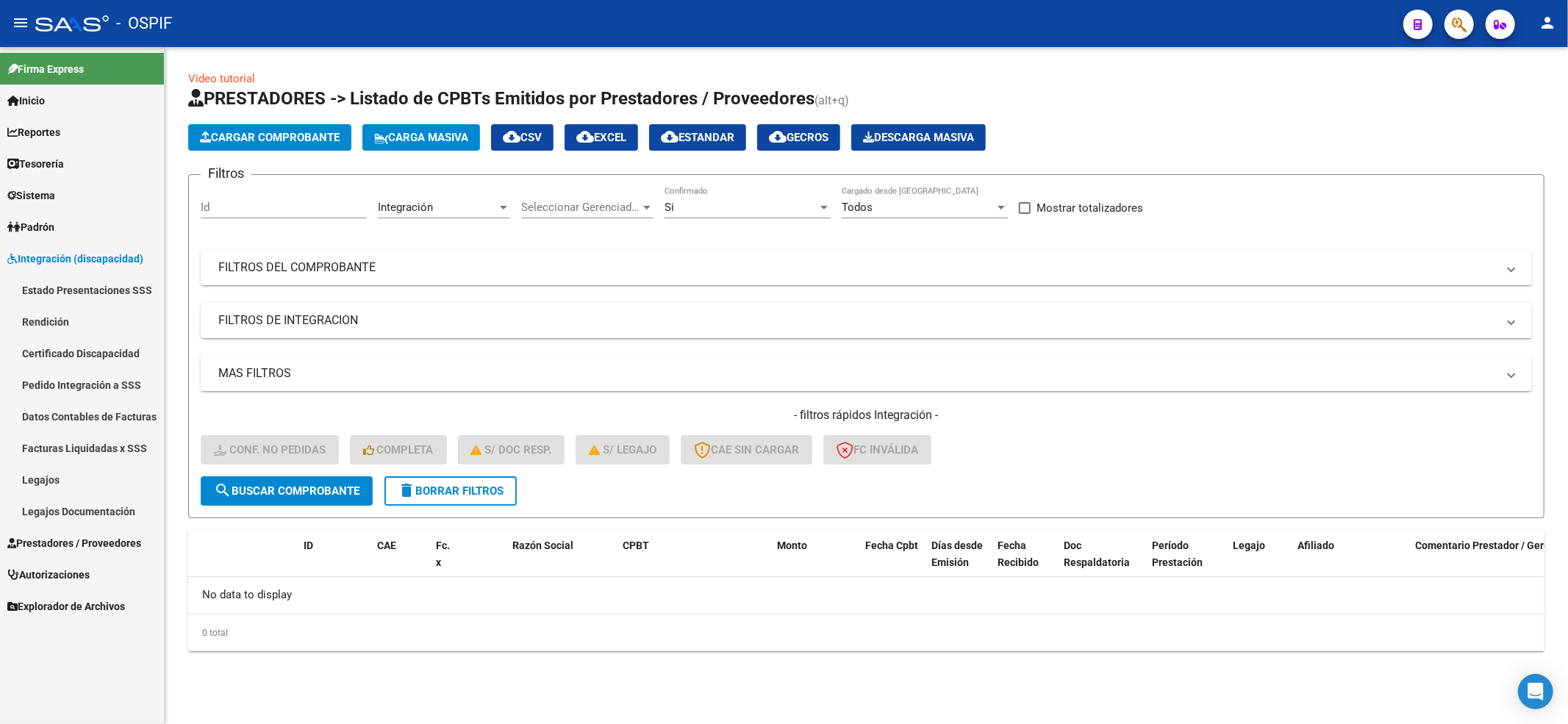
click at [388, 504] on form "Filtros Id Integración Area Seleccionar Gerenciador Seleccionar Gerenciador Si …" at bounding box center [866, 346] width 1356 height 344
click at [409, 491] on mat-icon "delete" at bounding box center [407, 490] width 18 height 18
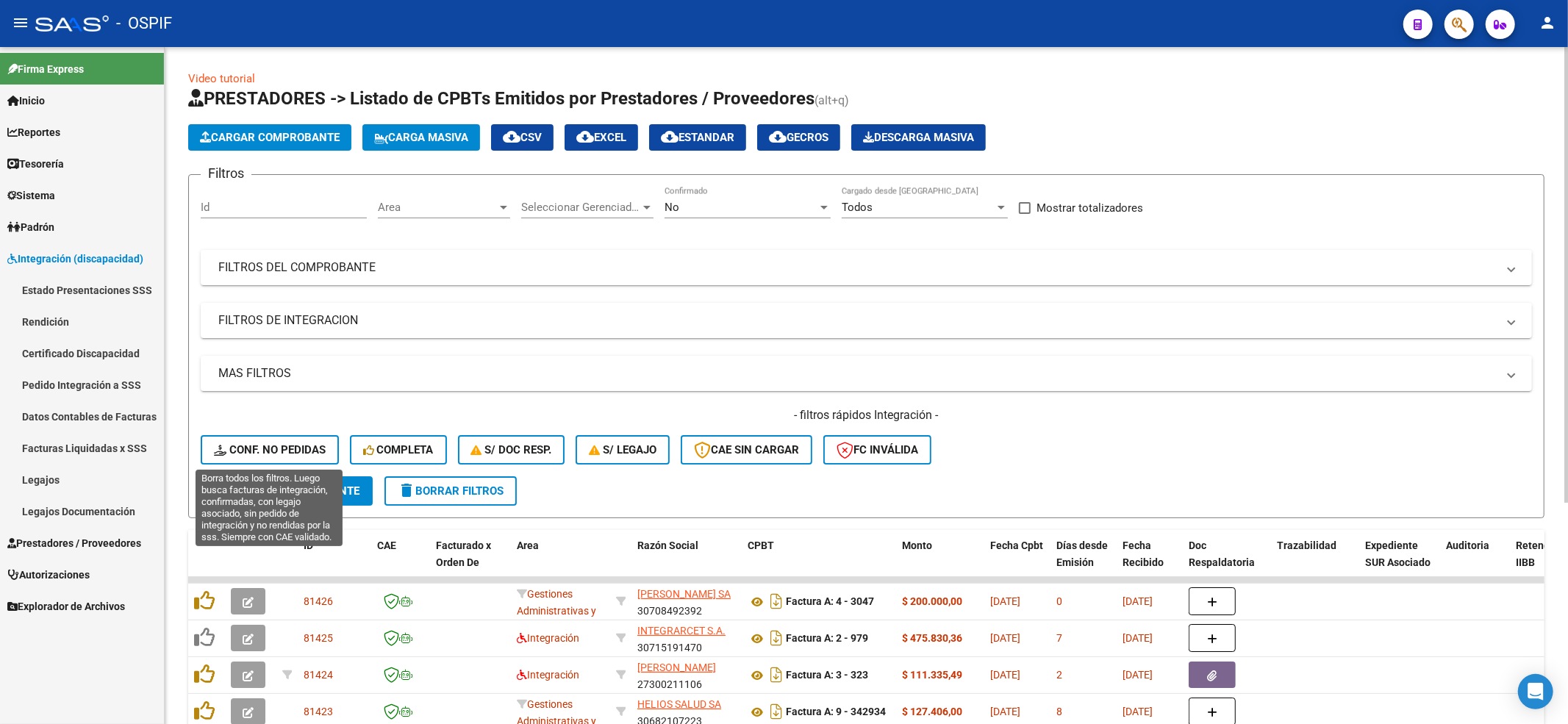
click at [282, 454] on span "Conf. no pedidas" at bounding box center [270, 450] width 112 height 14
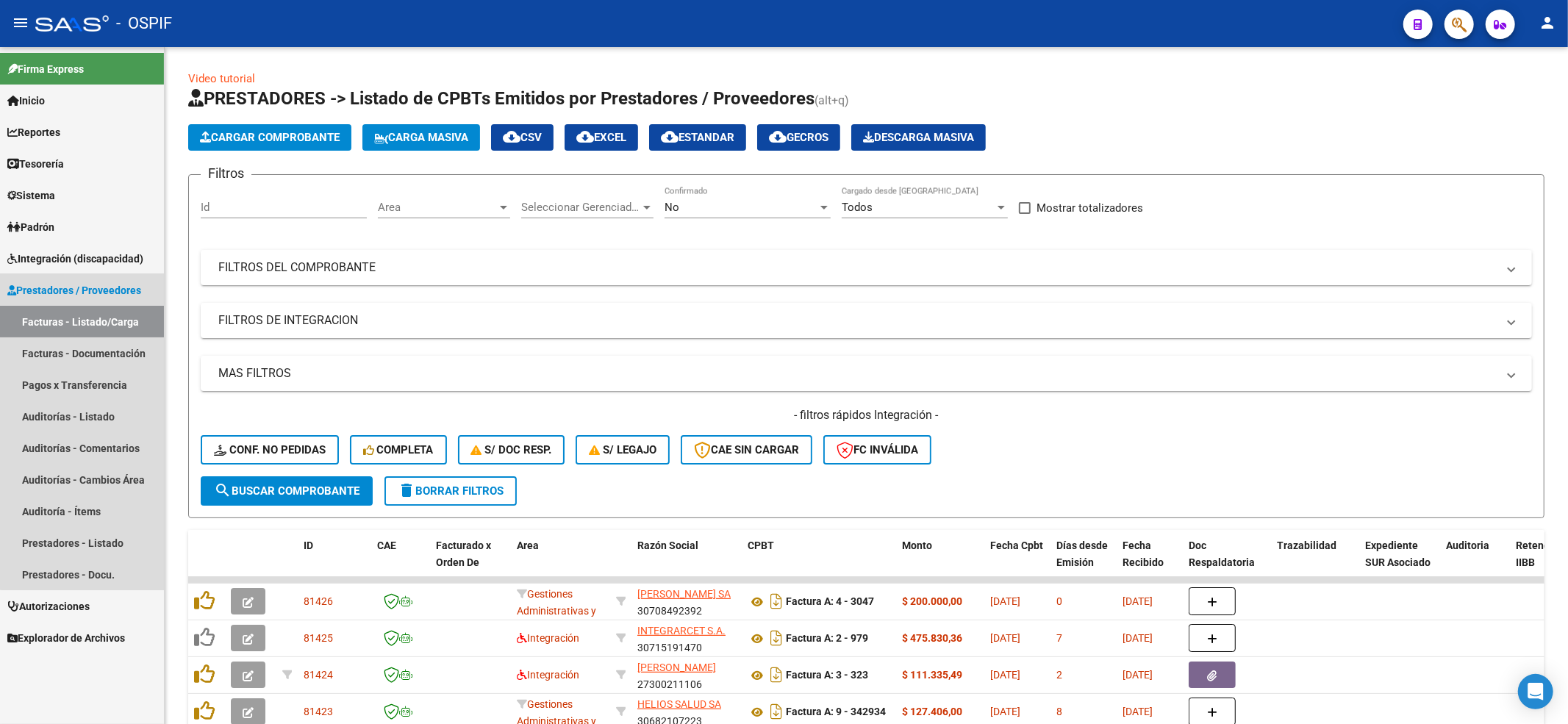
click at [96, 277] on link "Prestadores / Proveedores" at bounding box center [82, 290] width 164 height 32
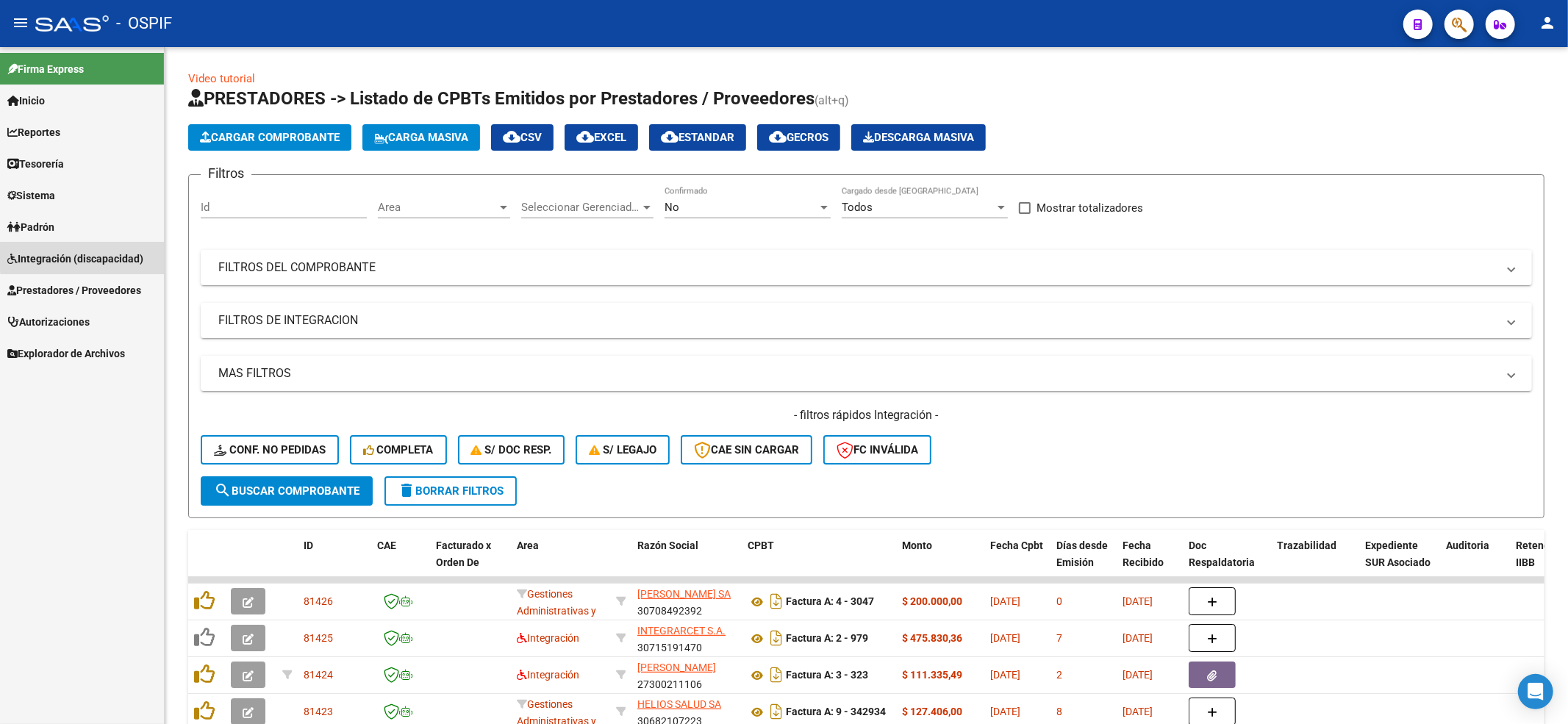
click at [96, 254] on span "Integración (discapacidad)" at bounding box center [75, 259] width 136 height 16
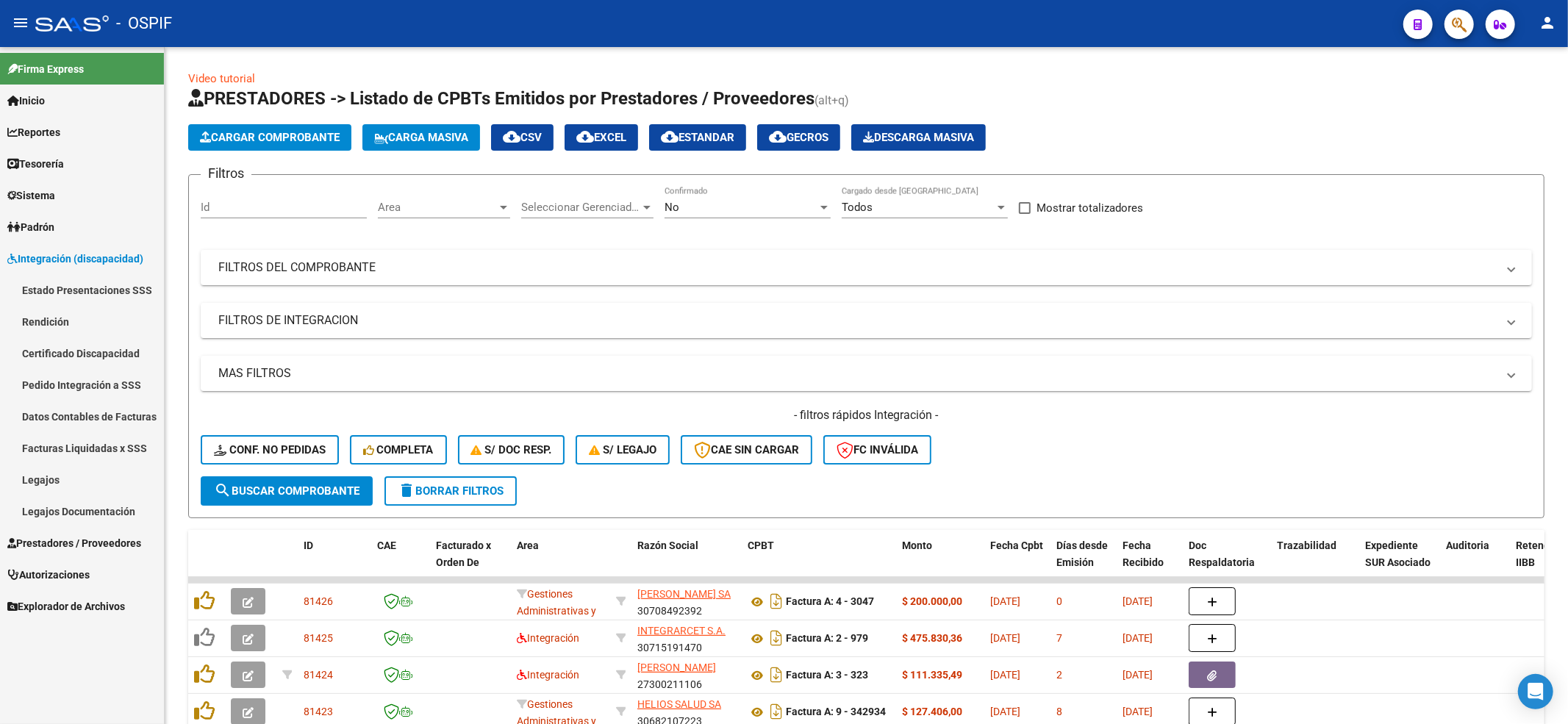
click at [63, 477] on link "Legajos" at bounding box center [82, 479] width 164 height 32
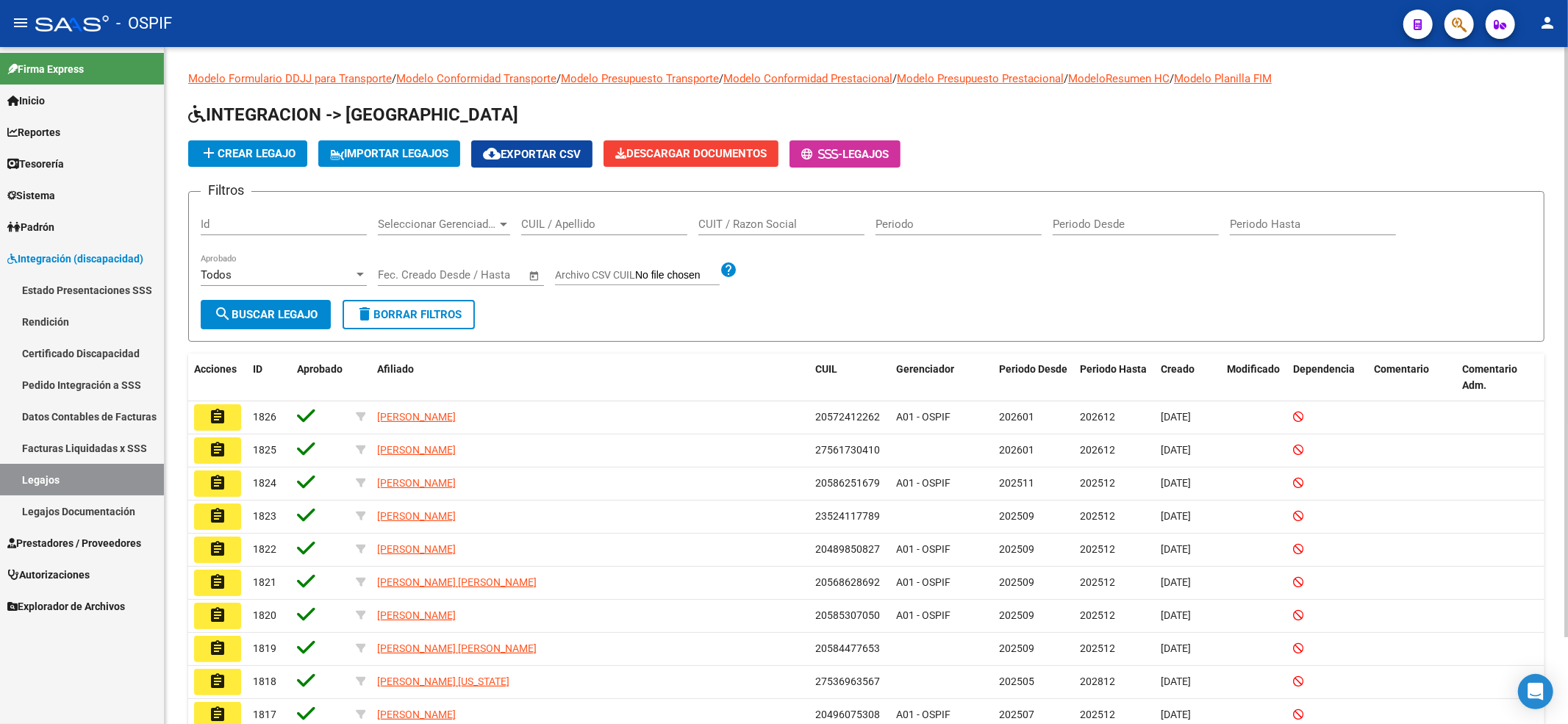
click at [578, 226] on input "CUIL / Apellido" at bounding box center [604, 224] width 166 height 14
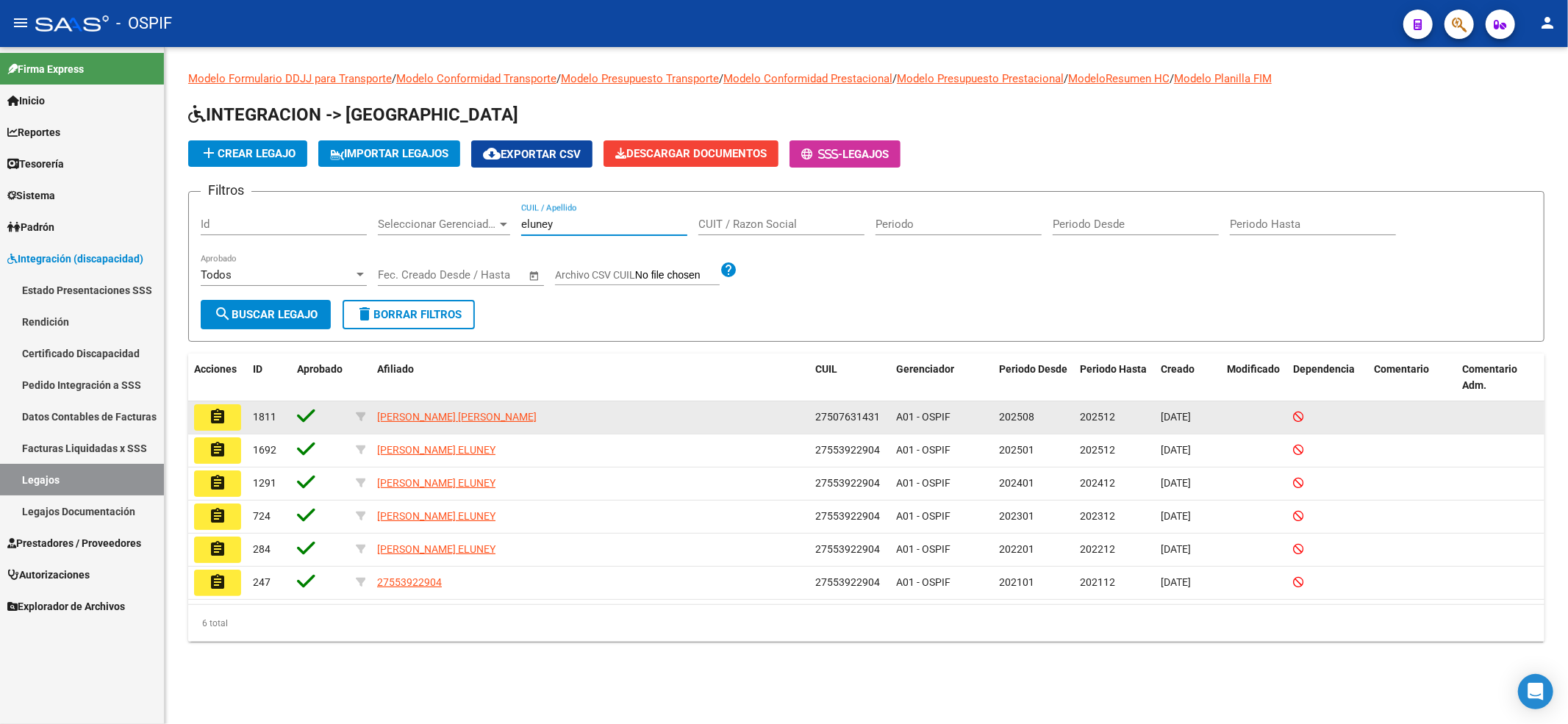
type input "eluney"
click at [221, 418] on mat-icon "assignment" at bounding box center [217, 416] width 18 height 18
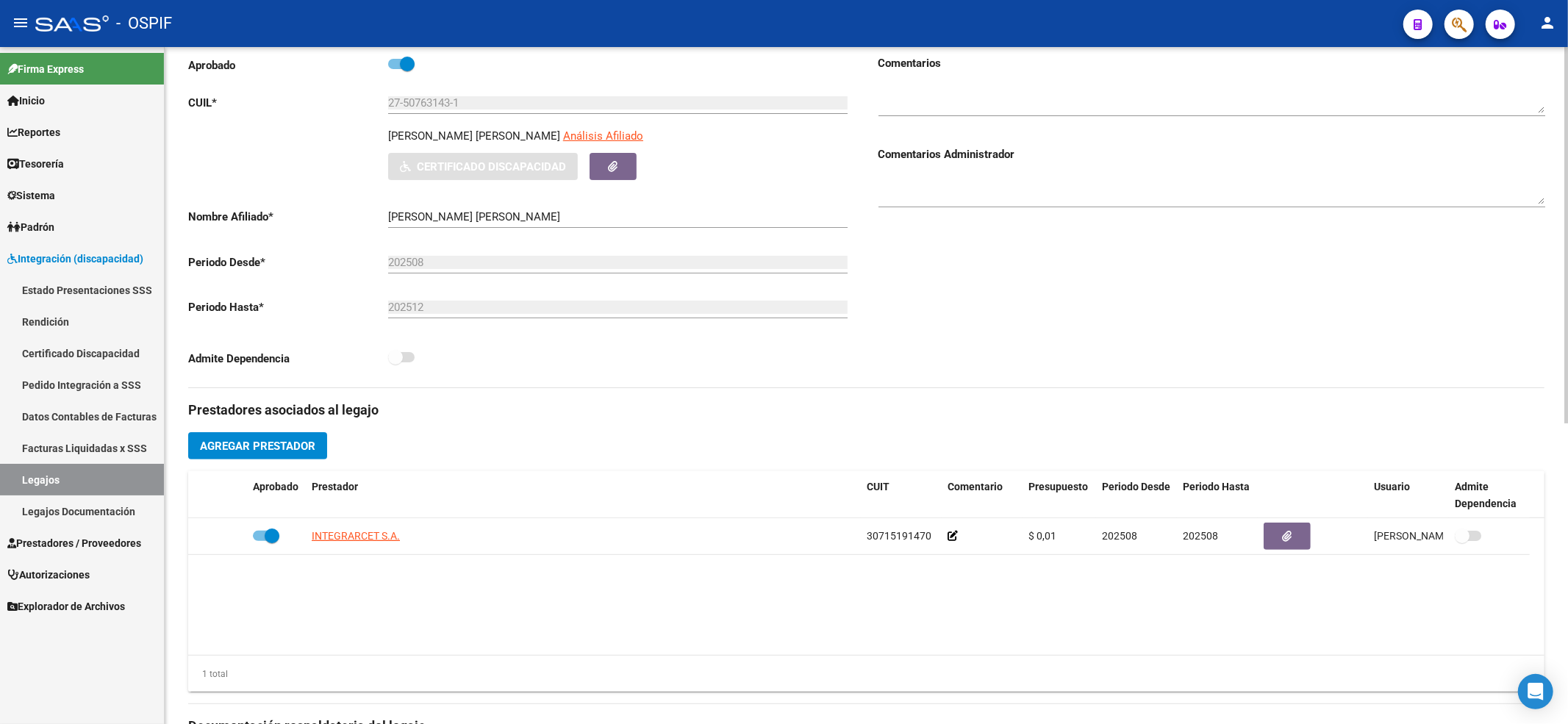
scroll to position [196, 0]
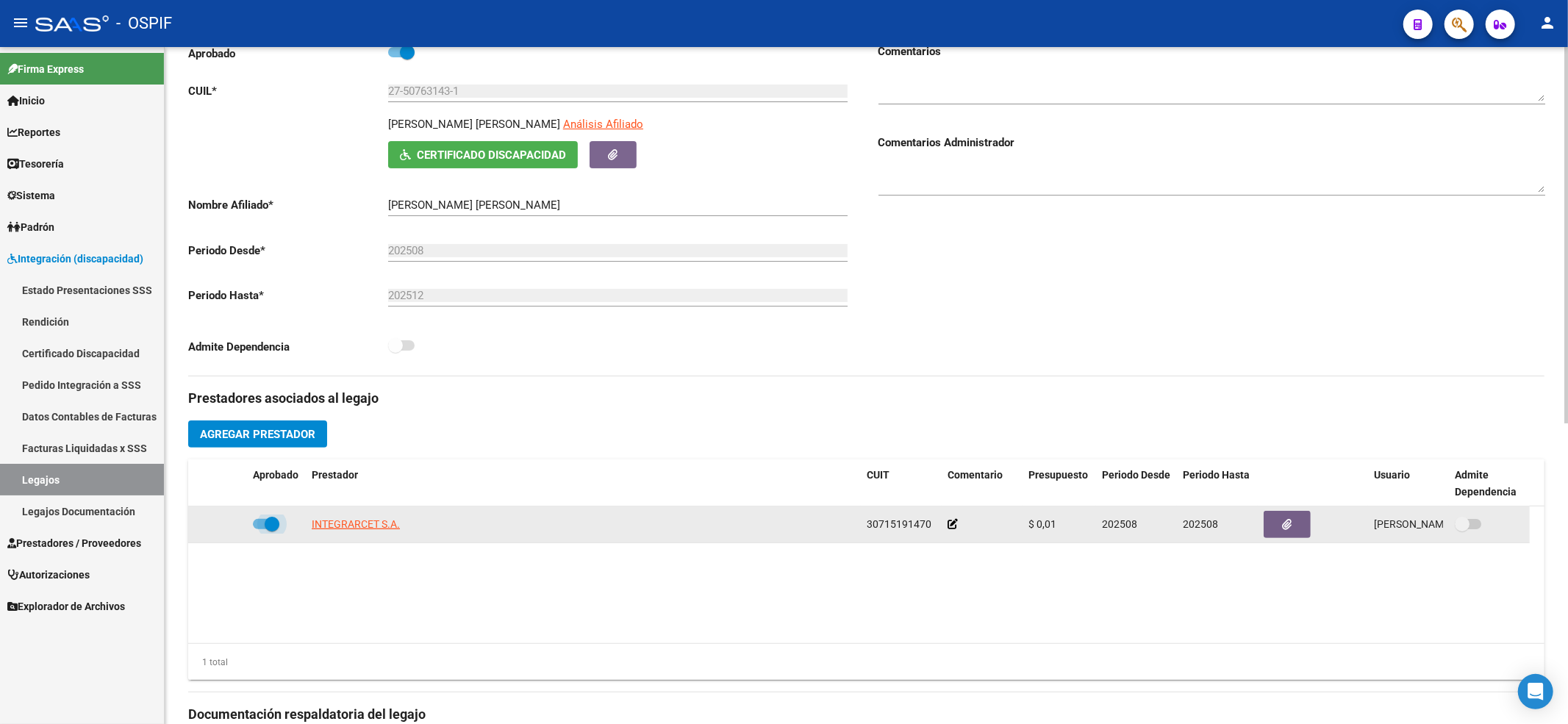
drag, startPoint x: 273, startPoint y: 527, endPoint x: 235, endPoint y: 536, distance: 39.1
click at [269, 530] on span at bounding box center [272, 524] width 14 height 14
click at [261, 530] on input "checkbox" at bounding box center [260, 529] width 1 height 1
checkbox input "false"
click at [216, 527] on div at bounding box center [217, 524] width 47 height 17
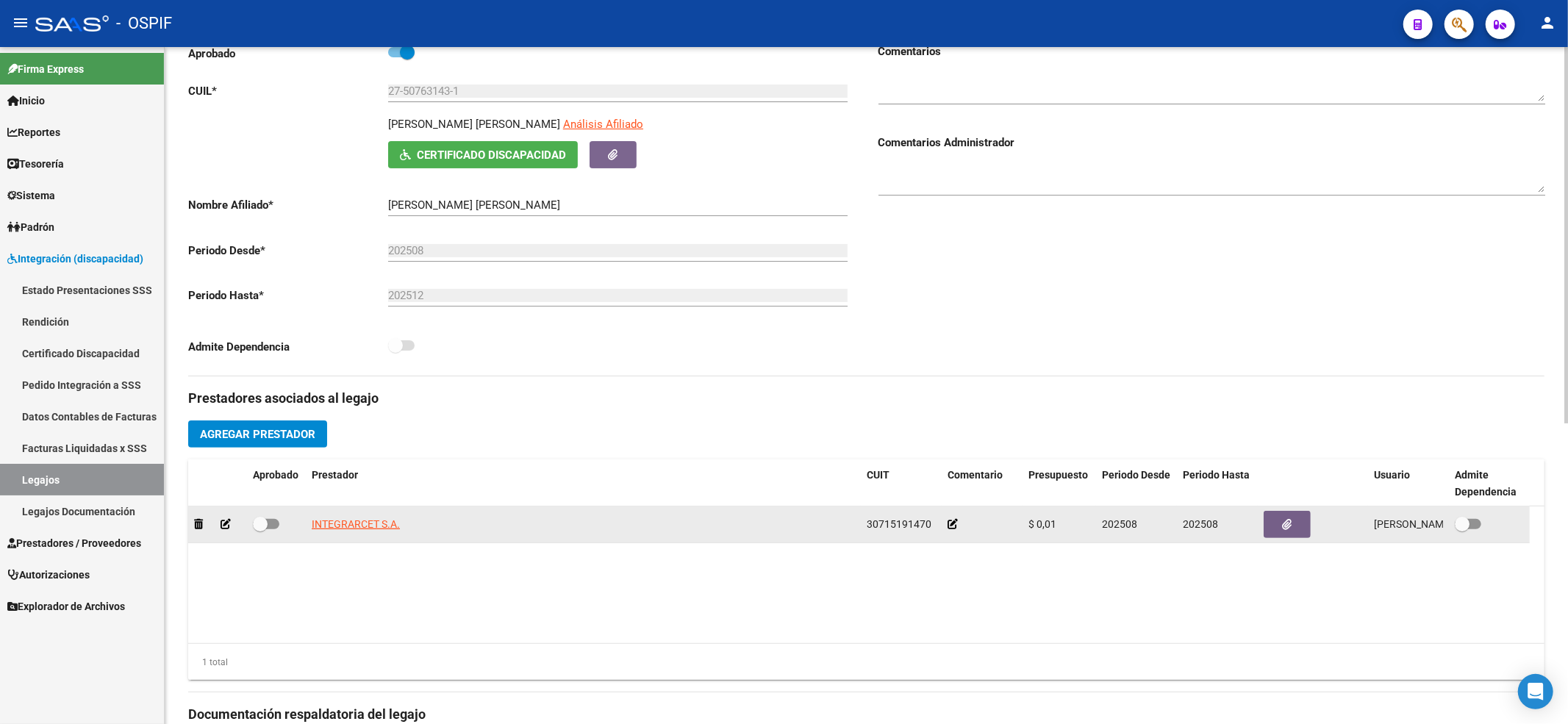
click at [224, 527] on icon at bounding box center [225, 523] width 10 height 10
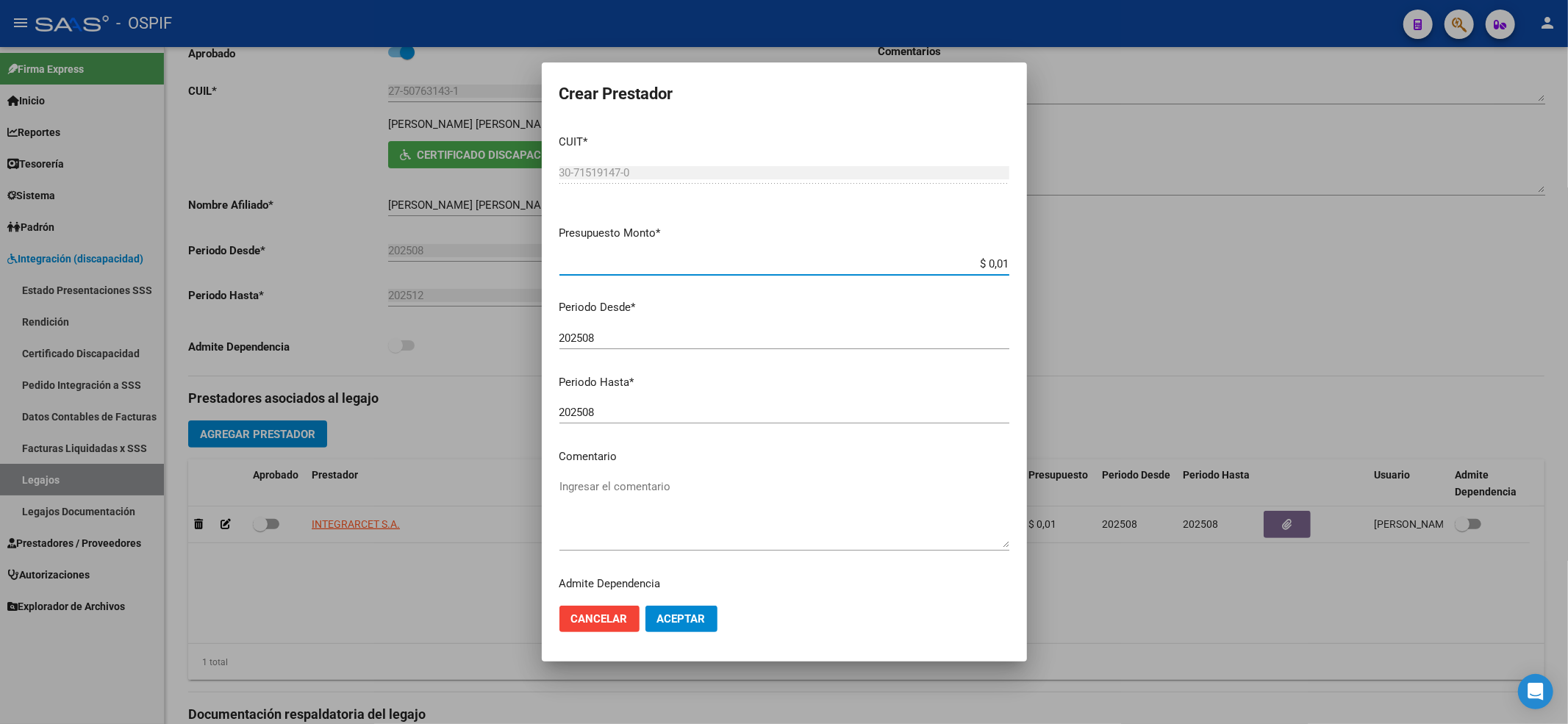
click at [630, 401] on div "202508 Ingresar el periodo" at bounding box center [784, 412] width 450 height 22
type input "202512"
click at [710, 619] on button "Aceptar" at bounding box center [682, 619] width 72 height 26
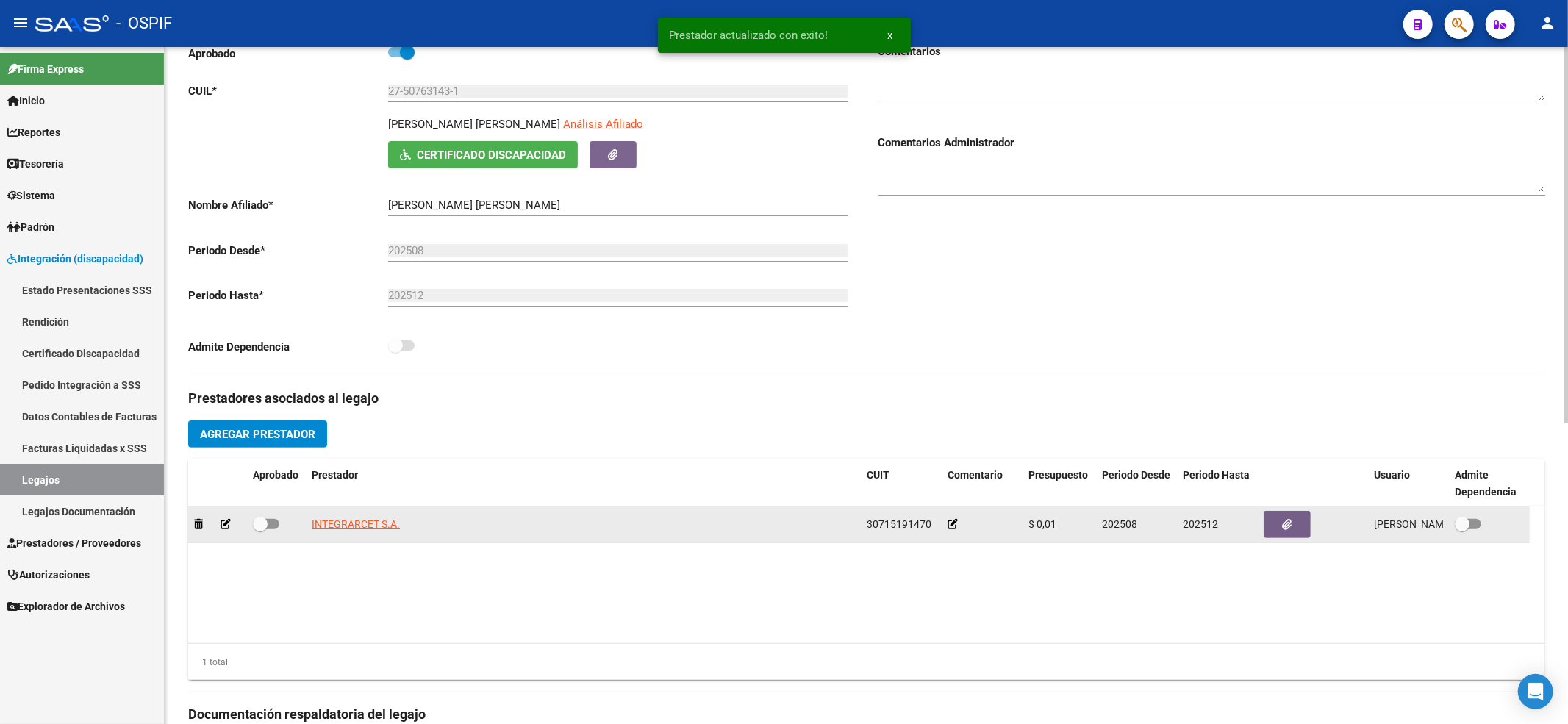
click at [269, 527] on span at bounding box center [265, 523] width 26 height 10
click at [261, 529] on input "checkbox" at bounding box center [260, 529] width 1 height 1
checkbox input "true"
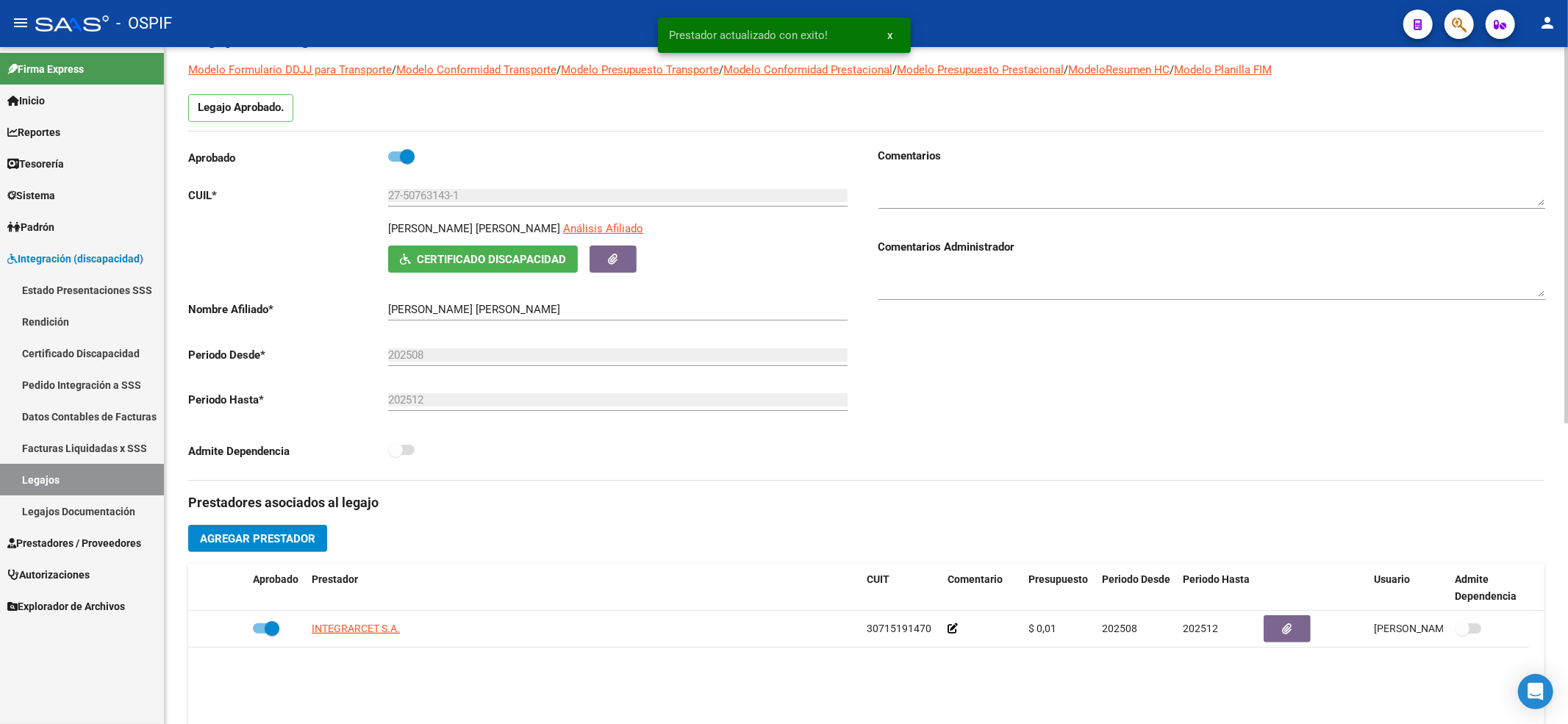
scroll to position [0, 0]
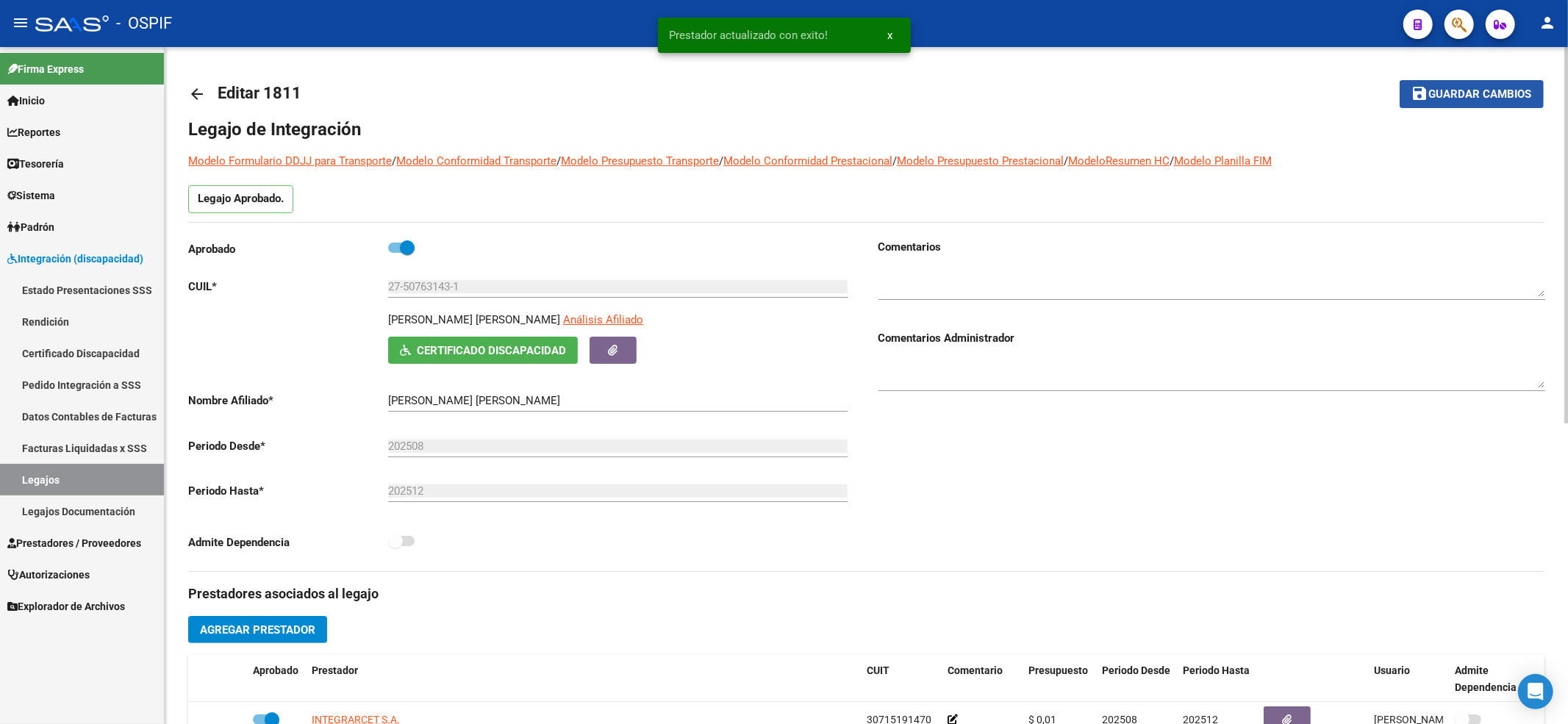
drag, startPoint x: 1499, startPoint y: 97, endPoint x: 1494, endPoint y: 88, distance: 10.3
click at [1501, 97] on span "Guardar cambios" at bounding box center [1480, 94] width 103 height 14
click at [1478, 88] on span "Guardar cambios" at bounding box center [1480, 94] width 103 height 14
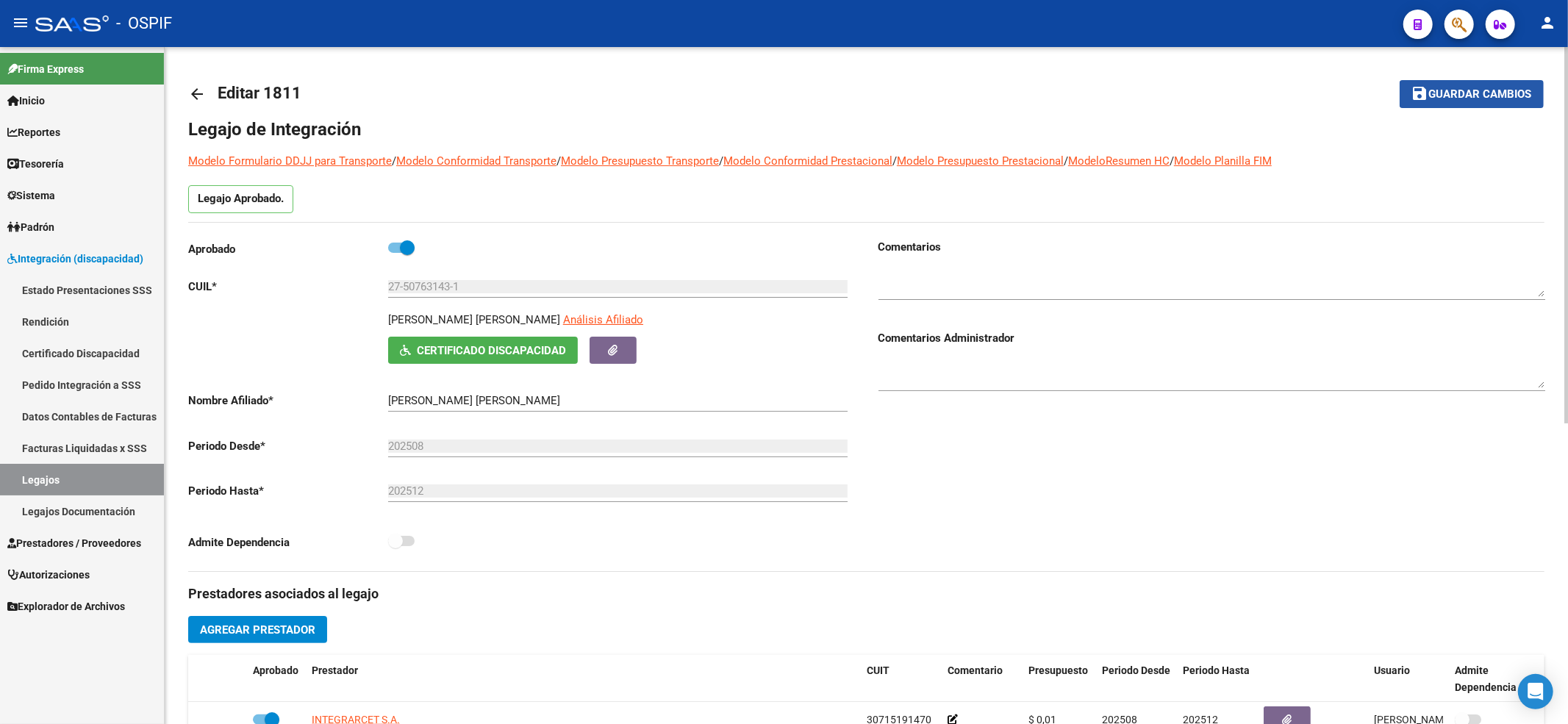
click at [1518, 80] on button "save Guardar cambios" at bounding box center [1471, 93] width 144 height 27
click at [1463, 100] on span "Guardar cambios" at bounding box center [1480, 94] width 103 height 14
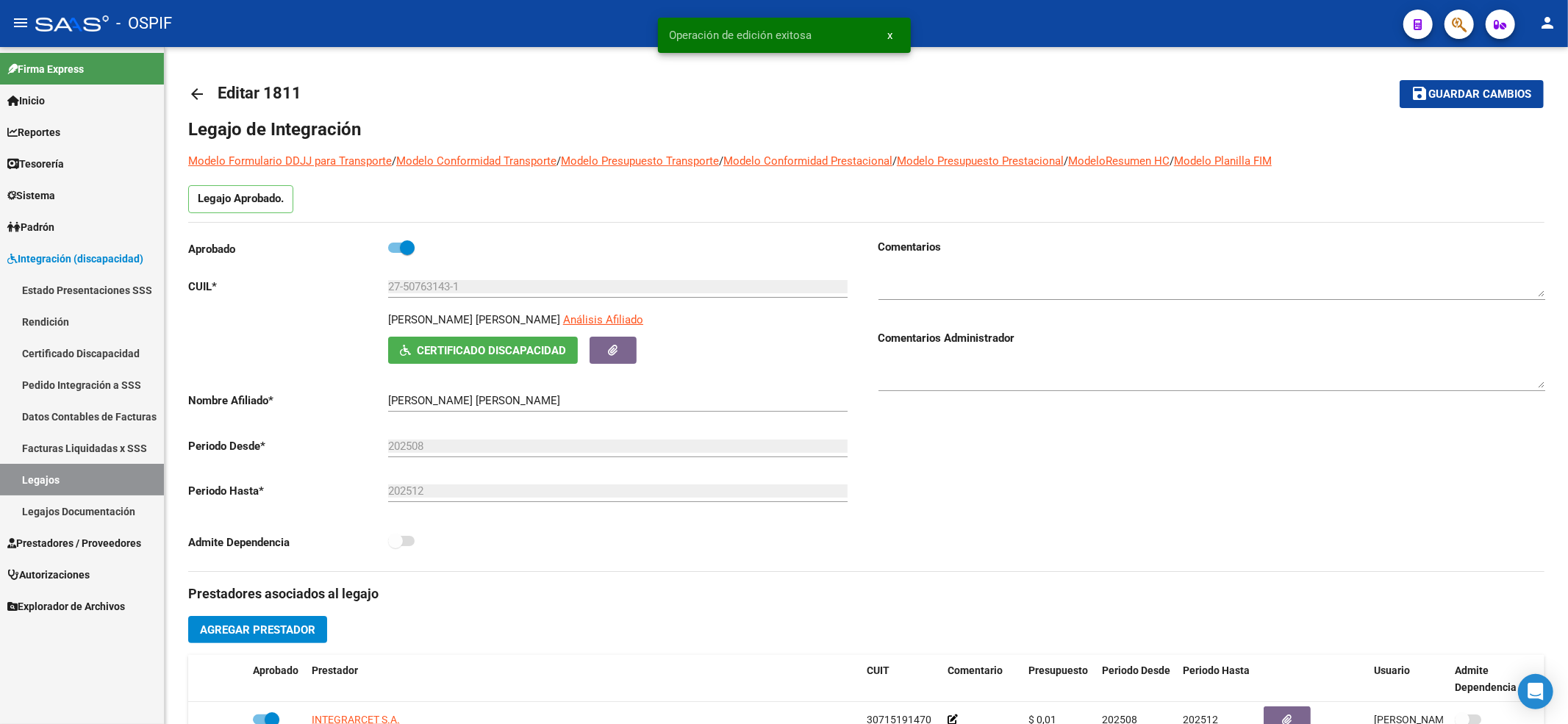
click at [75, 485] on link "Legajos" at bounding box center [82, 479] width 164 height 32
